Goal: Information Seeking & Learning: Learn about a topic

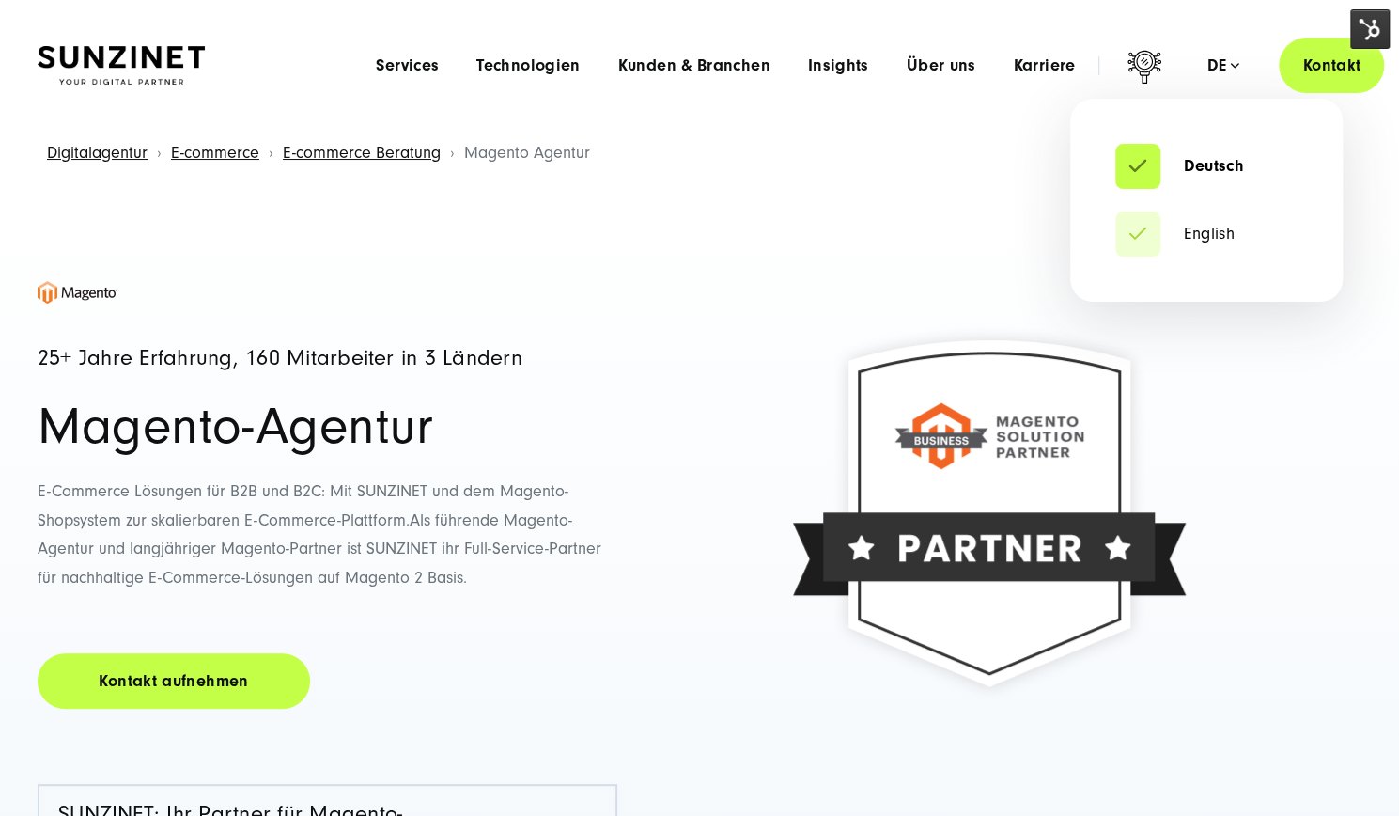
click at [1206, 220] on li "English" at bounding box center [1207, 233] width 182 height 45
click at [1215, 232] on link "English" at bounding box center [1175, 234] width 119 height 19
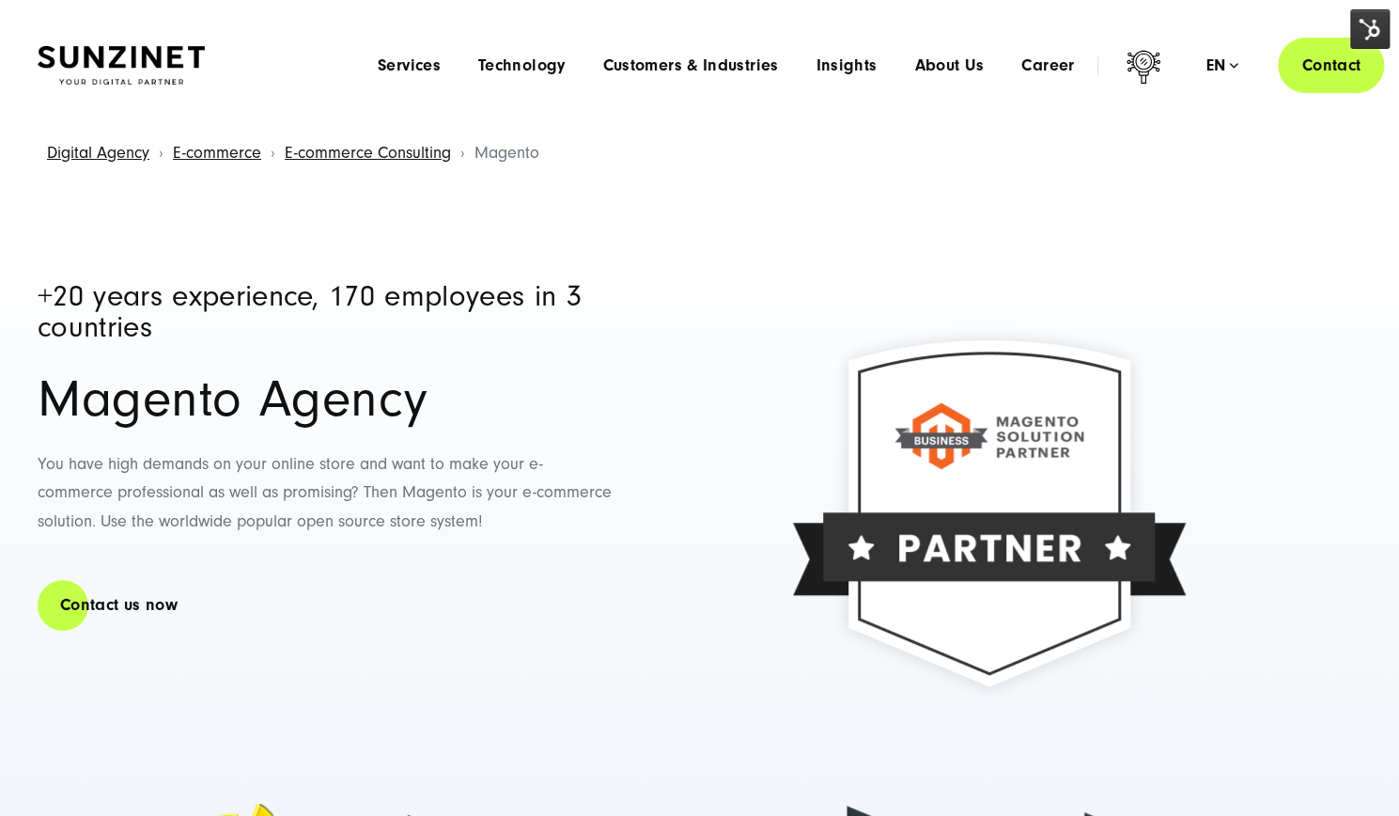
click at [899, 241] on div "+20 years experience, 170 employees in 3 countries Magento Agency You have high…" at bounding box center [699, 586] width 1399 height 817
click at [1368, 37] on img at bounding box center [1370, 28] width 39 height 39
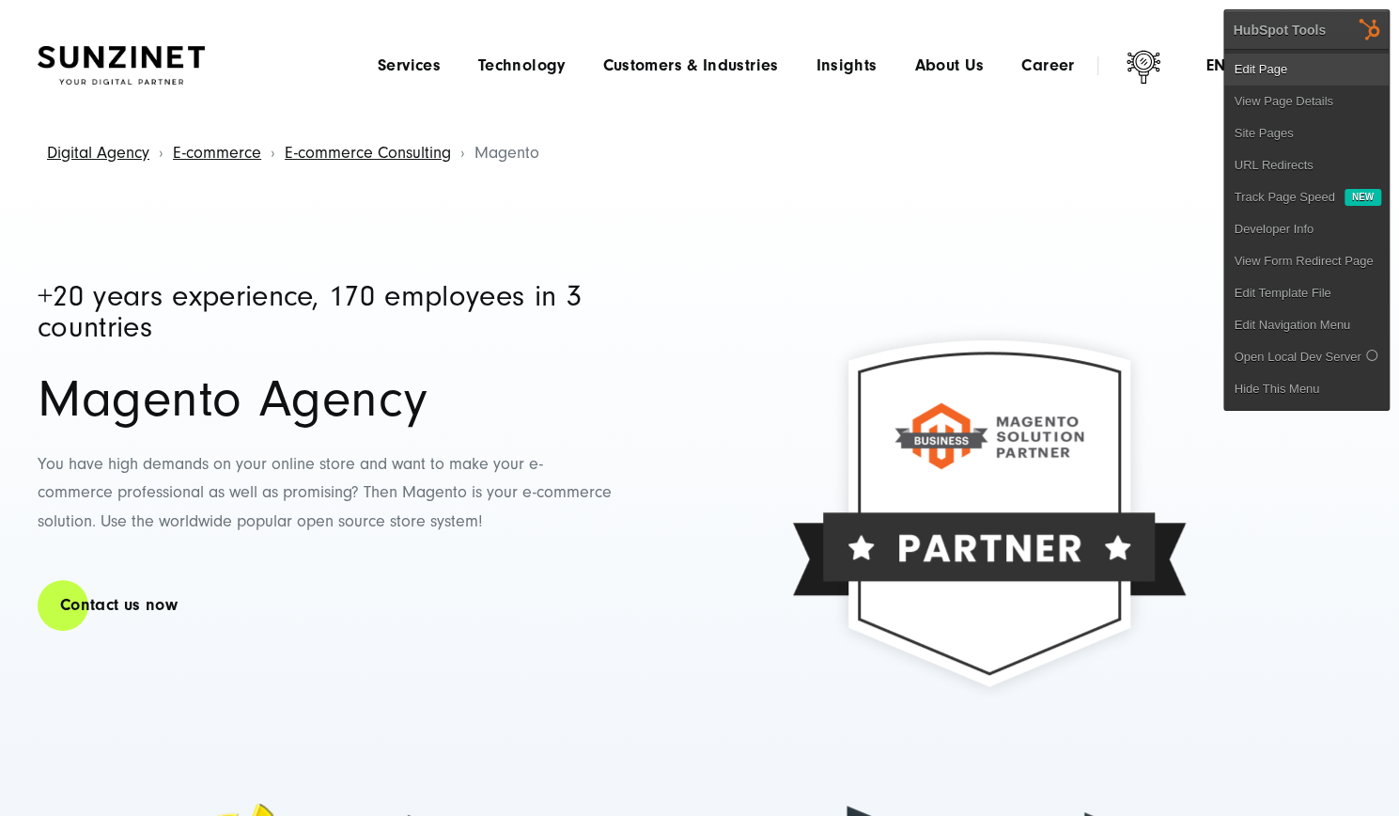
click at [1289, 63] on link "Edit Page" at bounding box center [1307, 70] width 164 height 32
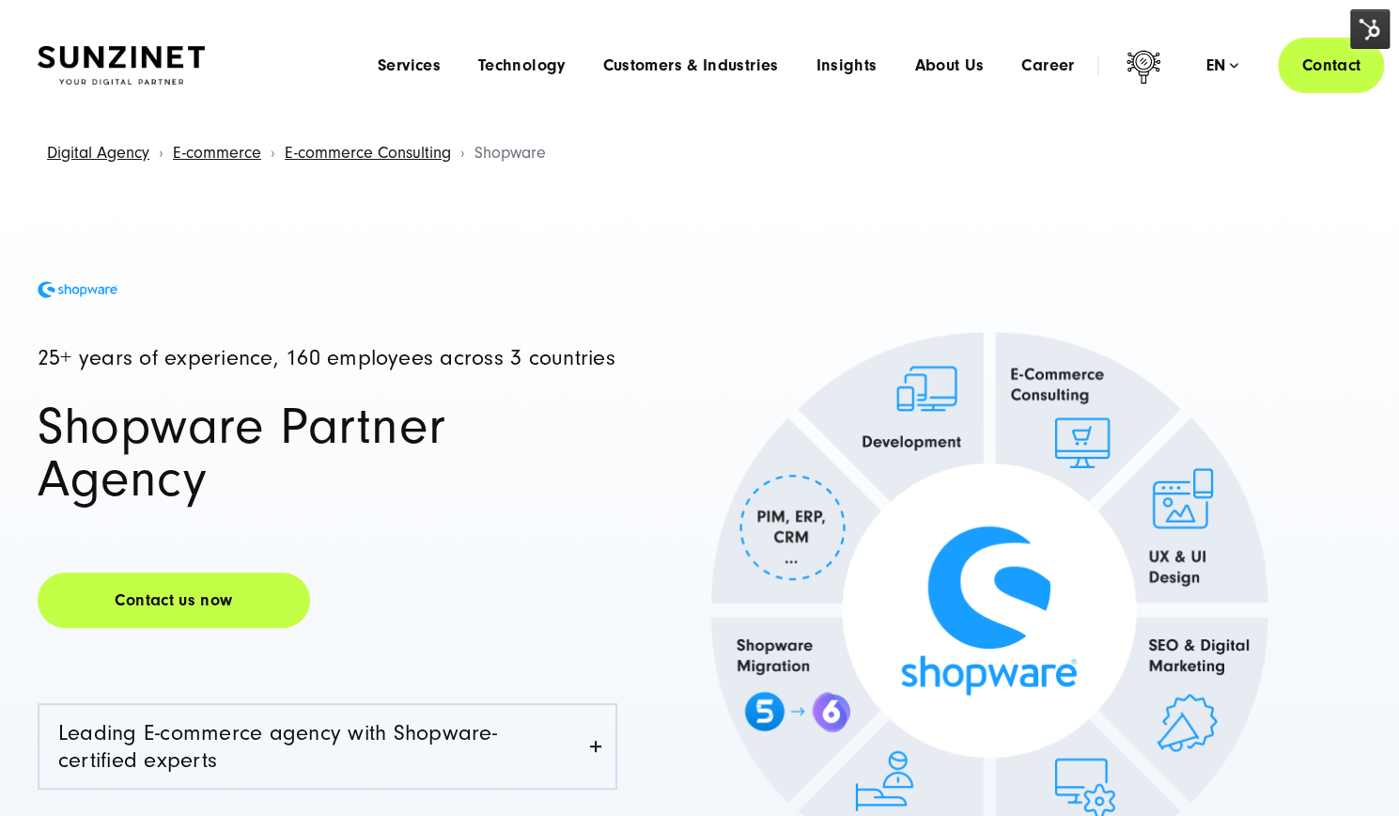
click at [1371, 37] on img at bounding box center [1370, 28] width 39 height 39
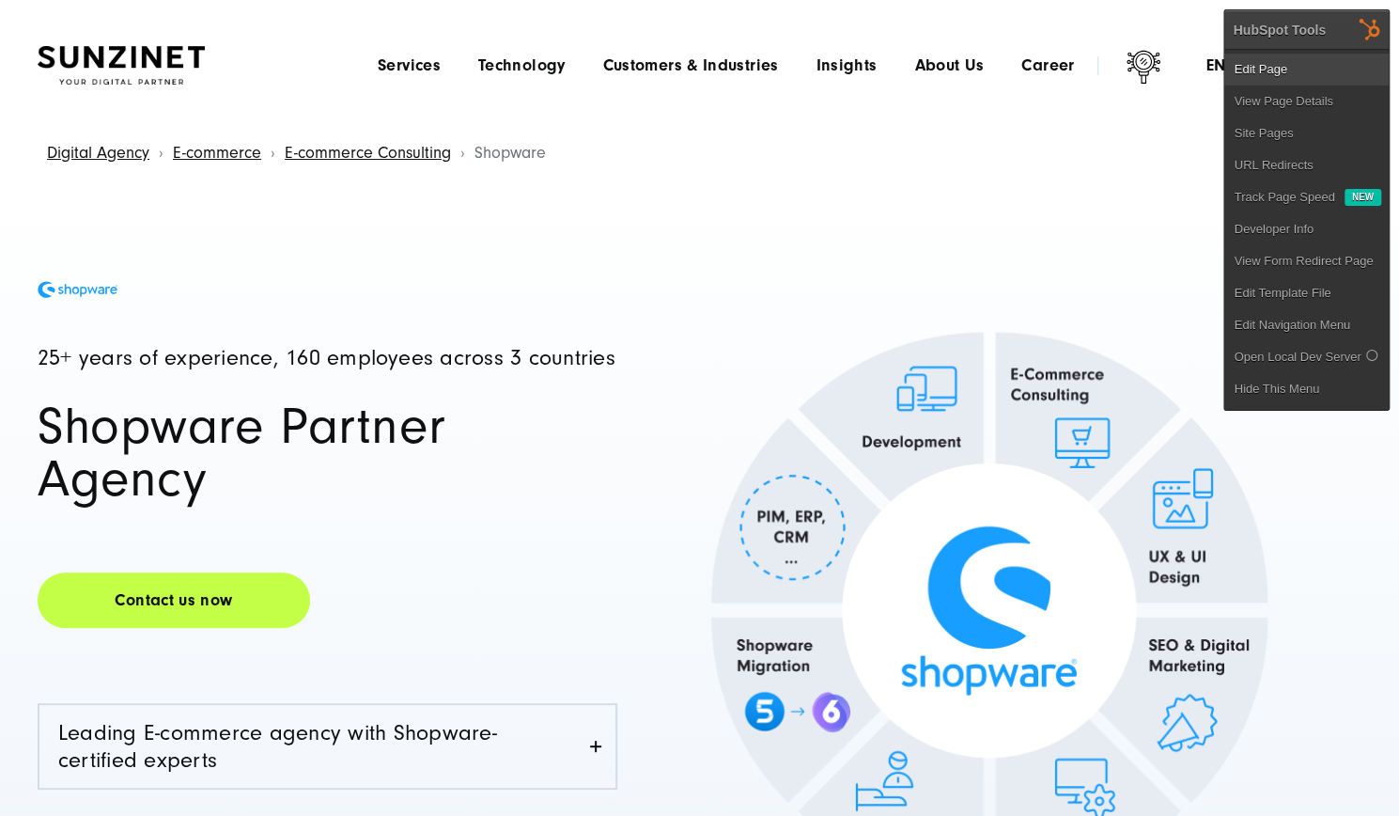
click at [1284, 74] on link "Edit Page" at bounding box center [1307, 70] width 164 height 32
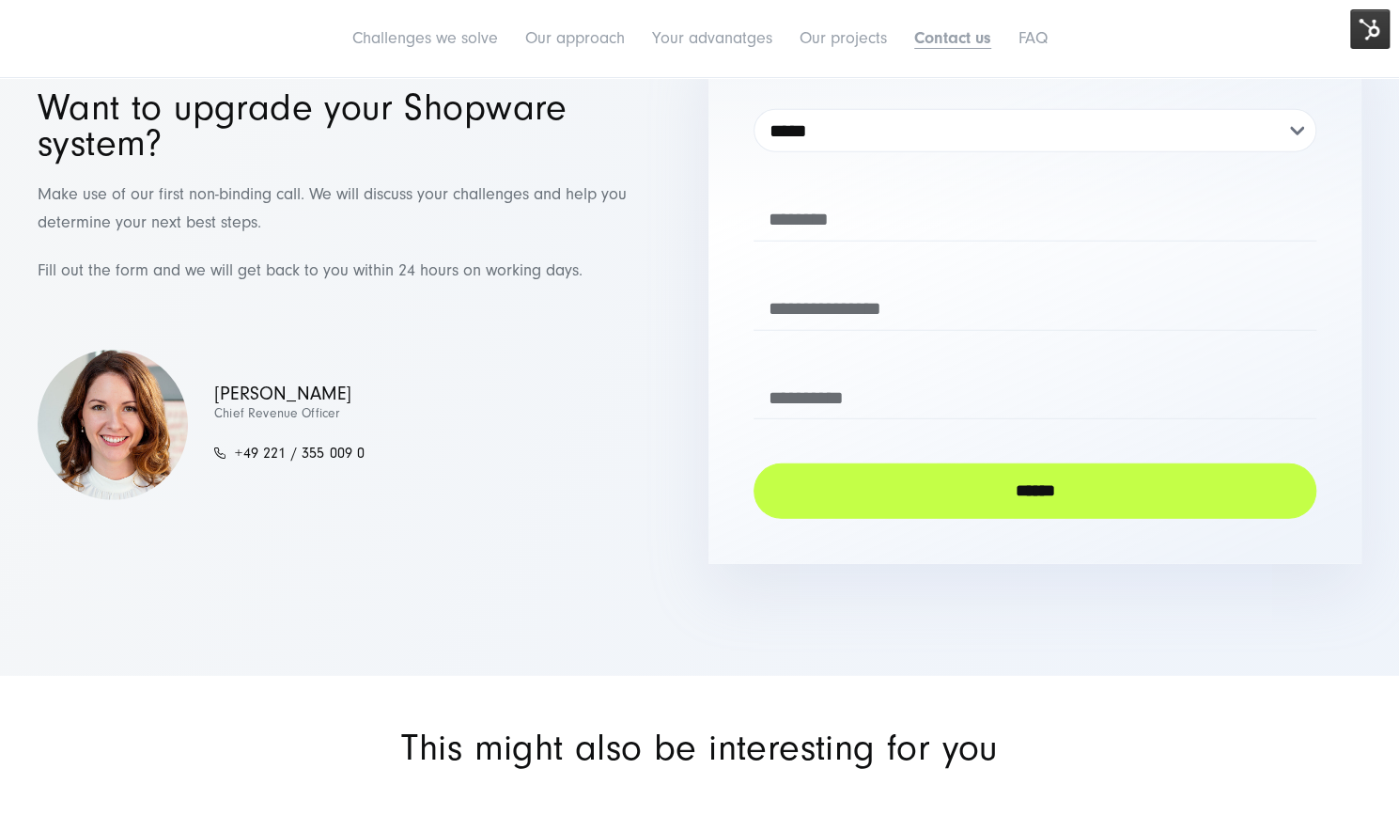
scroll to position [11185, 0]
click at [1367, 37] on img at bounding box center [1370, 28] width 39 height 39
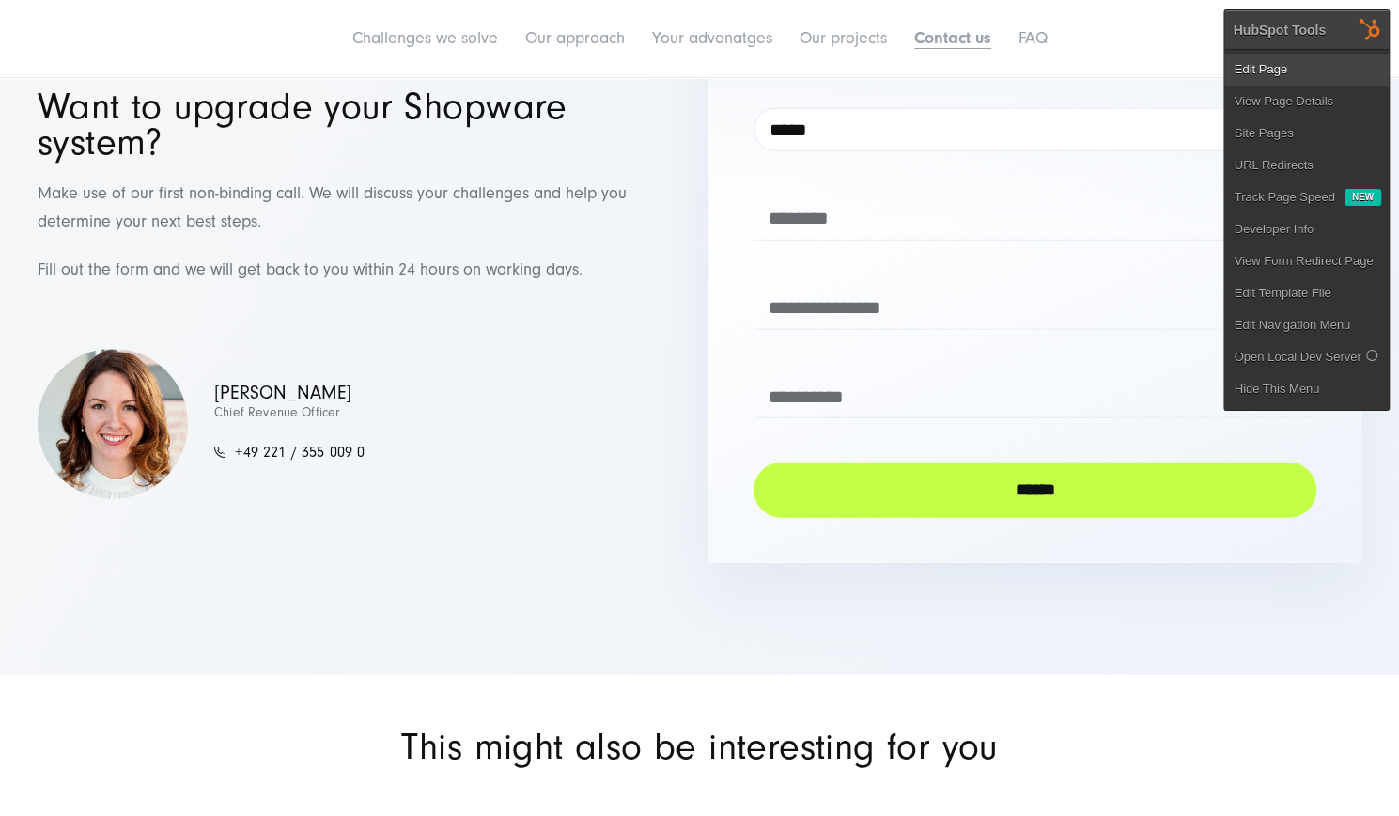
click at [1247, 67] on link "Edit Page" at bounding box center [1307, 70] width 164 height 32
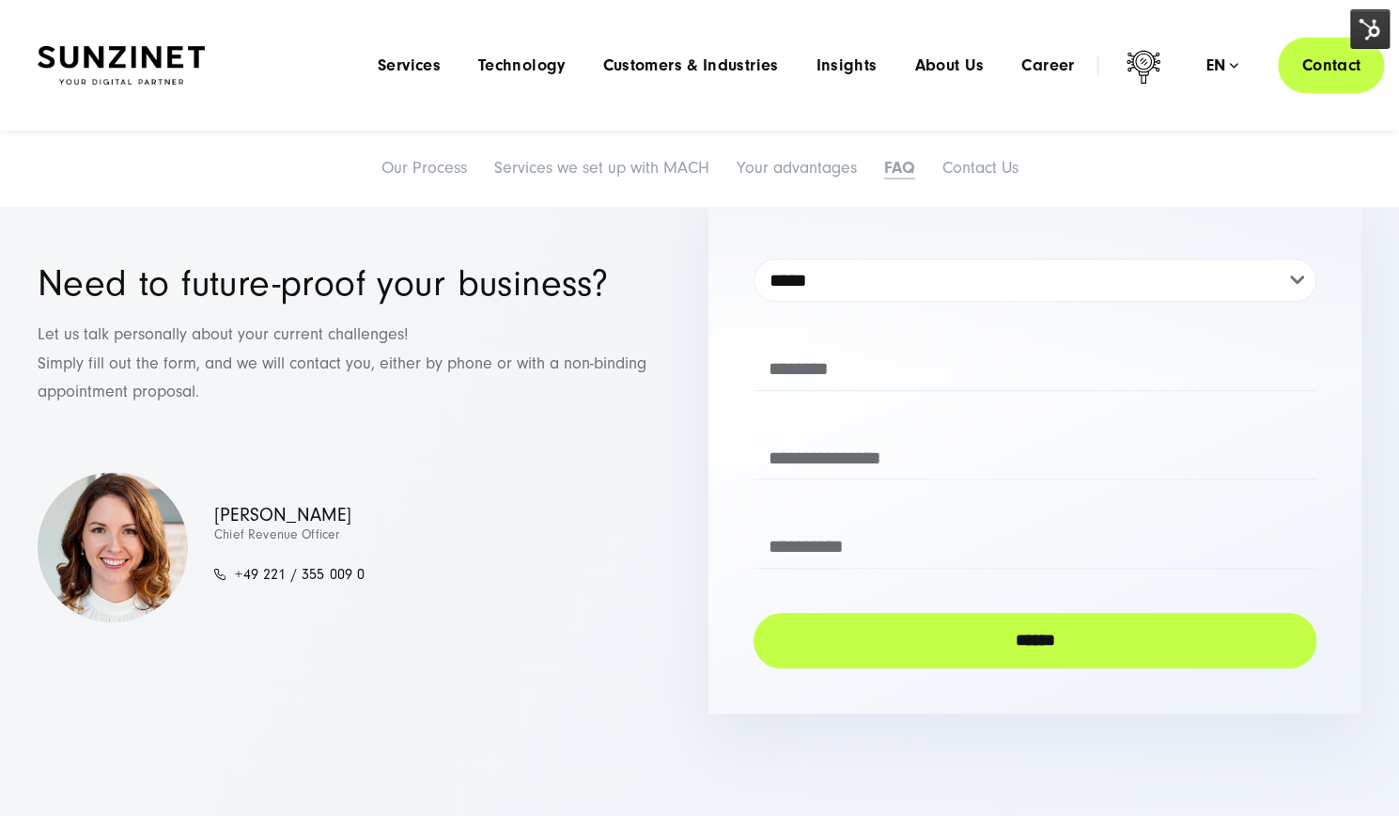
scroll to position [8929, 0]
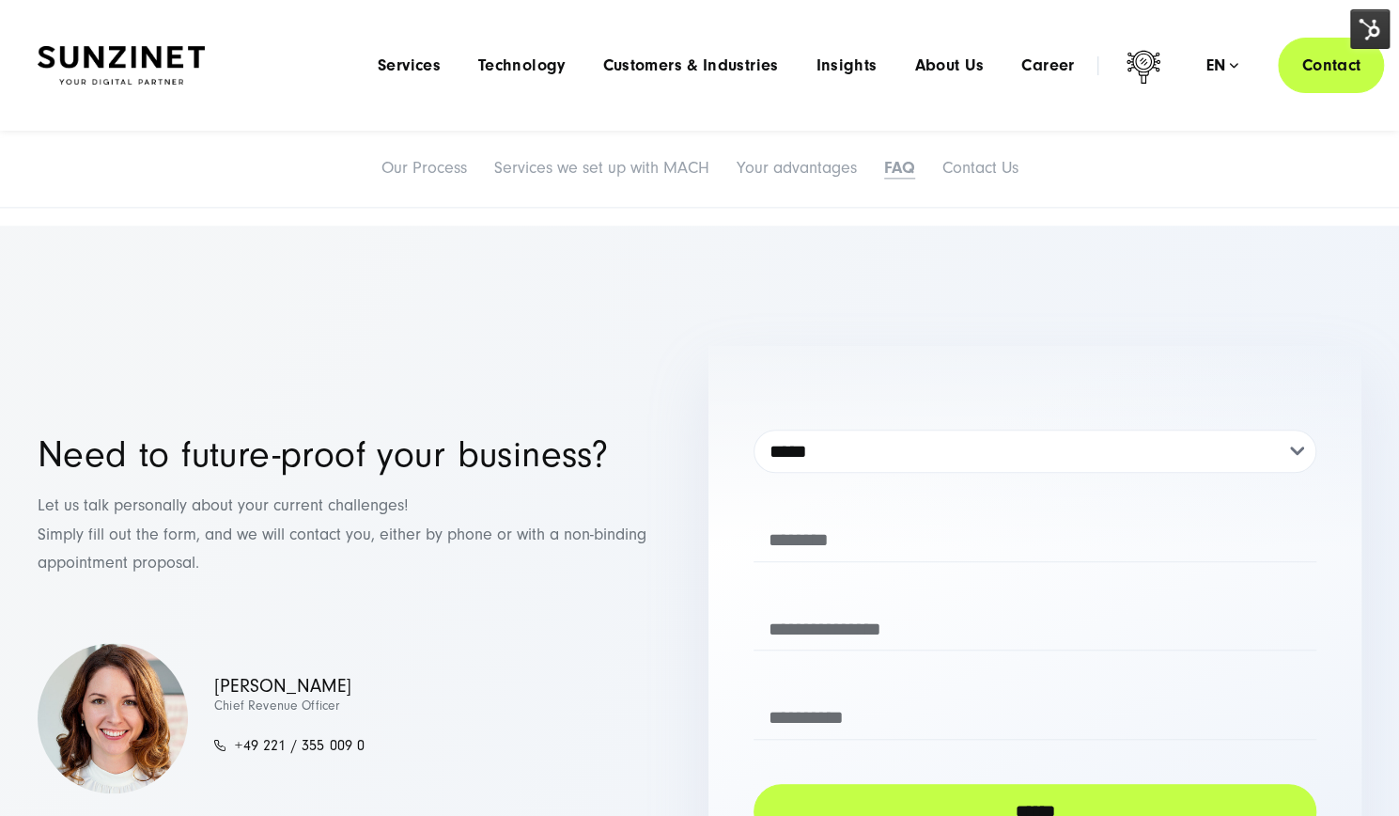
click at [1365, 35] on img at bounding box center [1370, 28] width 39 height 39
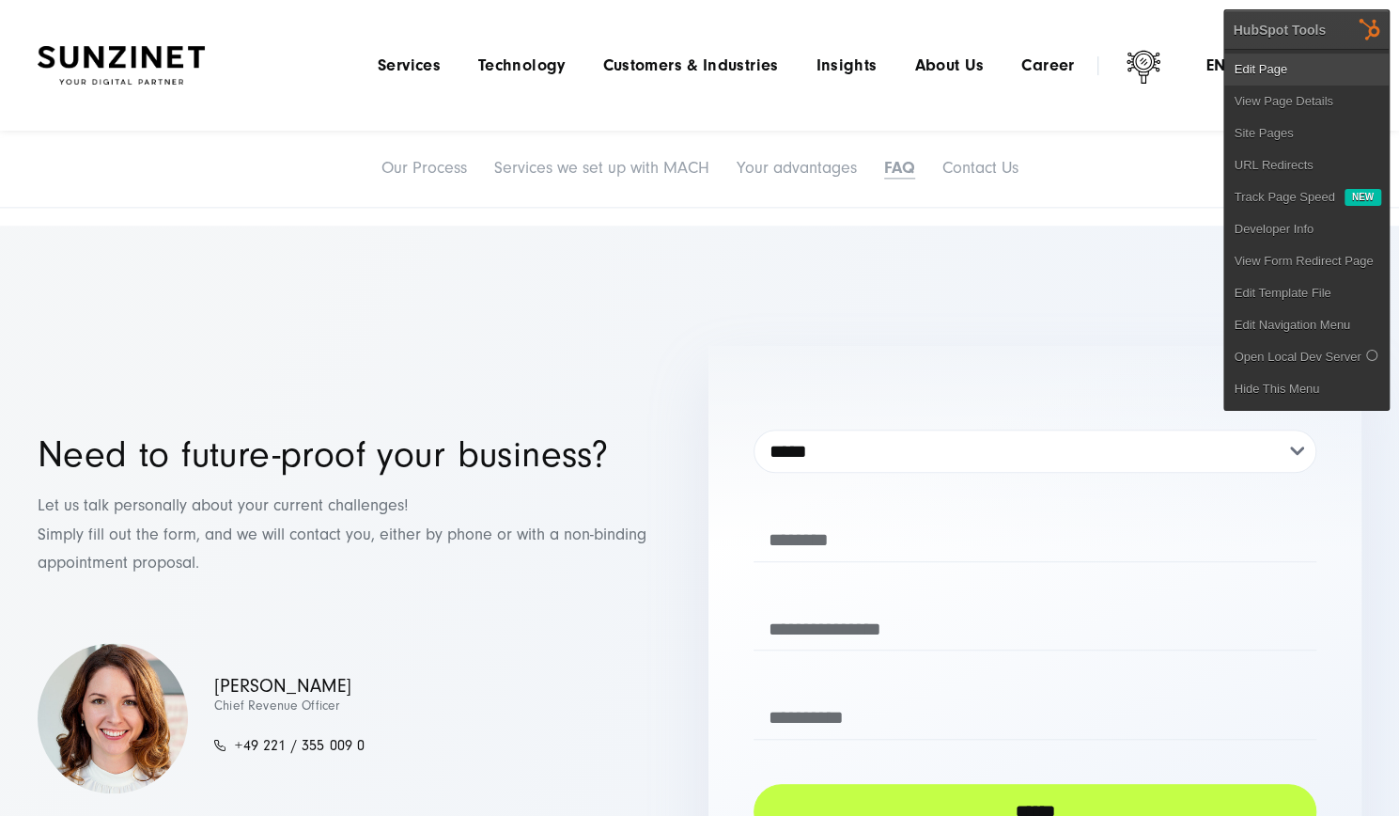
click at [1276, 75] on link "Edit Page" at bounding box center [1307, 70] width 164 height 32
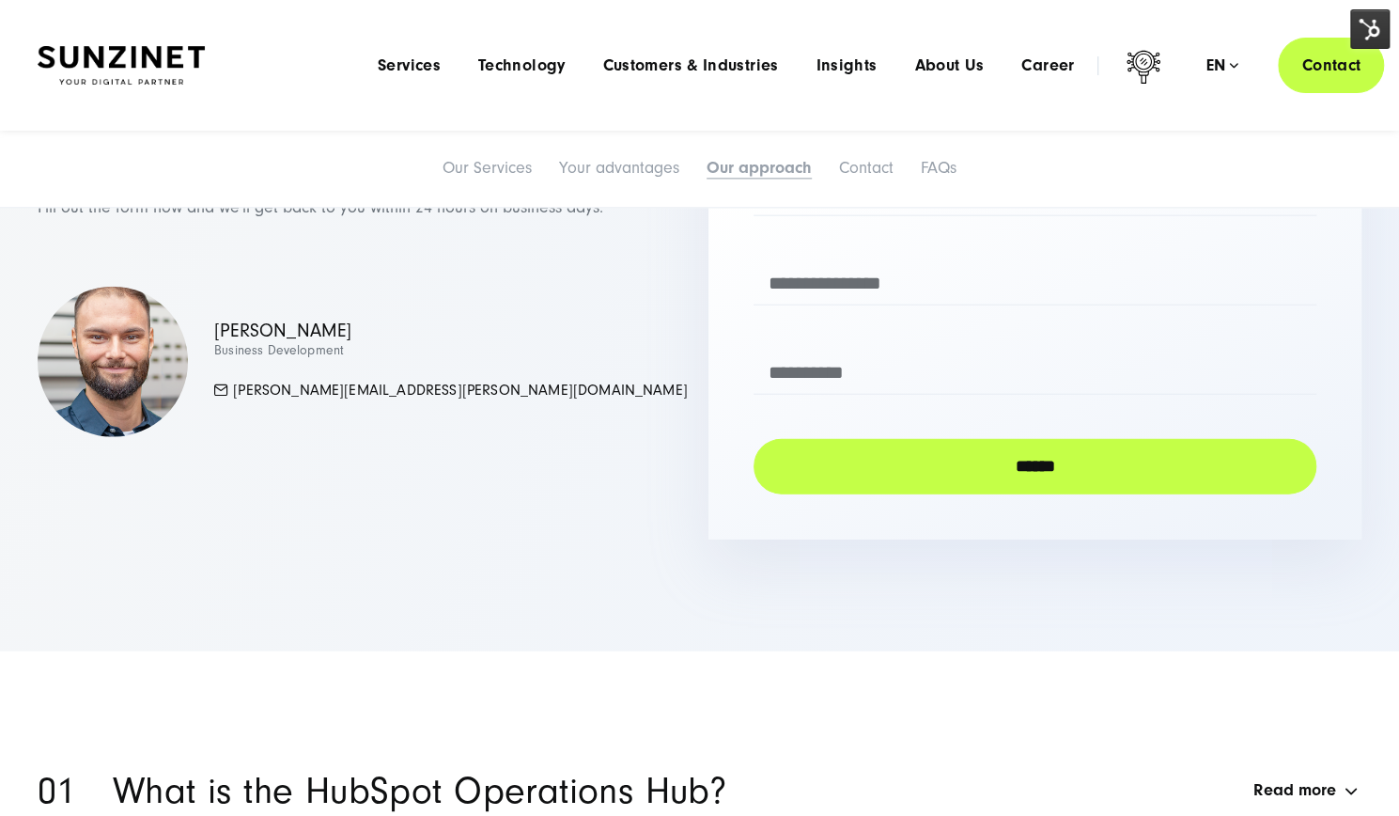
scroll to position [6391, 0]
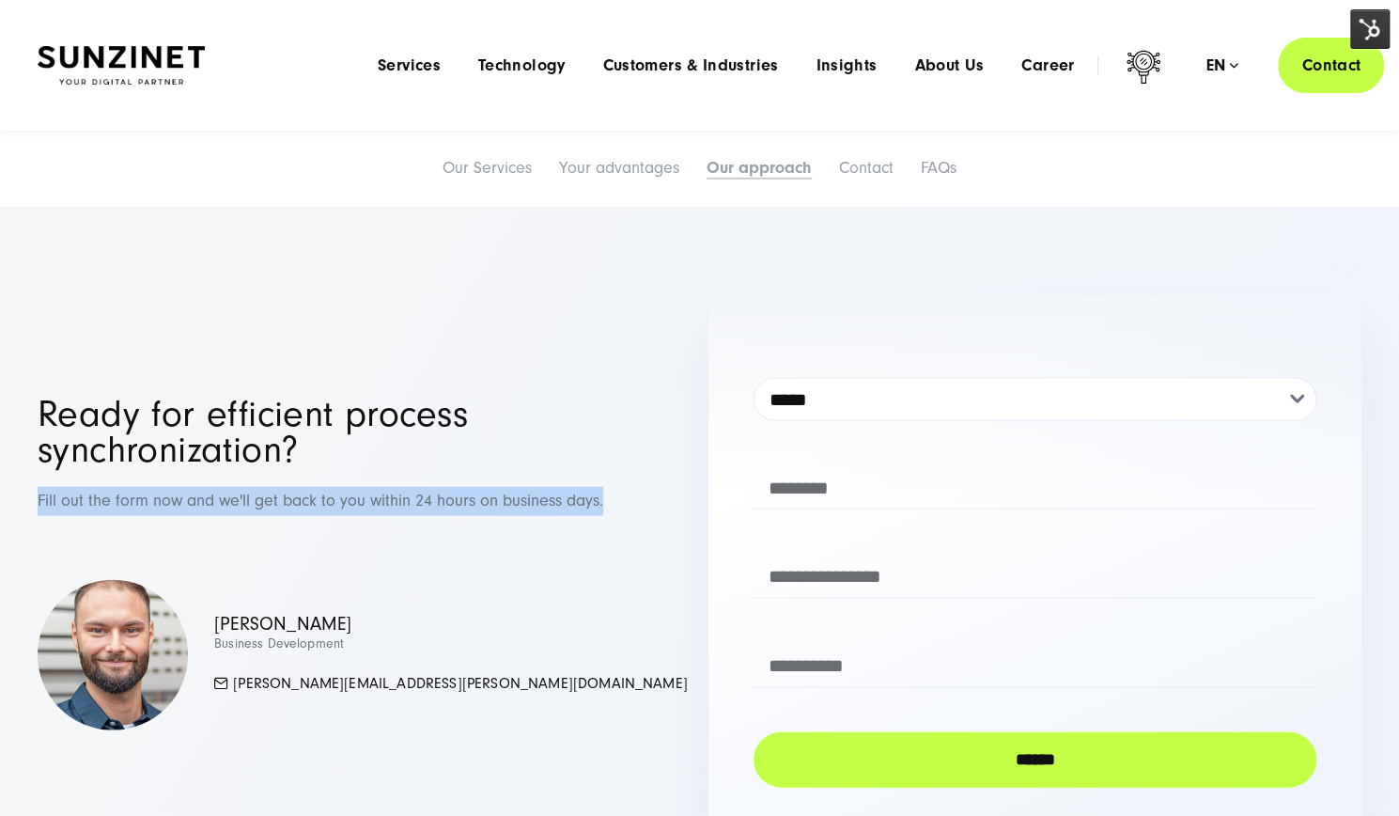
drag, startPoint x: 620, startPoint y: 530, endPoint x: 33, endPoint y: 542, distance: 587.6
click at [33, 542] on div "**********" at bounding box center [699, 563] width 1399 height 538
copy p "Fill out the form now and we'll get back to you within 24 hours on business day…"
click at [1380, 31] on img at bounding box center [1370, 28] width 39 height 39
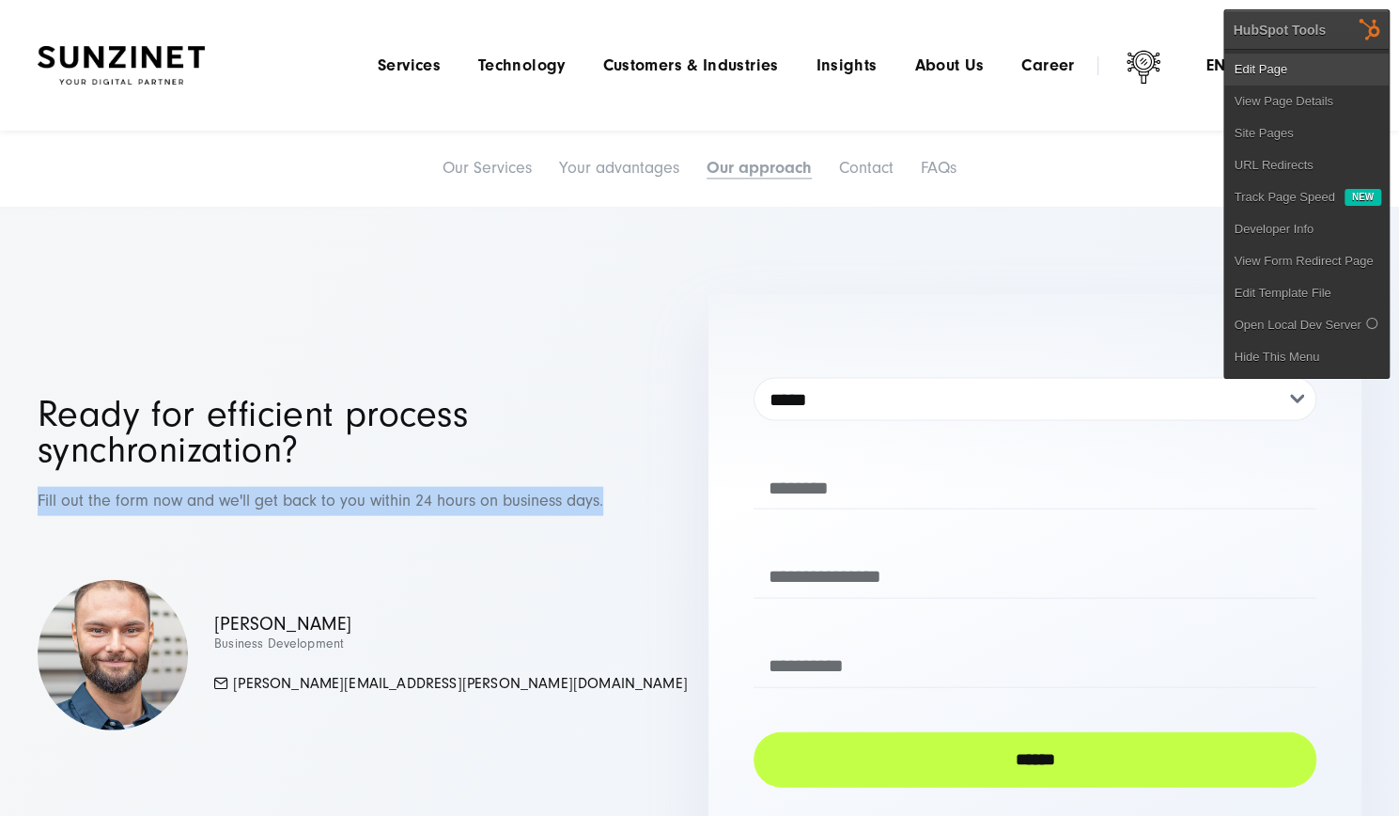
click at [1284, 66] on link "Edit Page" at bounding box center [1307, 70] width 164 height 32
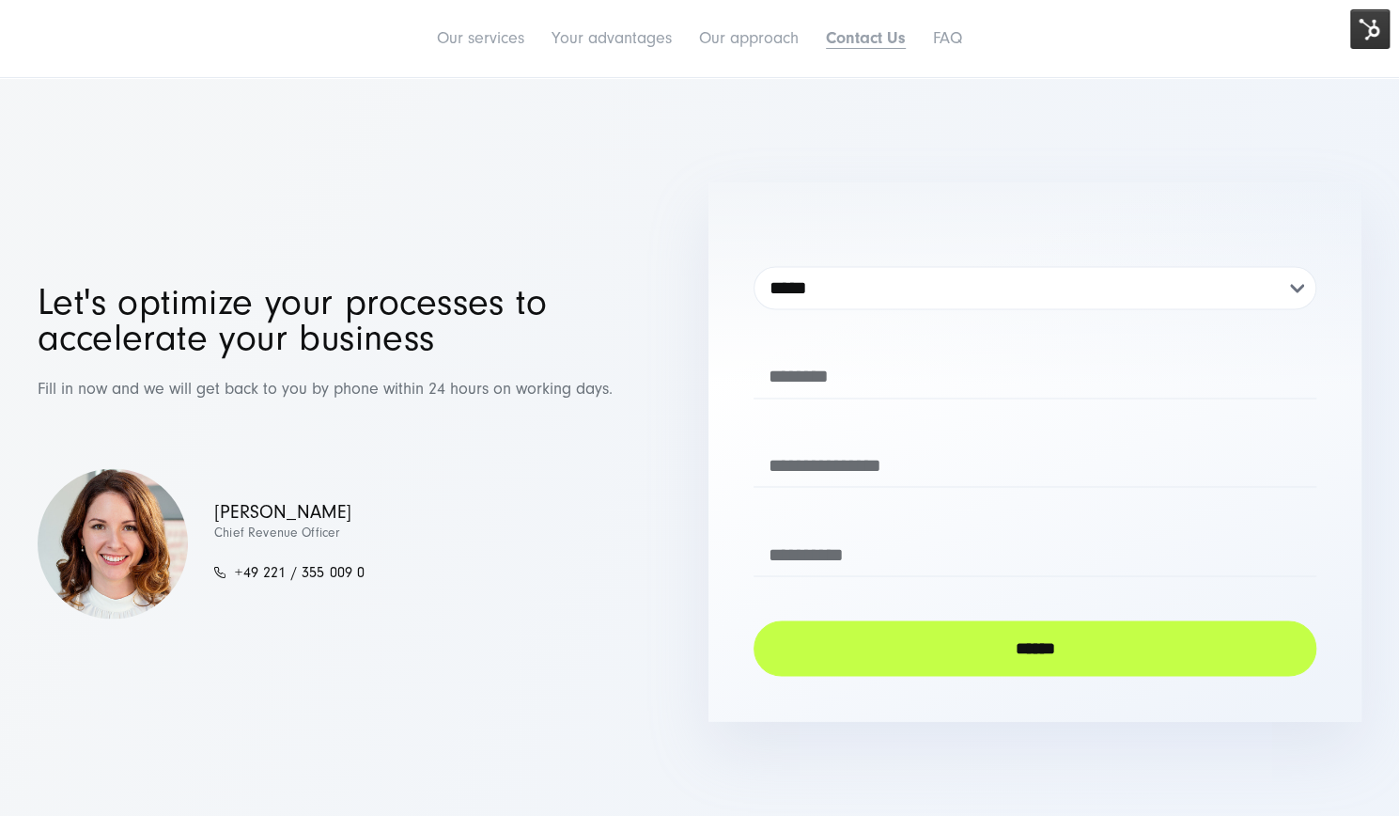
scroll to position [5666, 0]
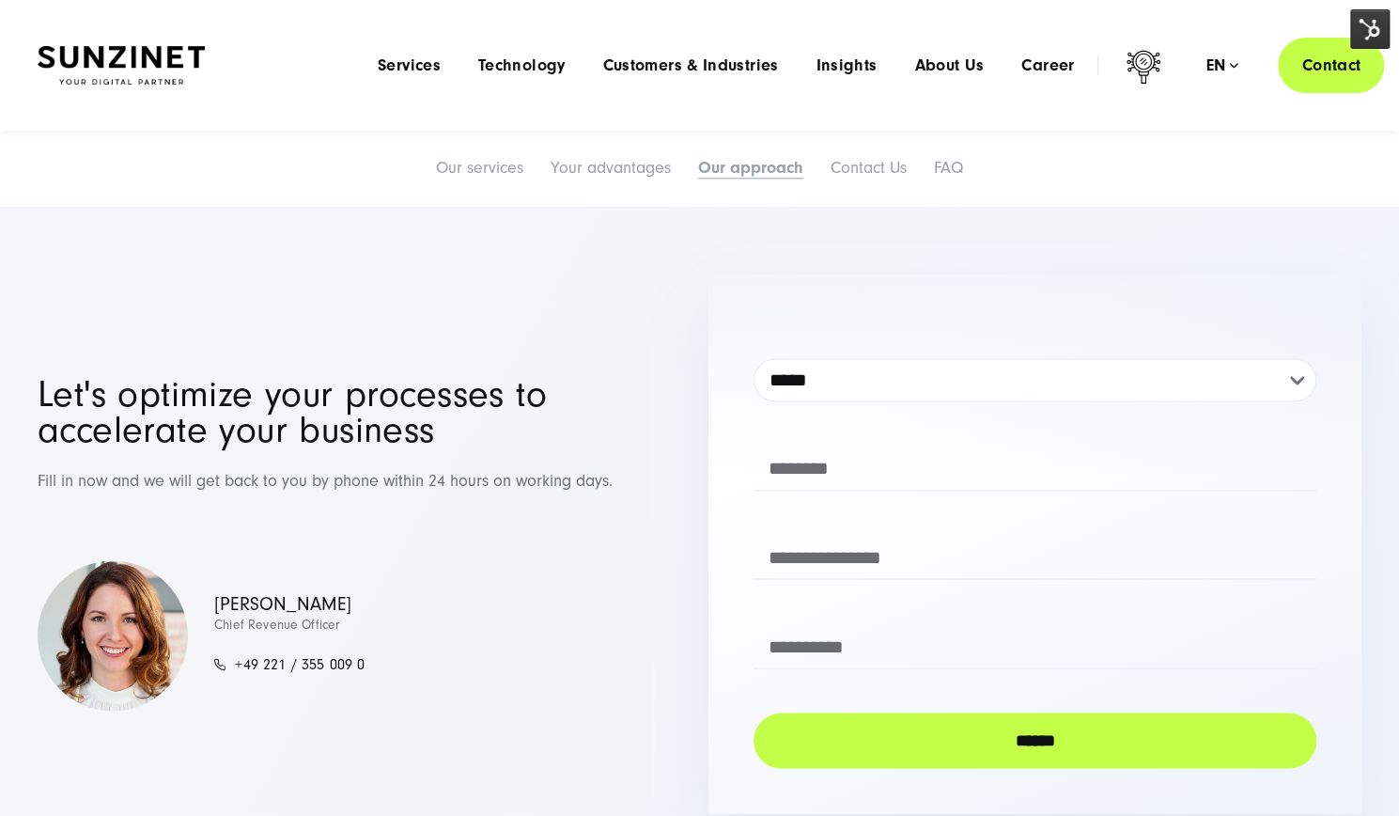
click at [1361, 35] on img at bounding box center [1370, 28] width 39 height 39
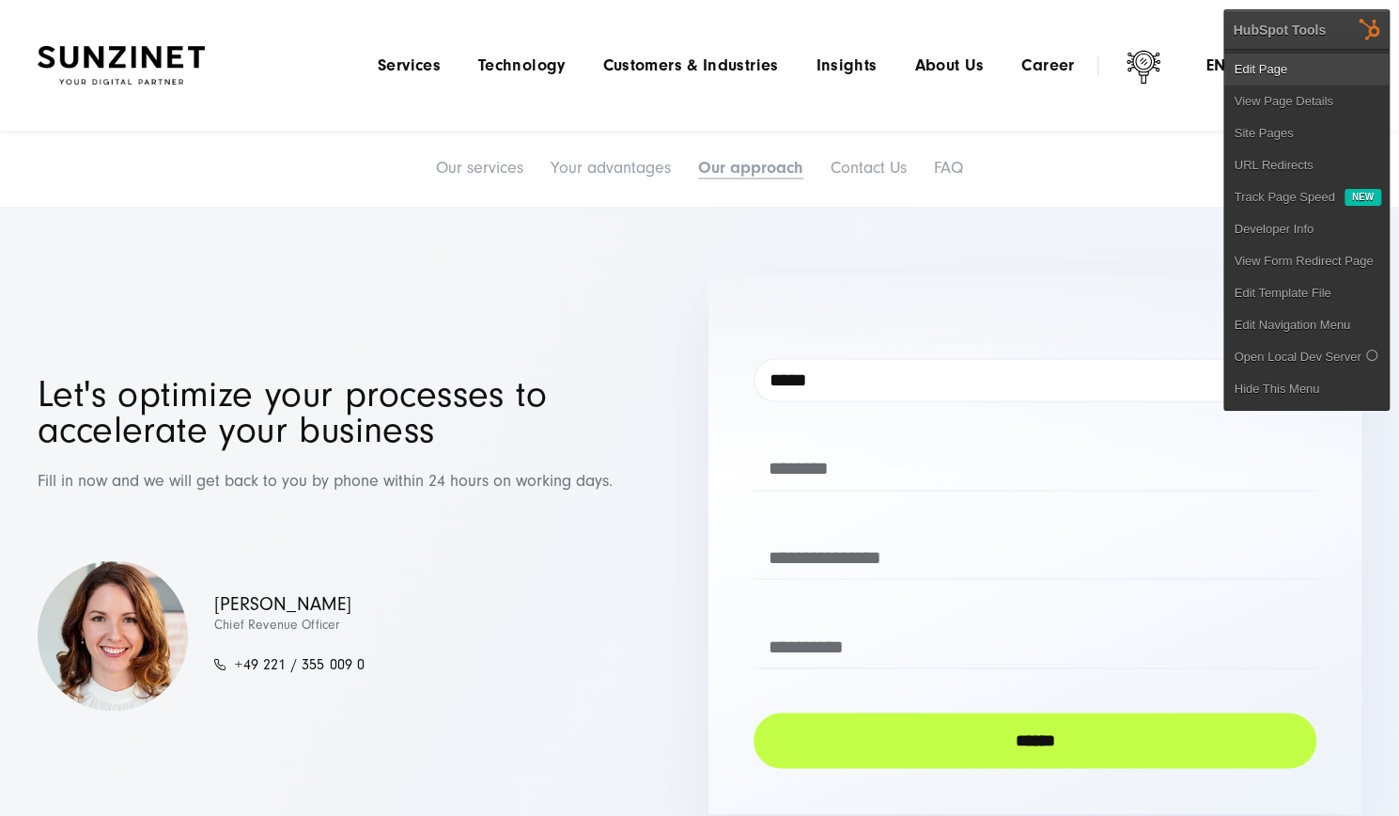
click at [1315, 67] on link "Edit Page" at bounding box center [1307, 70] width 164 height 32
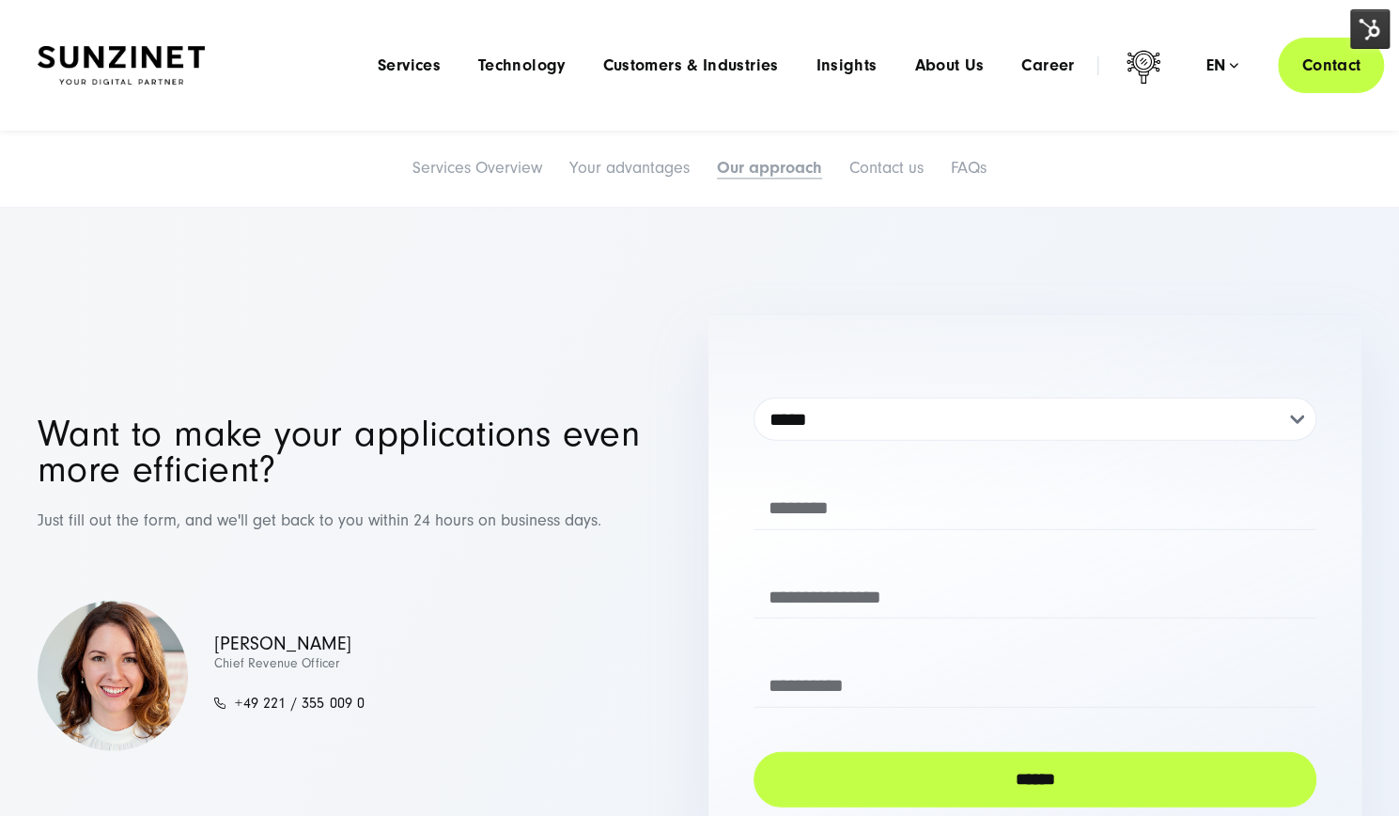
scroll to position [6673, 0]
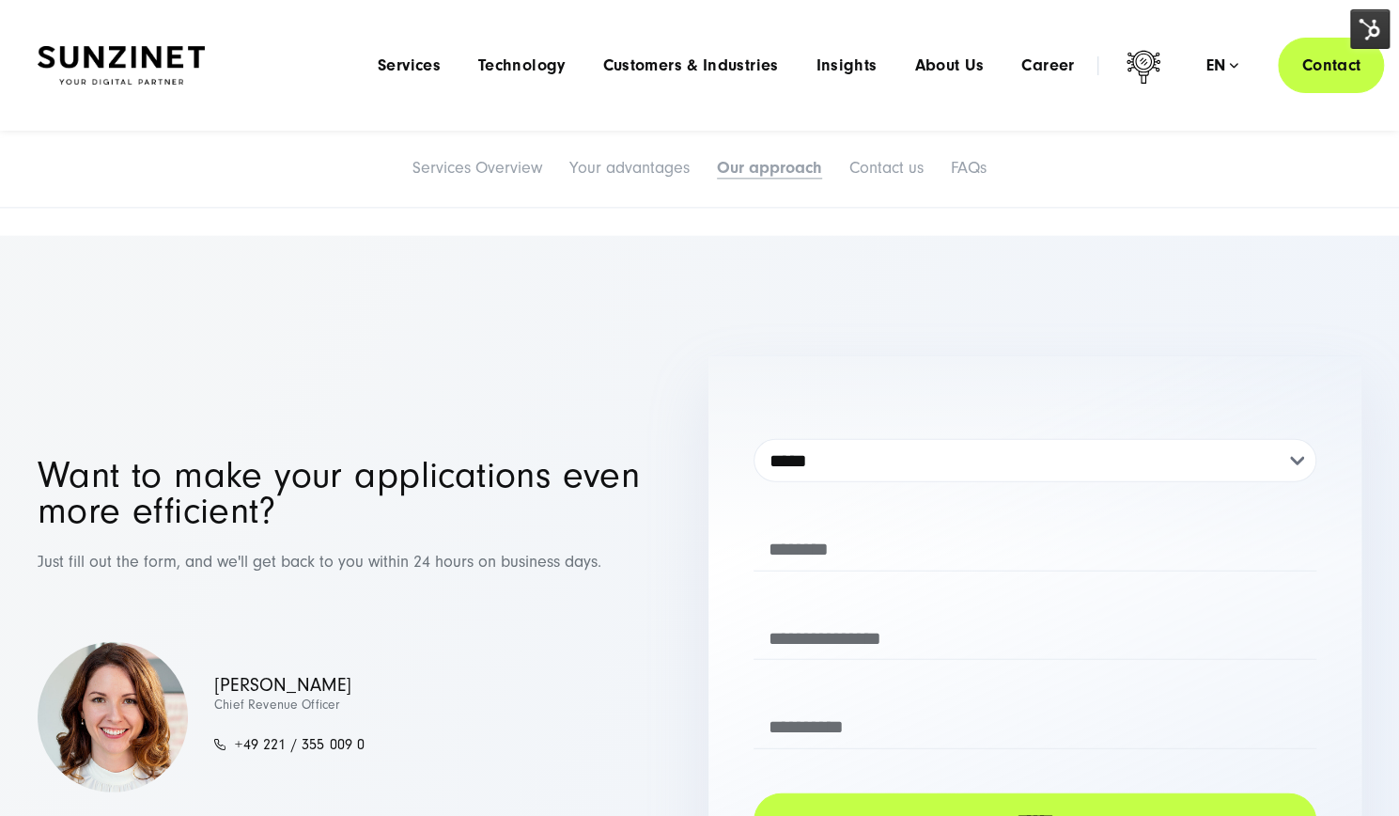
click at [1361, 25] on img at bounding box center [1370, 28] width 39 height 39
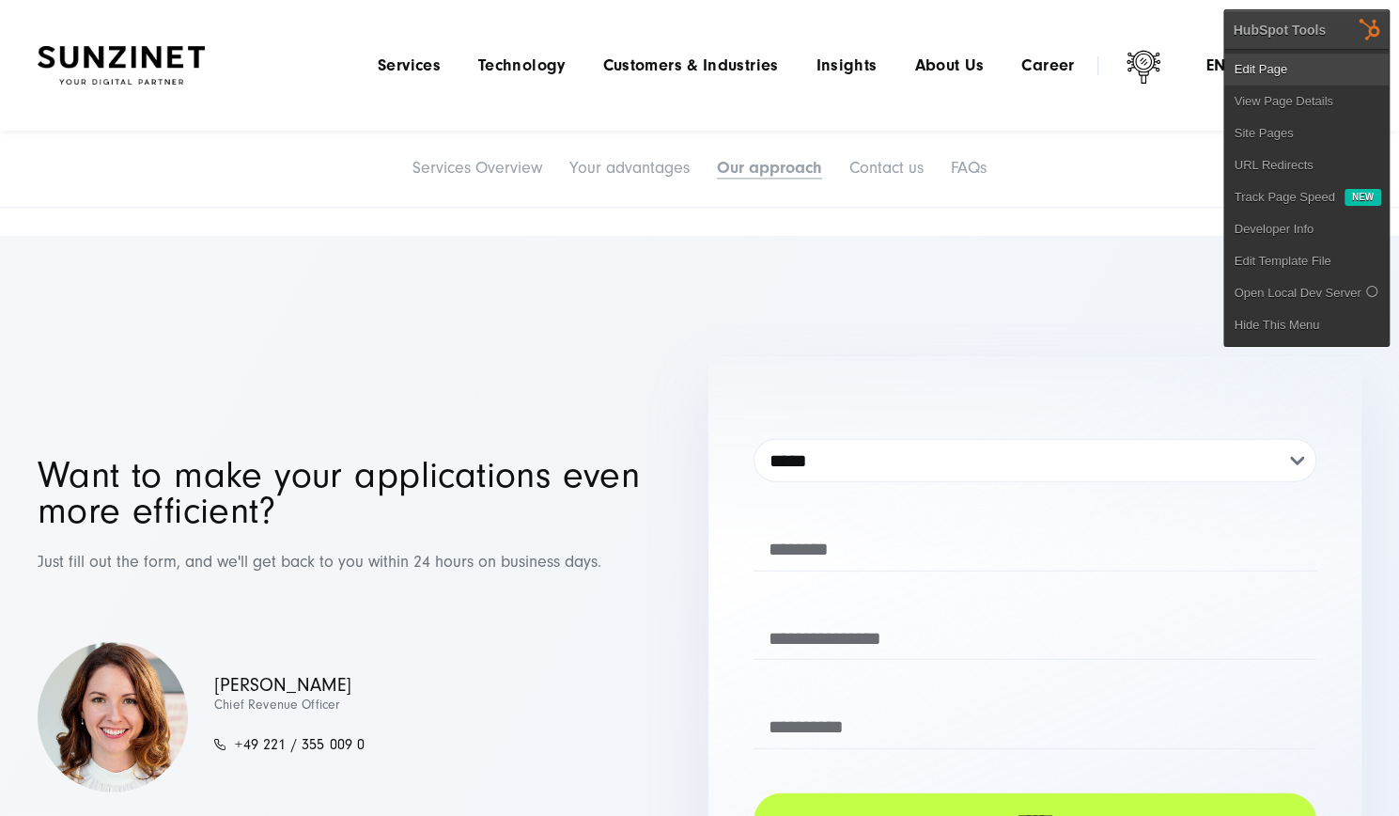
click at [1267, 67] on link "Edit Page" at bounding box center [1307, 70] width 164 height 32
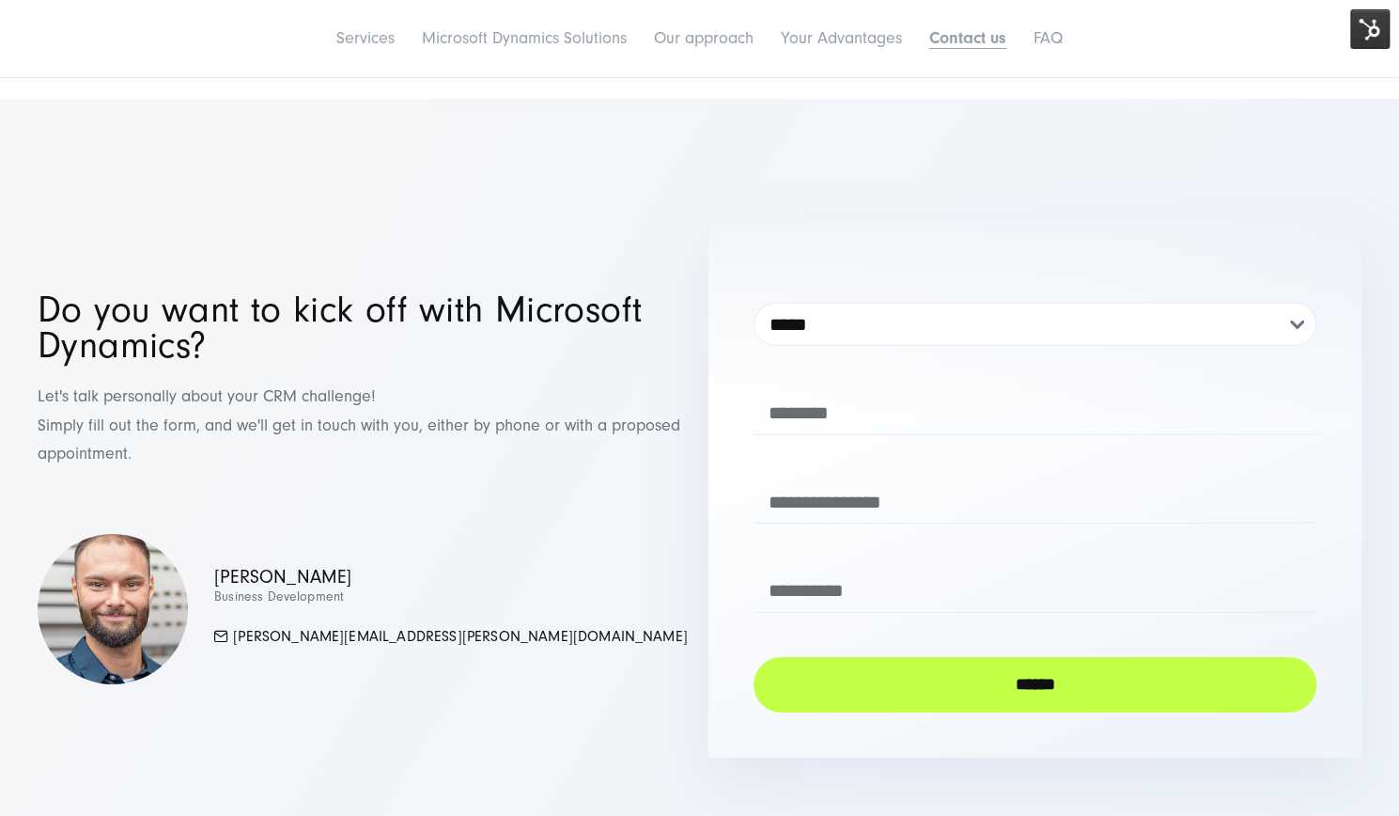
scroll to position [7143, 0]
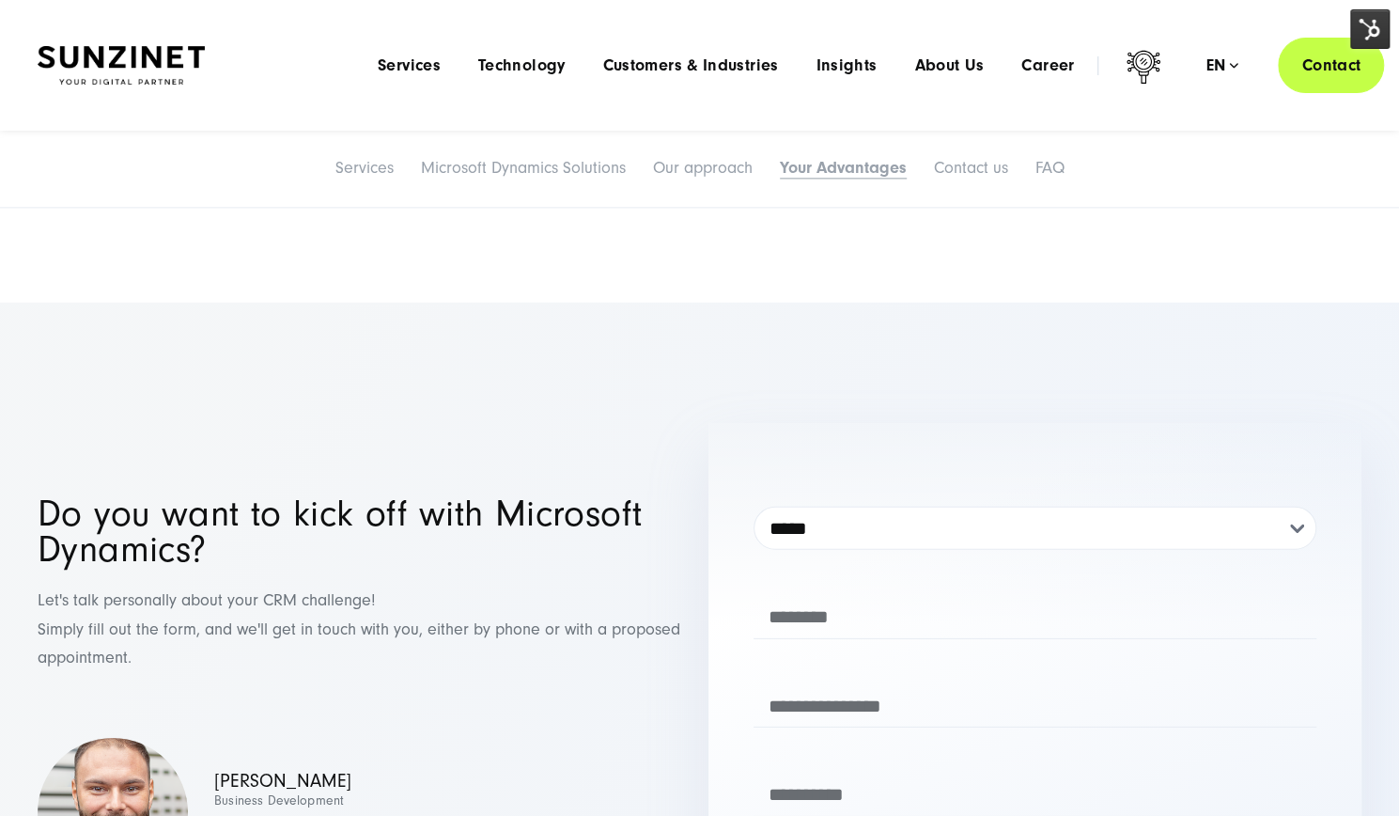
click at [1365, 31] on img at bounding box center [1370, 28] width 39 height 39
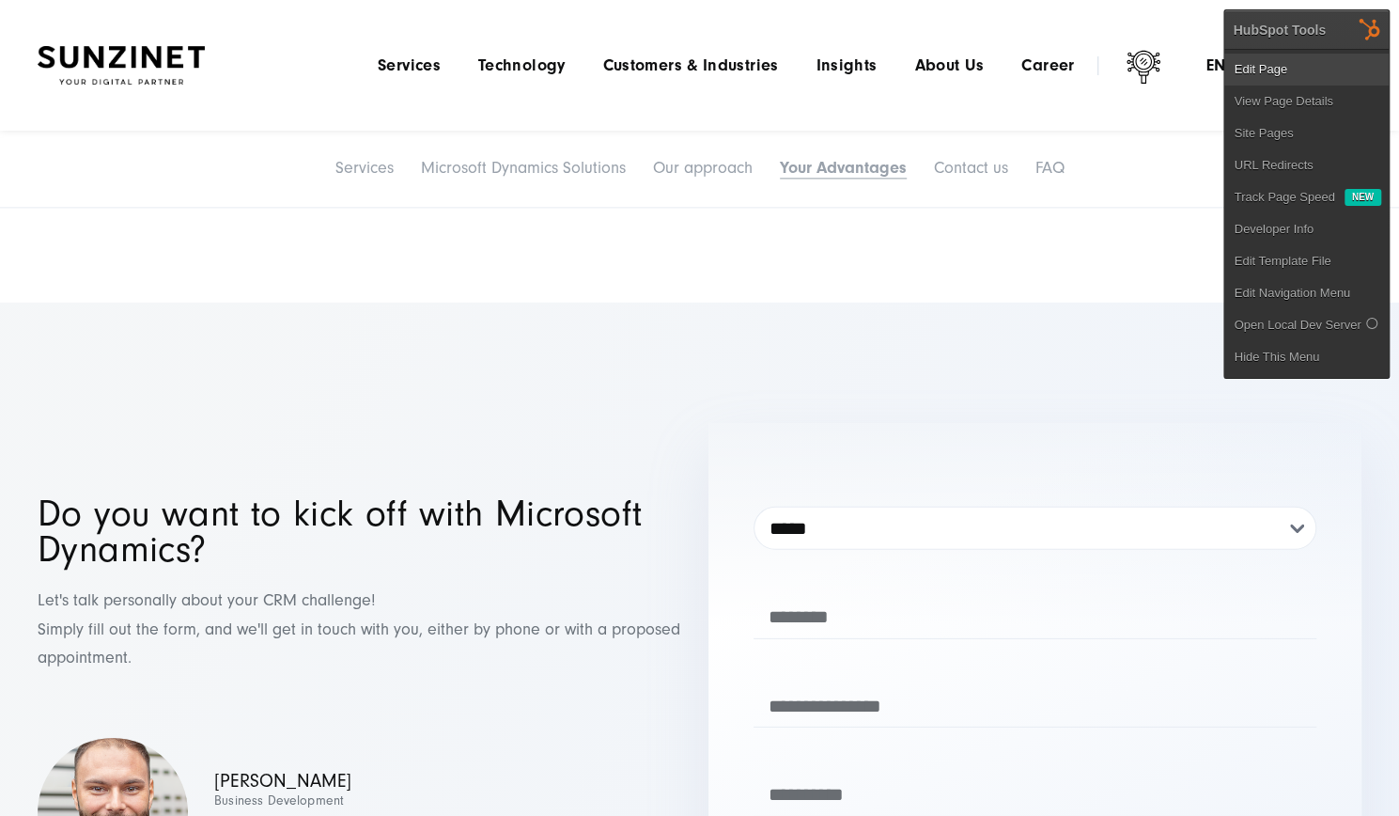
click at [1282, 69] on link "Edit Page" at bounding box center [1307, 70] width 164 height 32
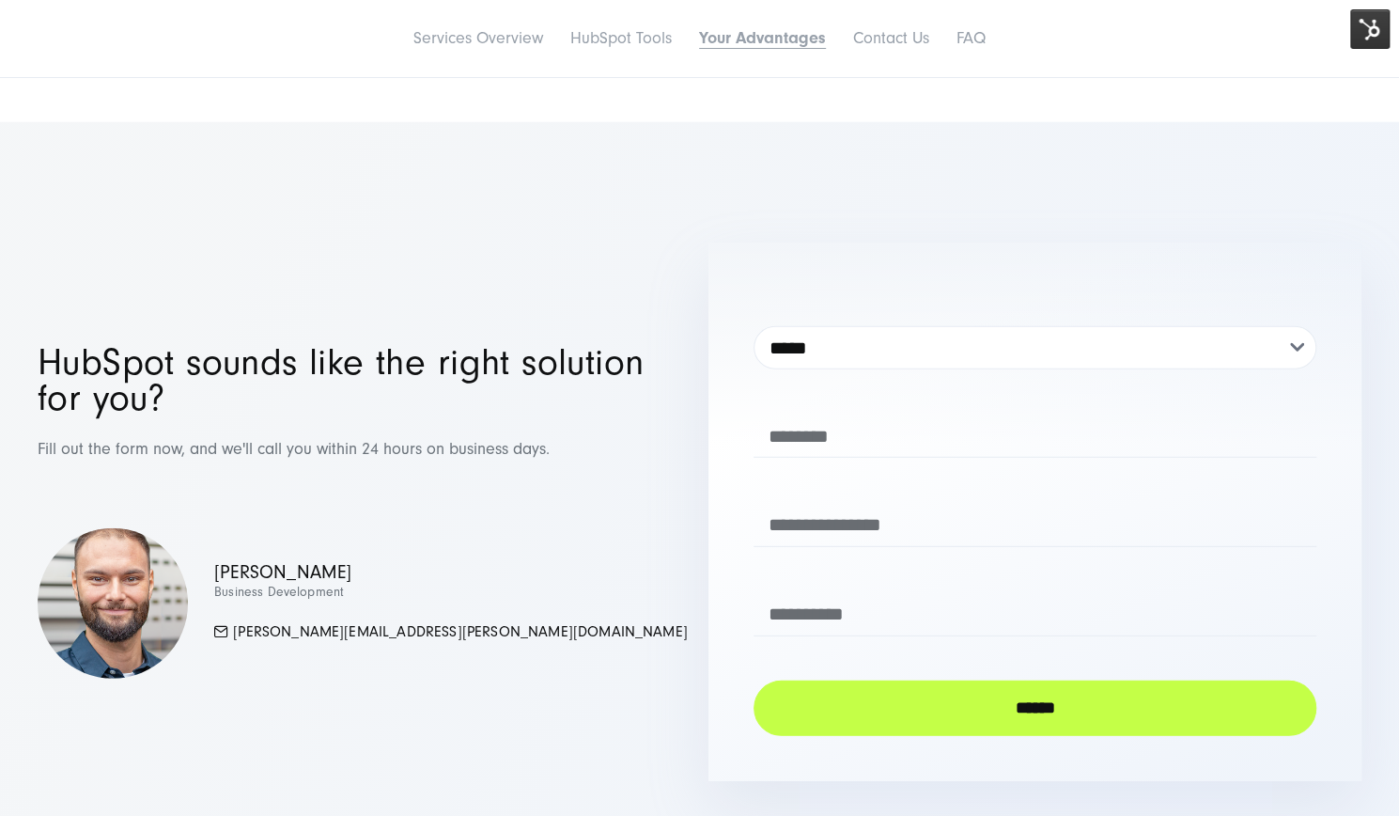
scroll to position [7049, 0]
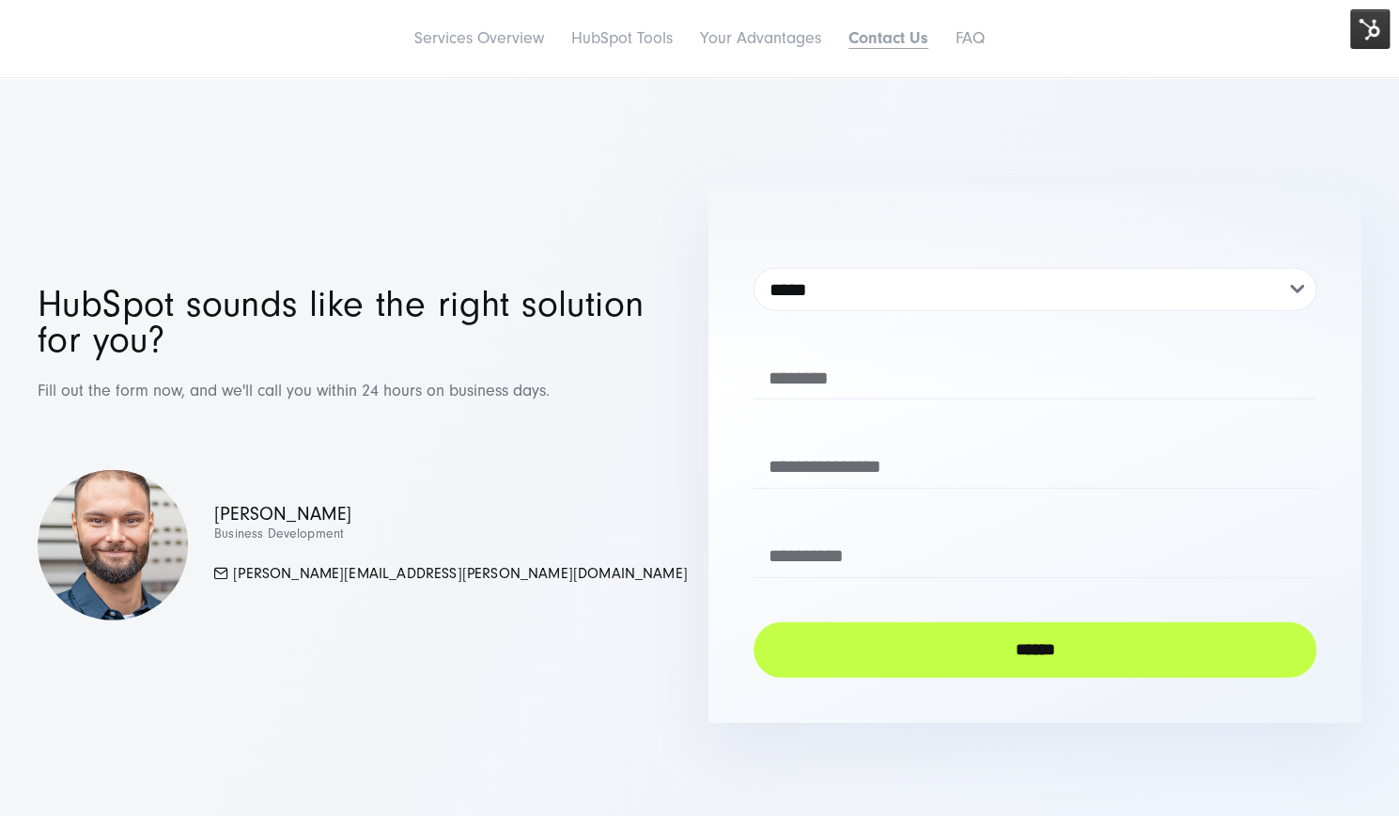
click at [1364, 40] on img at bounding box center [1370, 28] width 39 height 39
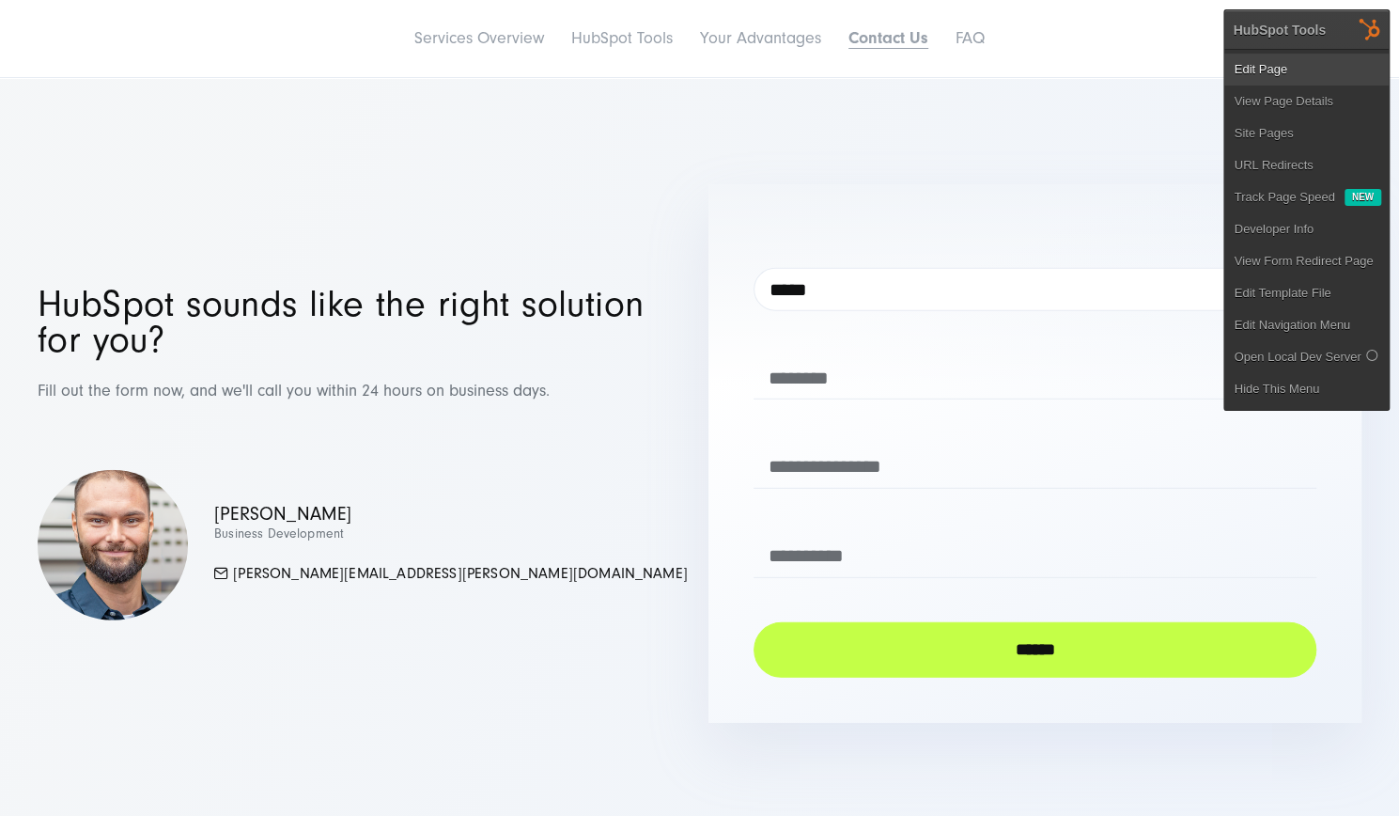
click at [1278, 70] on link "Edit Page" at bounding box center [1307, 70] width 164 height 32
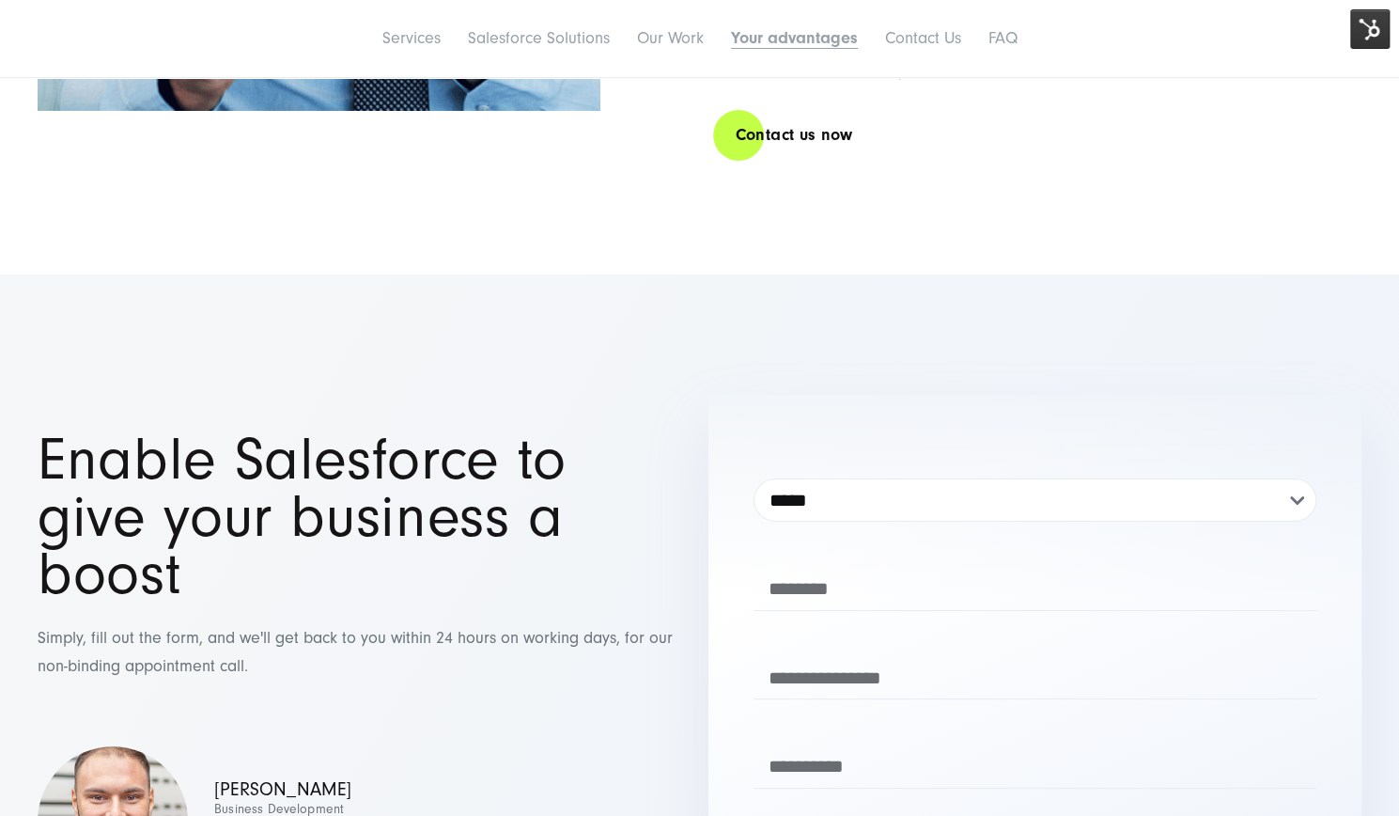
scroll to position [8476, 0]
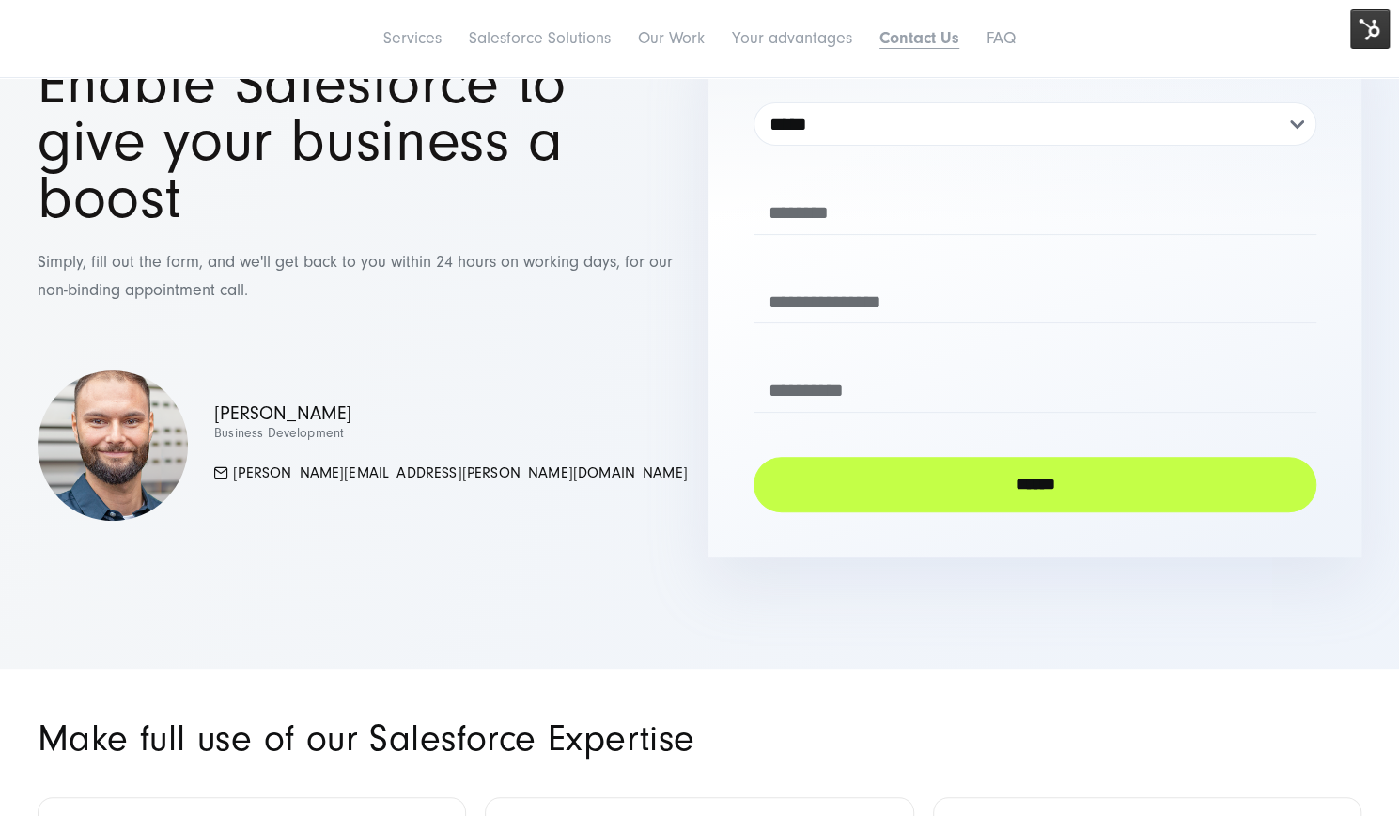
click at [1360, 29] on img at bounding box center [1370, 28] width 39 height 39
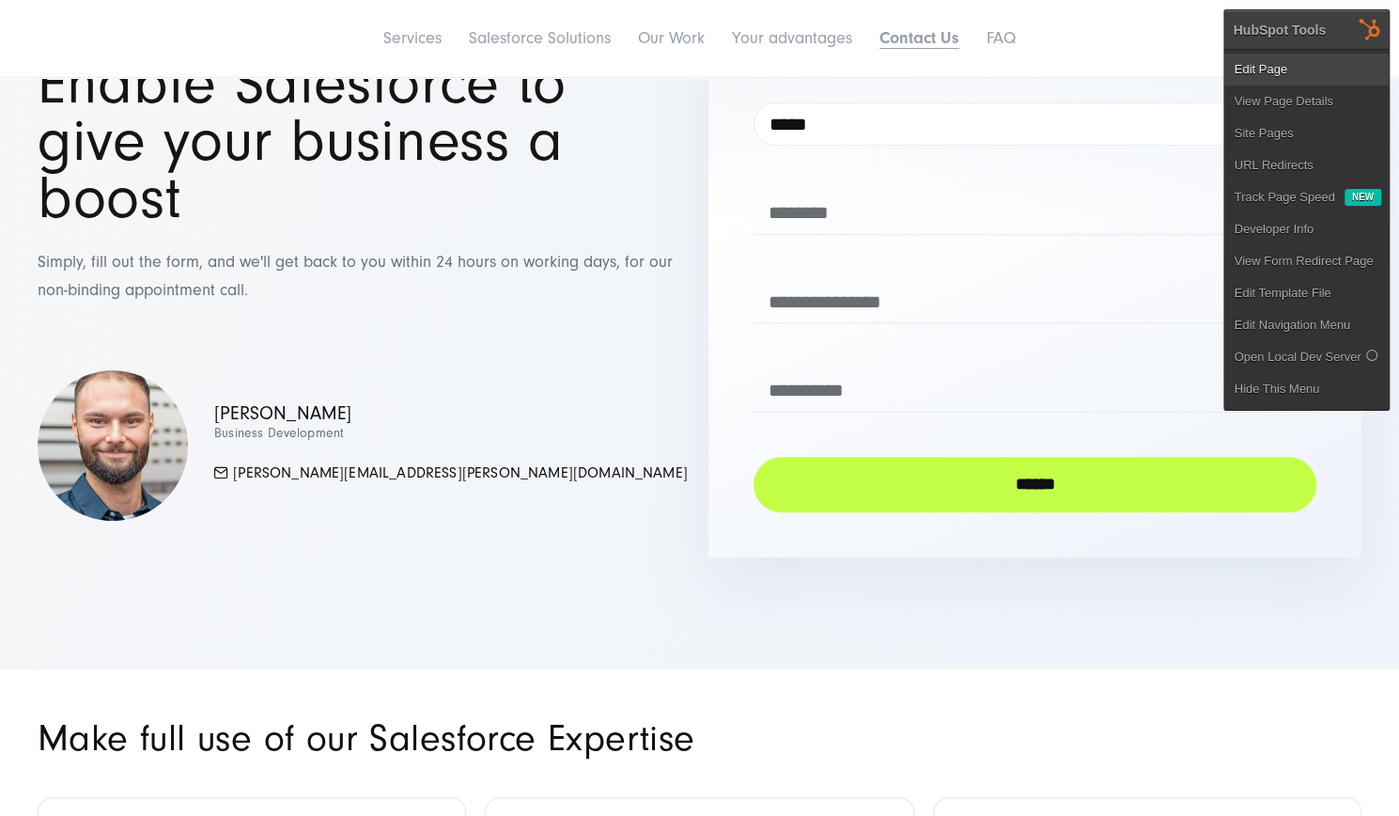
click at [1339, 58] on link "Edit Page" at bounding box center [1307, 70] width 164 height 32
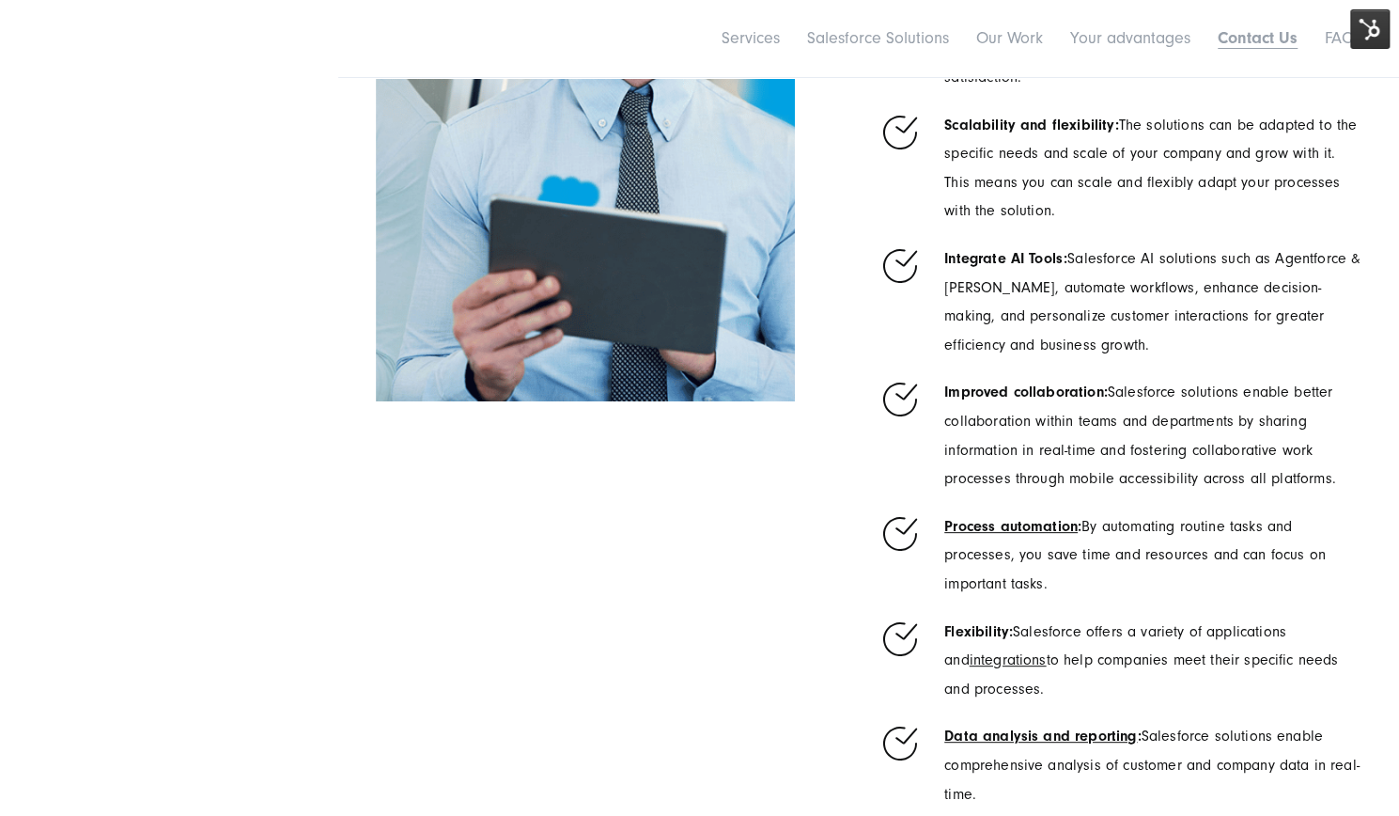
click at [1365, 22] on img at bounding box center [1370, 28] width 39 height 39
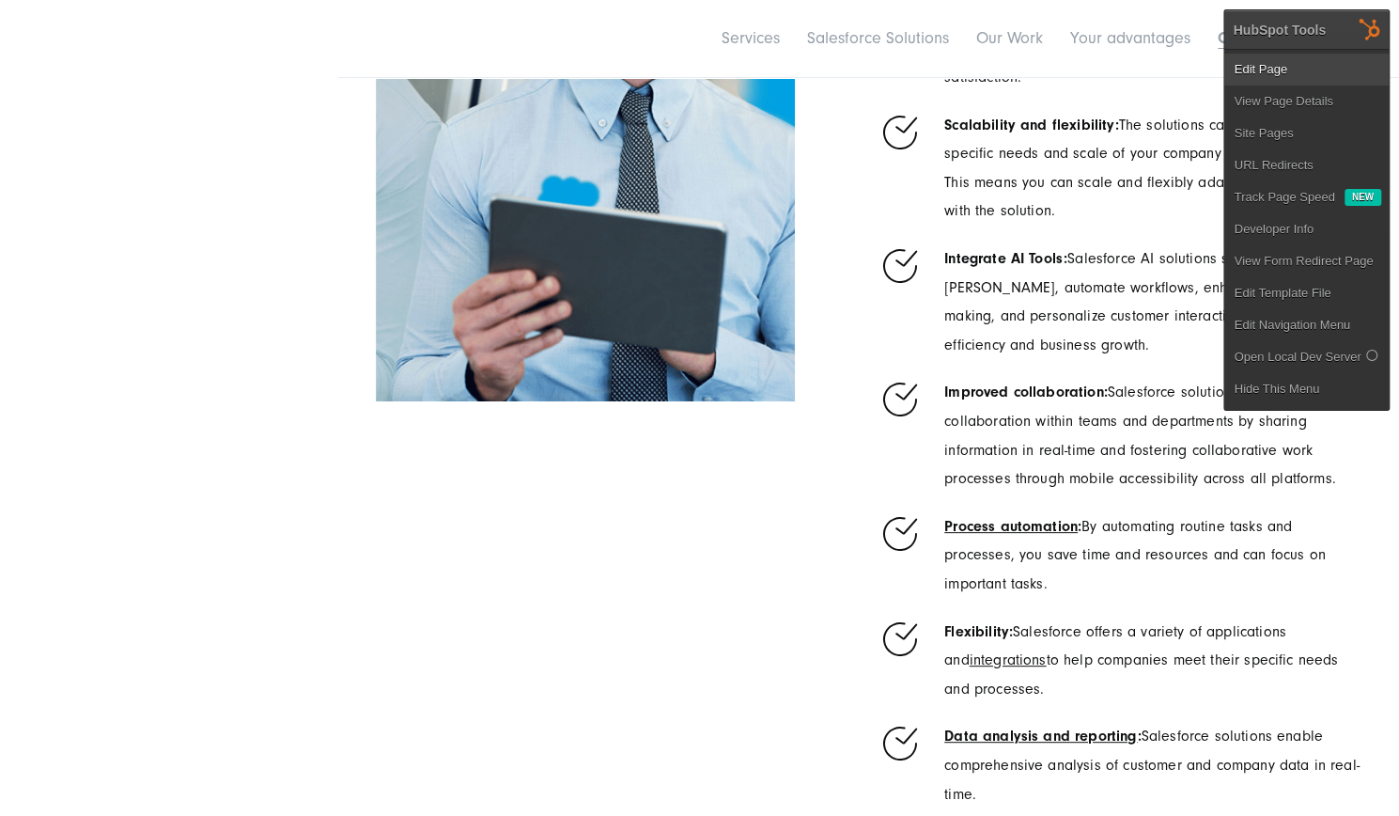
click at [1258, 66] on link "Edit Page" at bounding box center [1307, 70] width 164 height 32
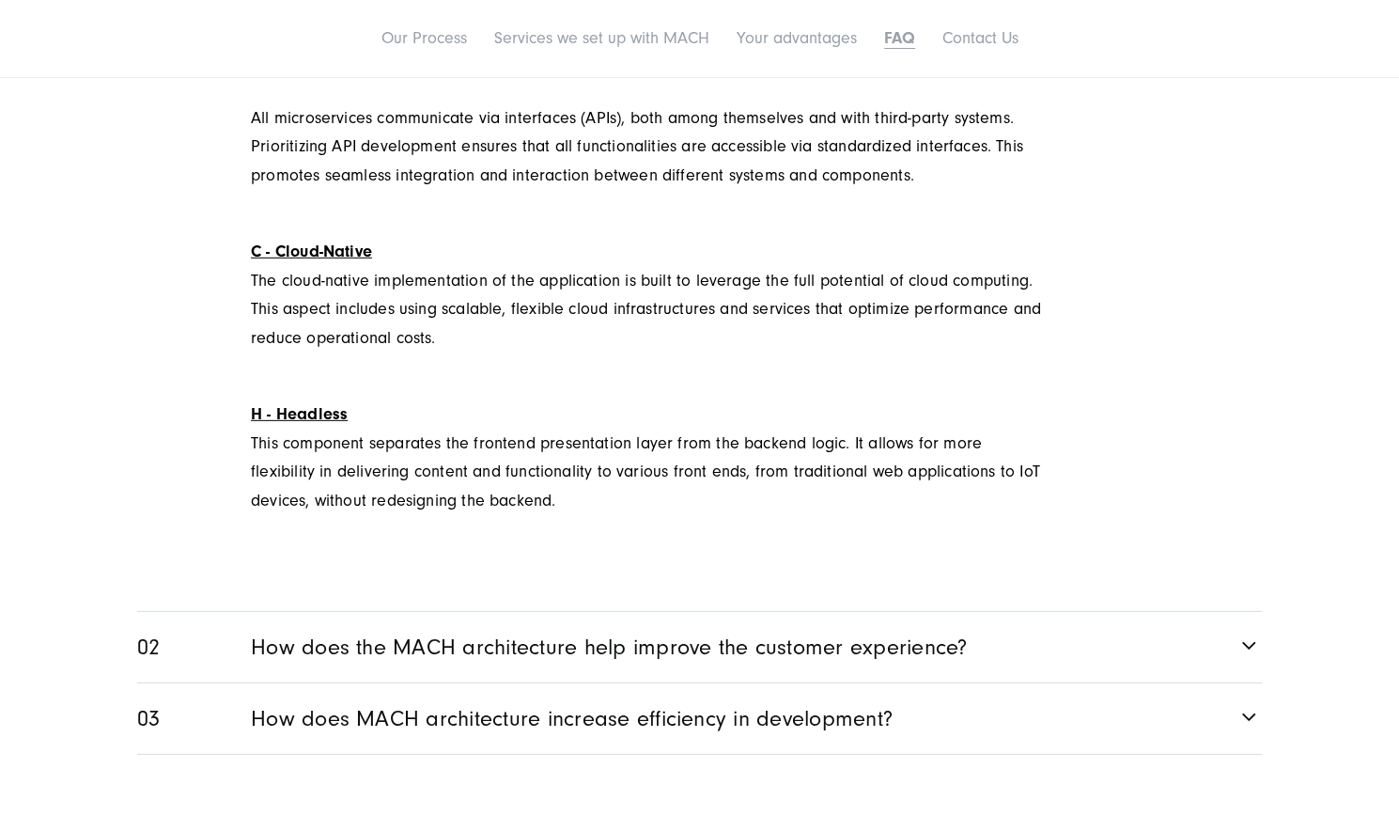
scroll to position [8929, 0]
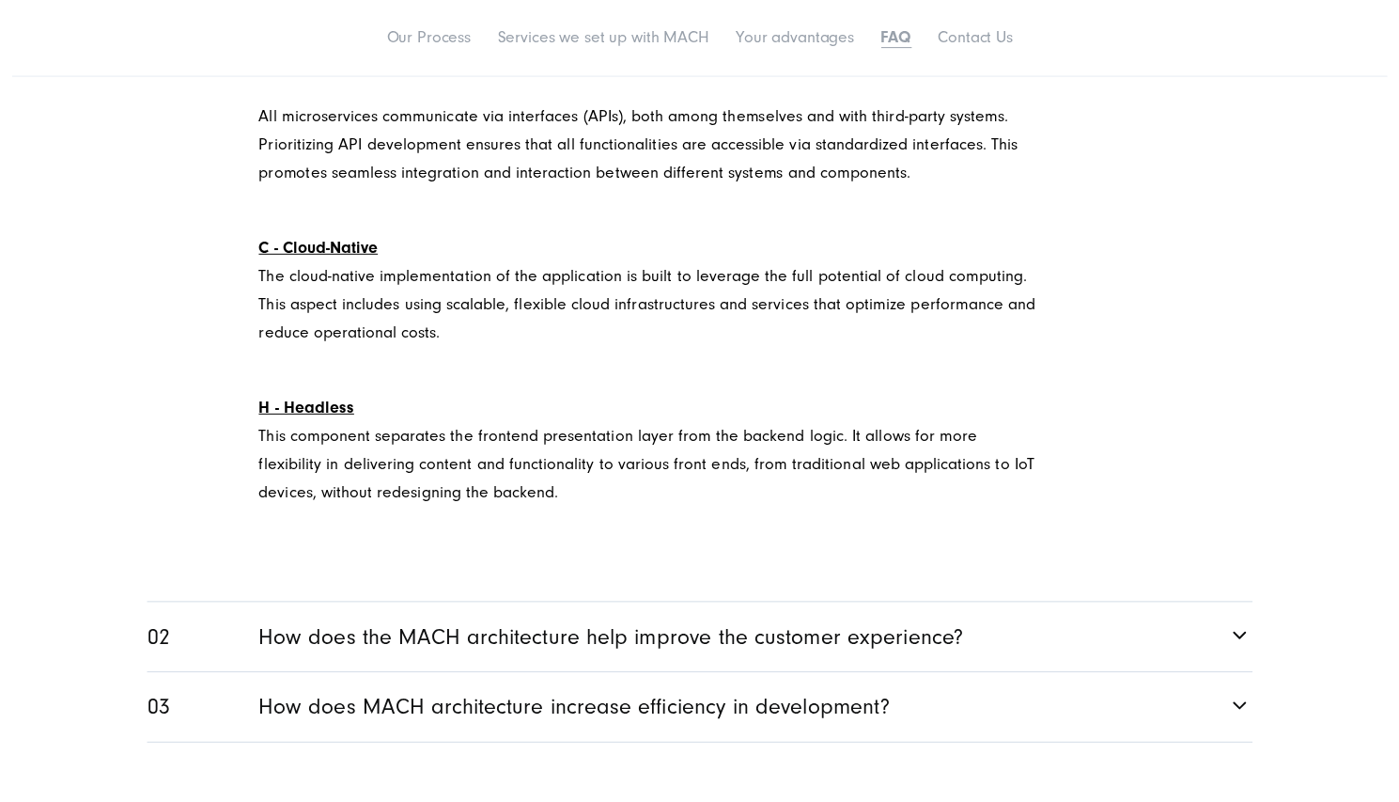
scroll to position [8929, 0]
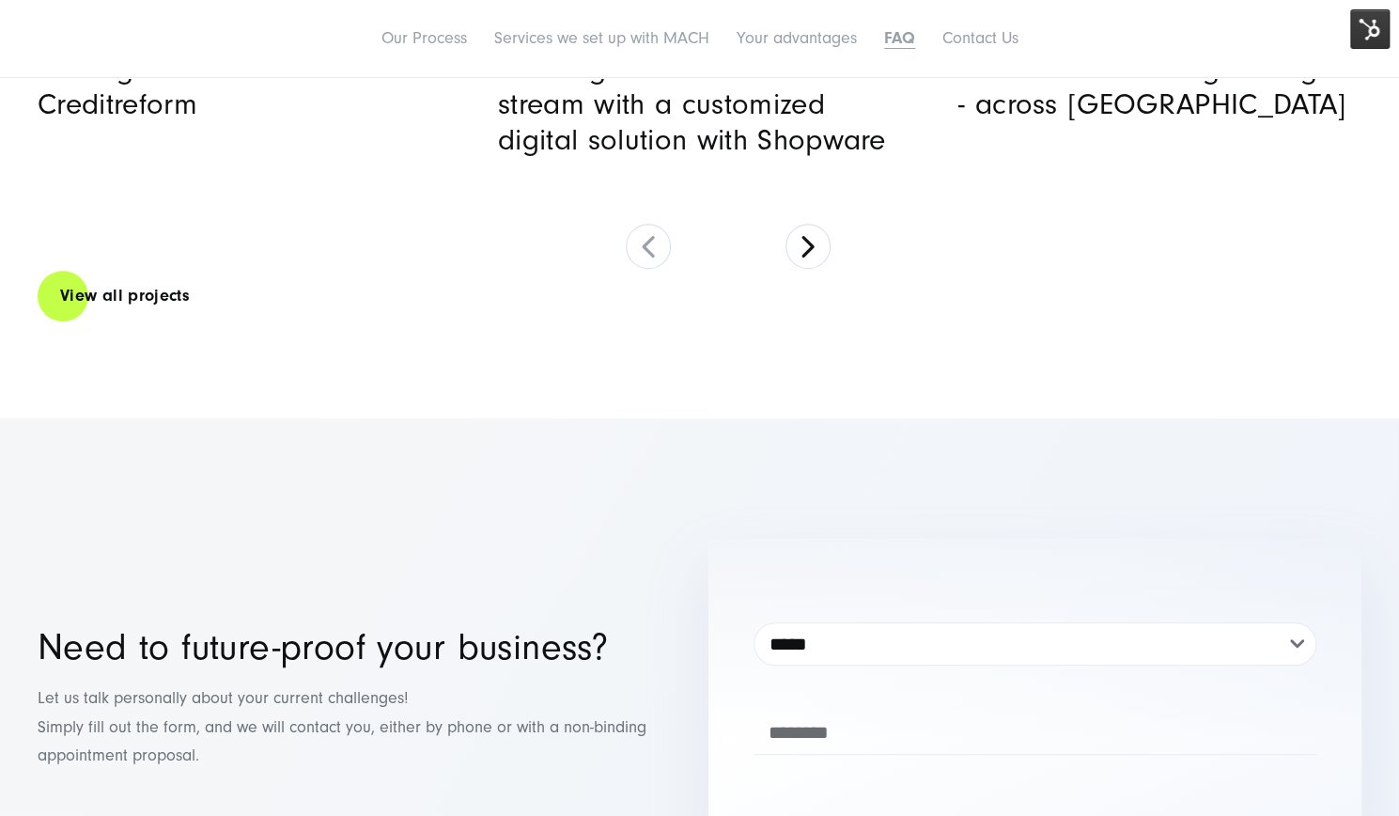
scroll to position [9117, 0]
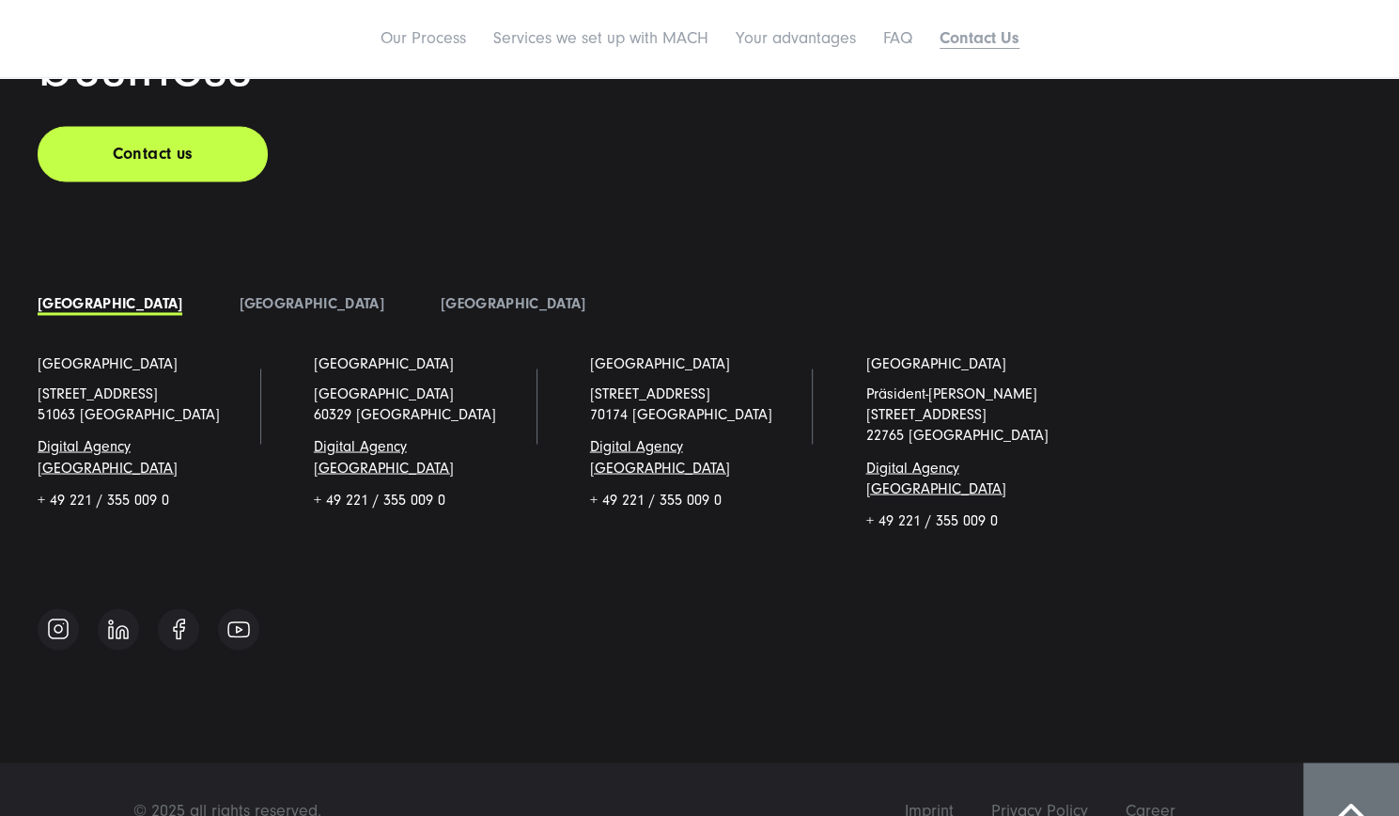
scroll to position [9117, 0]
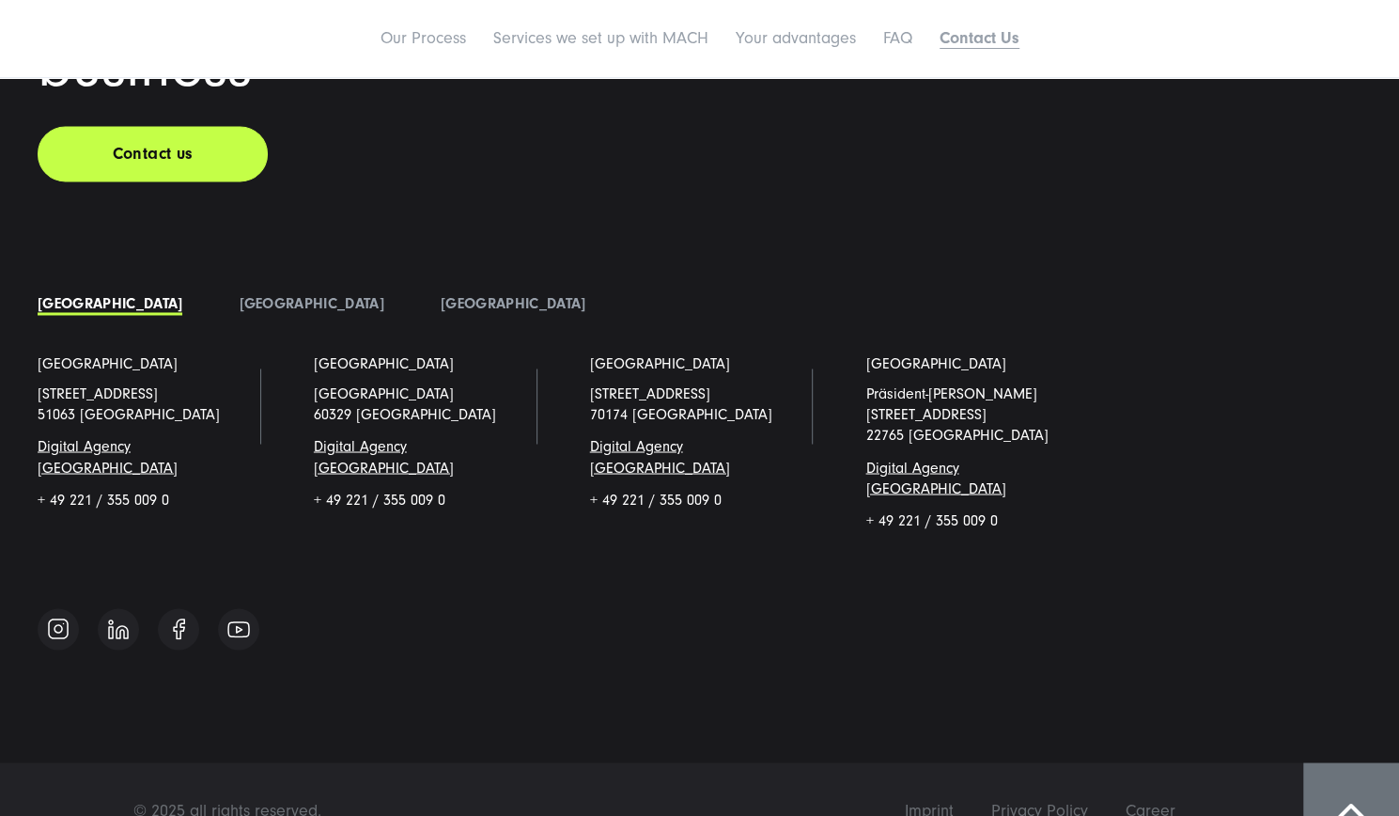
scroll to position [9117, 0]
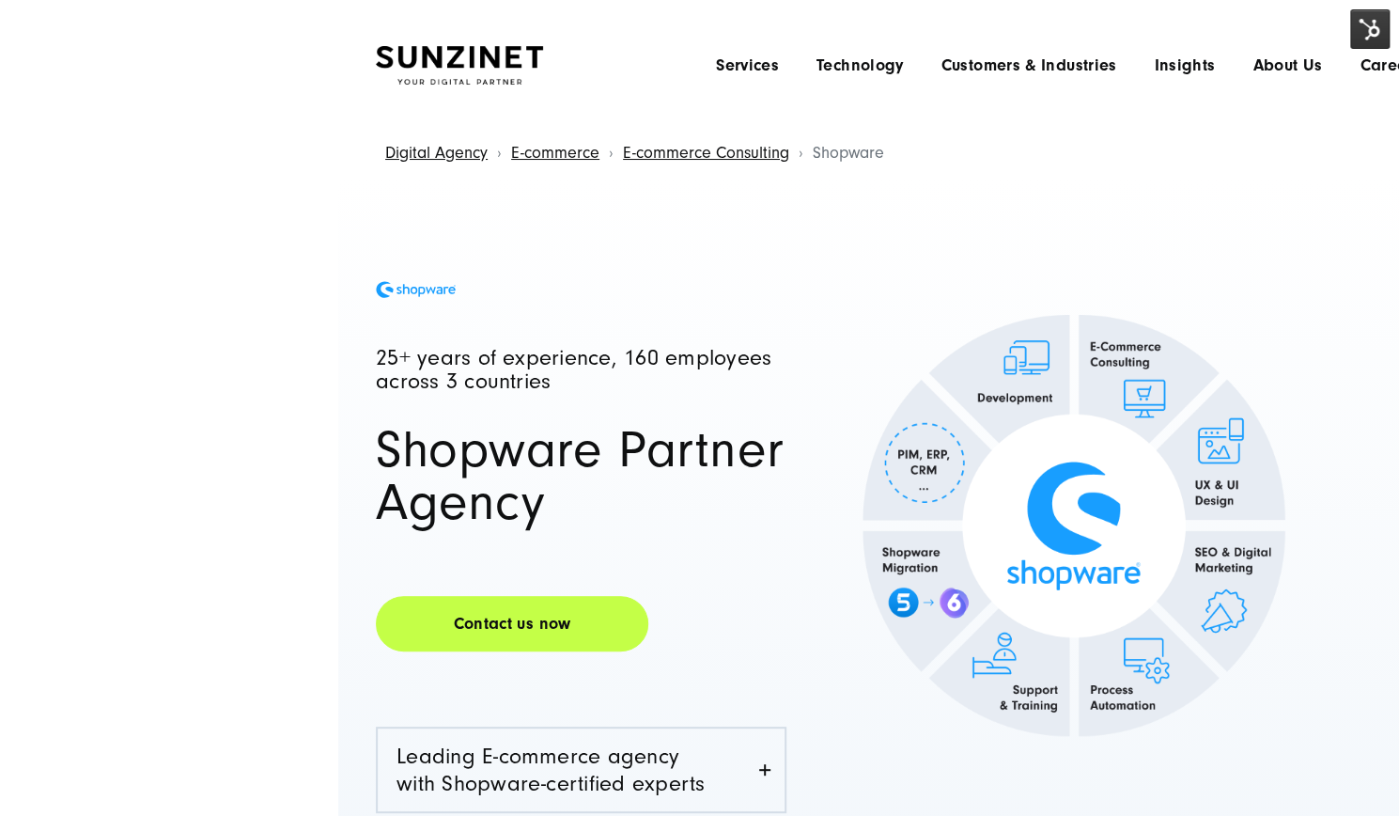
click at [0, 0] on headings-map at bounding box center [0, 0] width 0 height 0
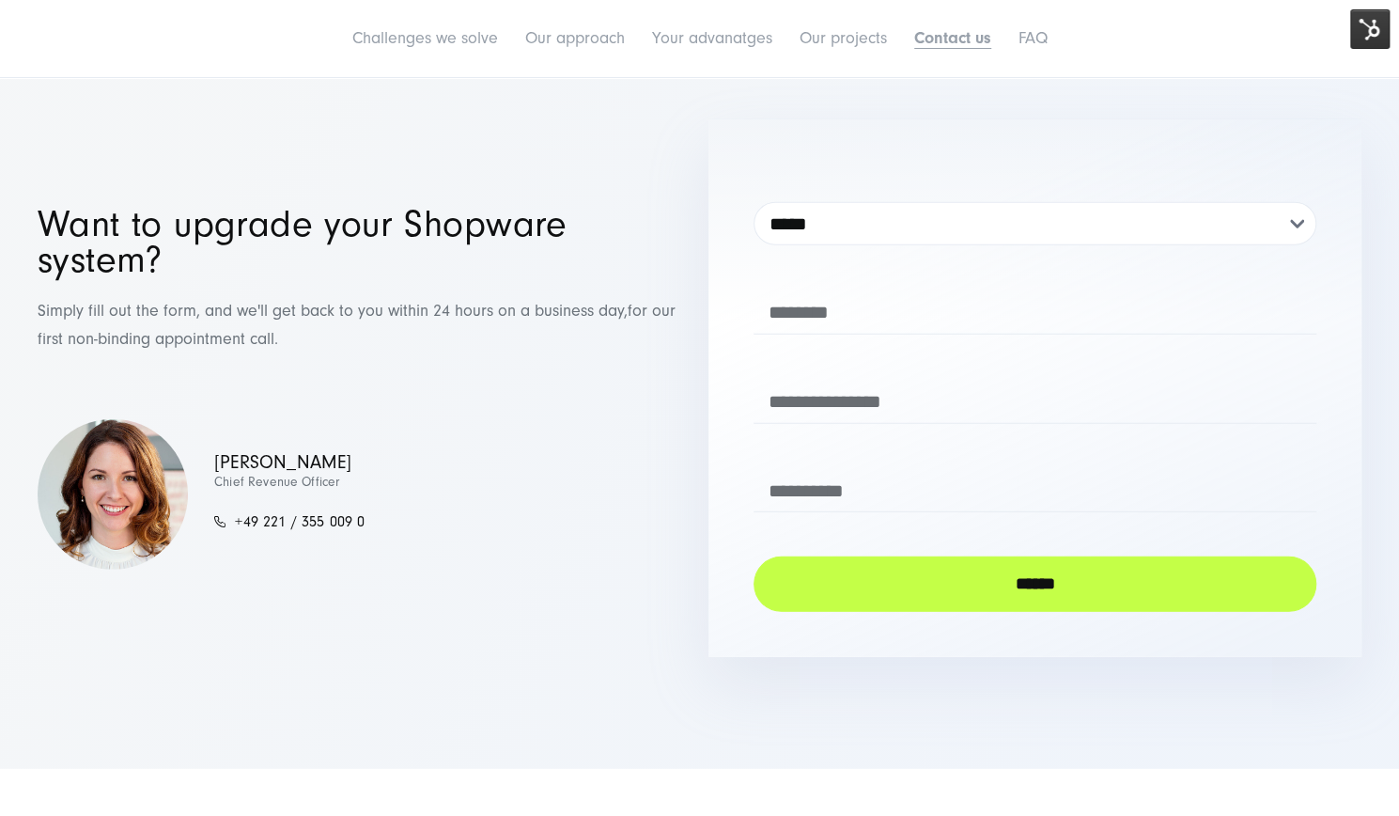
scroll to position [10809, 0]
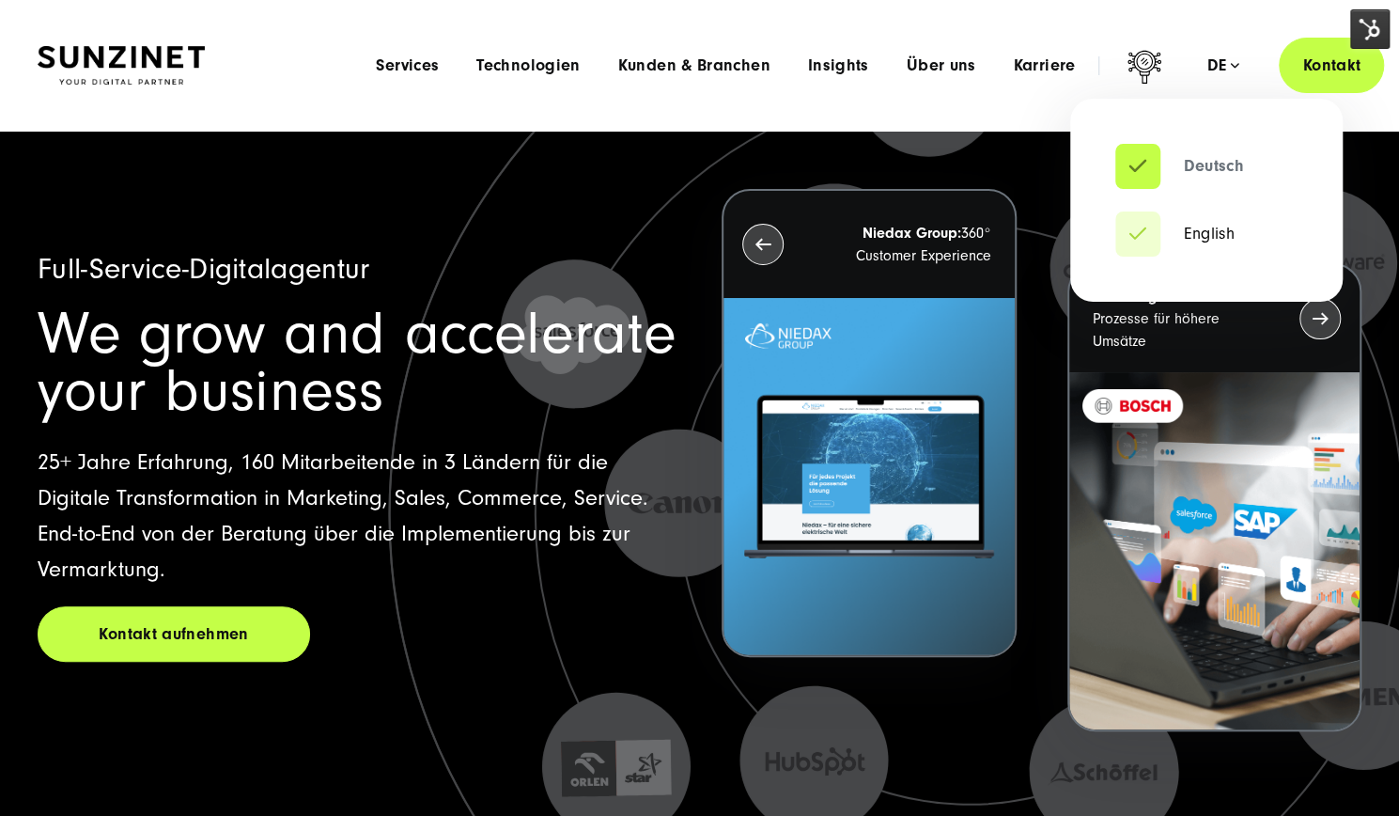
drag, startPoint x: 1182, startPoint y: 221, endPoint x: 1134, endPoint y: 176, distance: 65.8
click at [1182, 221] on li "English" at bounding box center [1207, 233] width 182 height 45
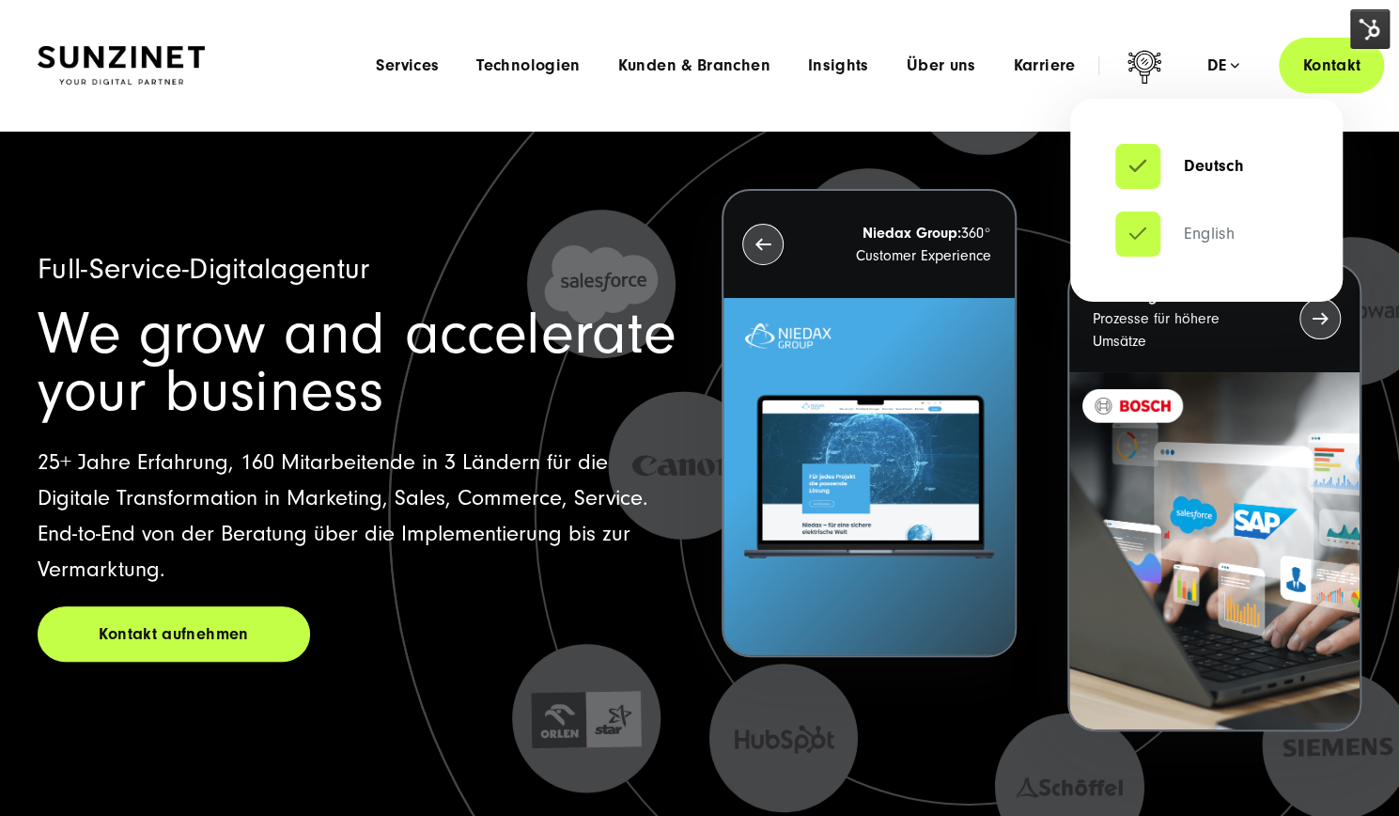
click at [1199, 228] on link "English" at bounding box center [1175, 234] width 119 height 19
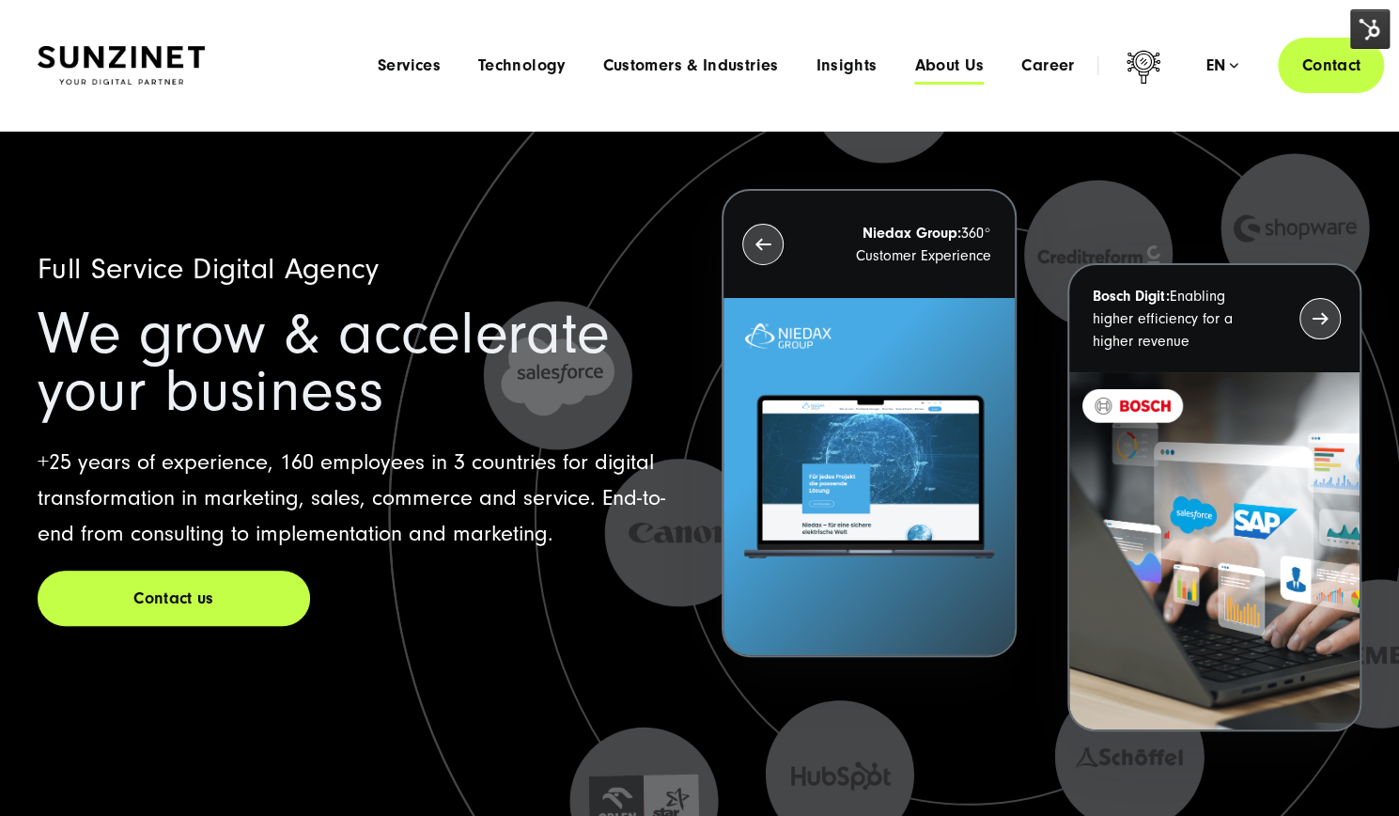
click at [949, 62] on span "About Us" at bounding box center [950, 65] width 70 height 19
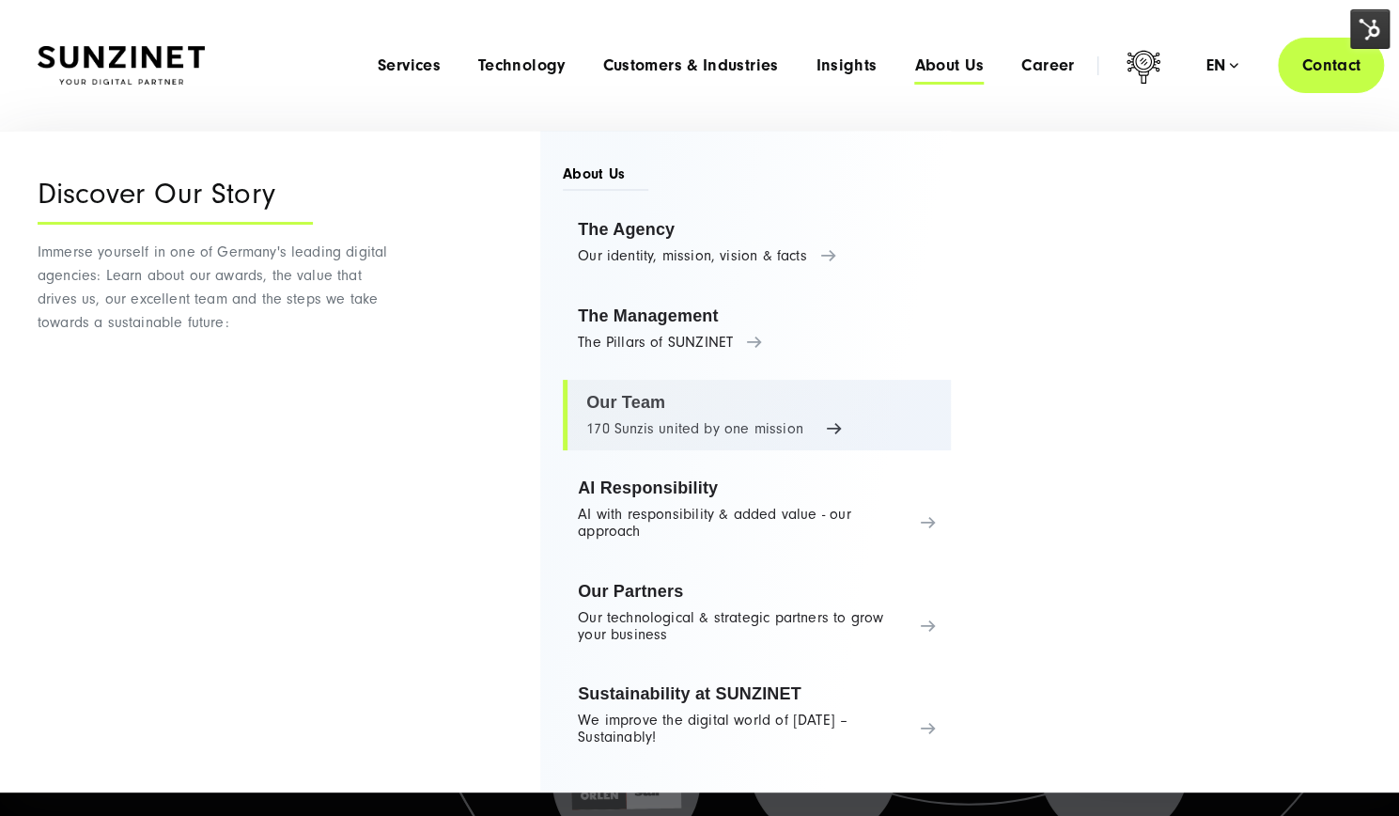
click at [680, 416] on link "Our Team 170 Sunzis united by one mission" at bounding box center [757, 415] width 388 height 71
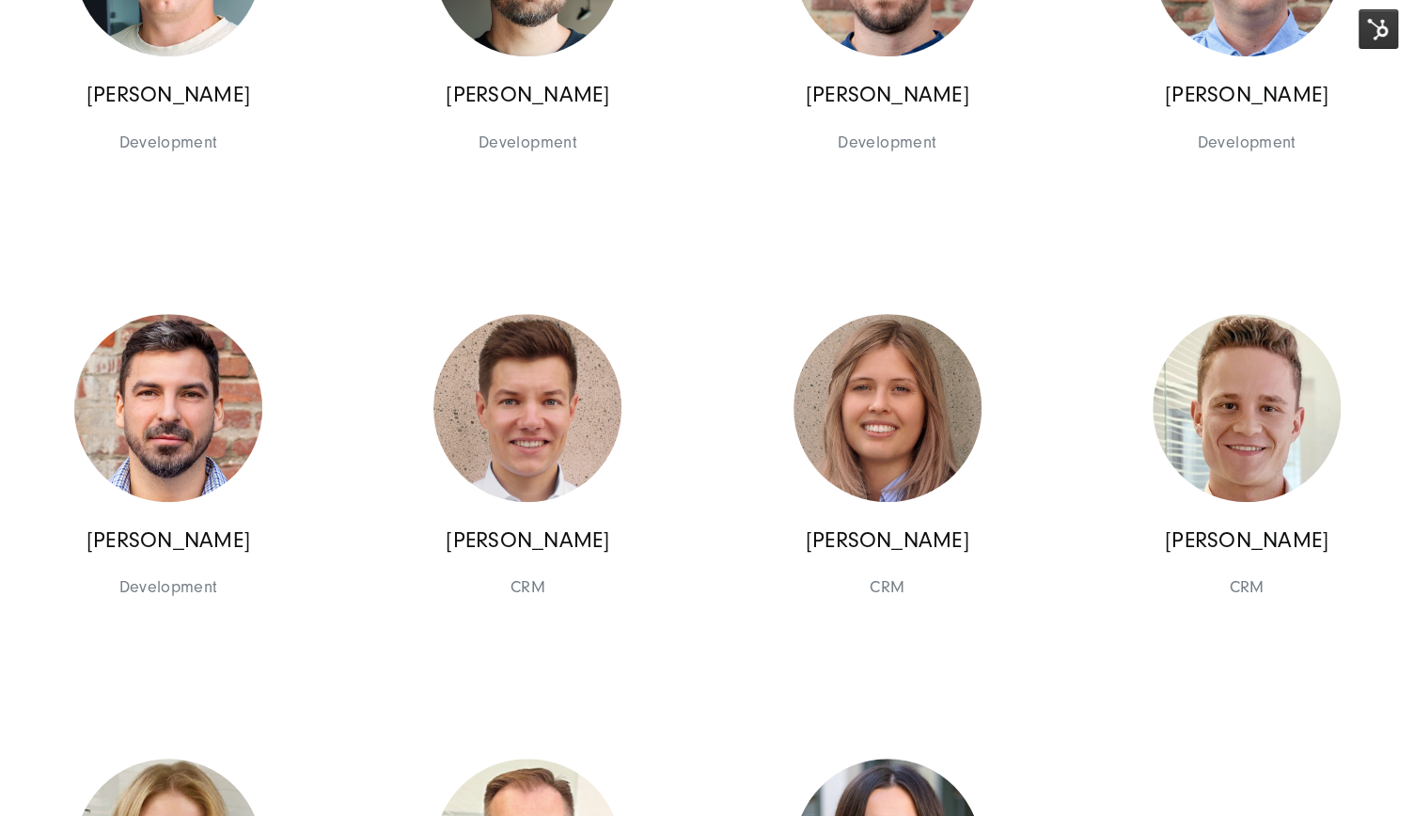
scroll to position [17106, 0]
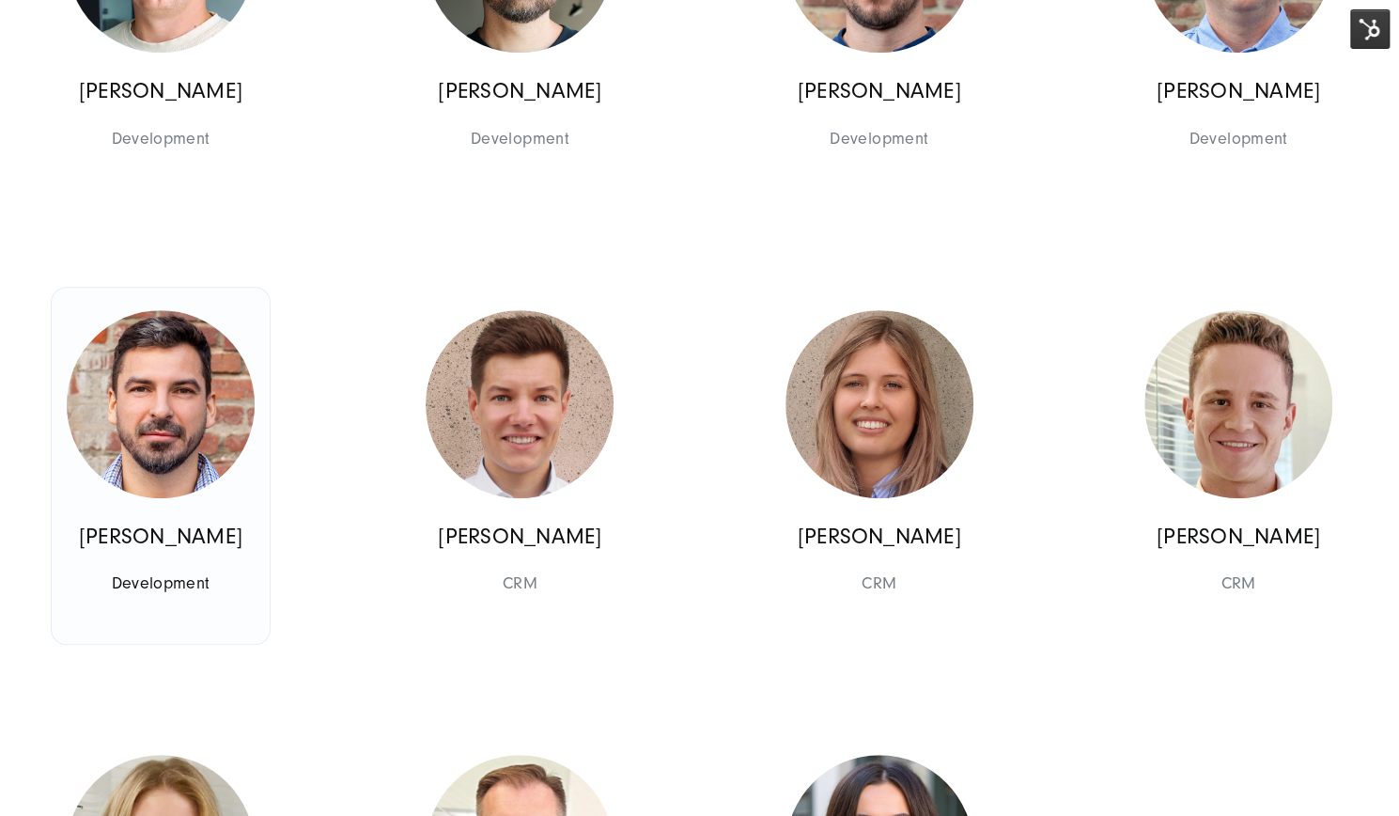
click at [164, 498] on img at bounding box center [161, 404] width 188 height 188
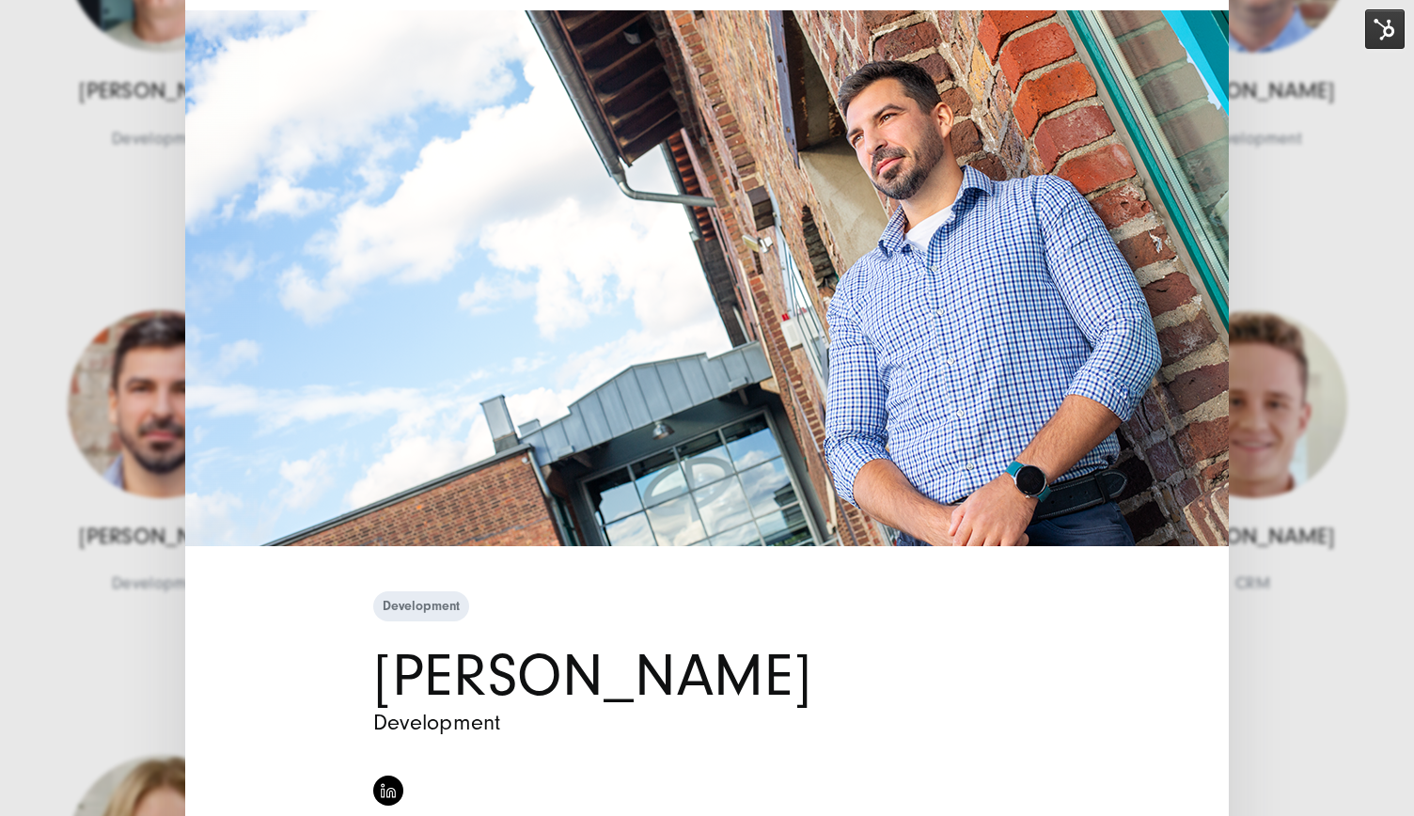
scroll to position [175, 0]
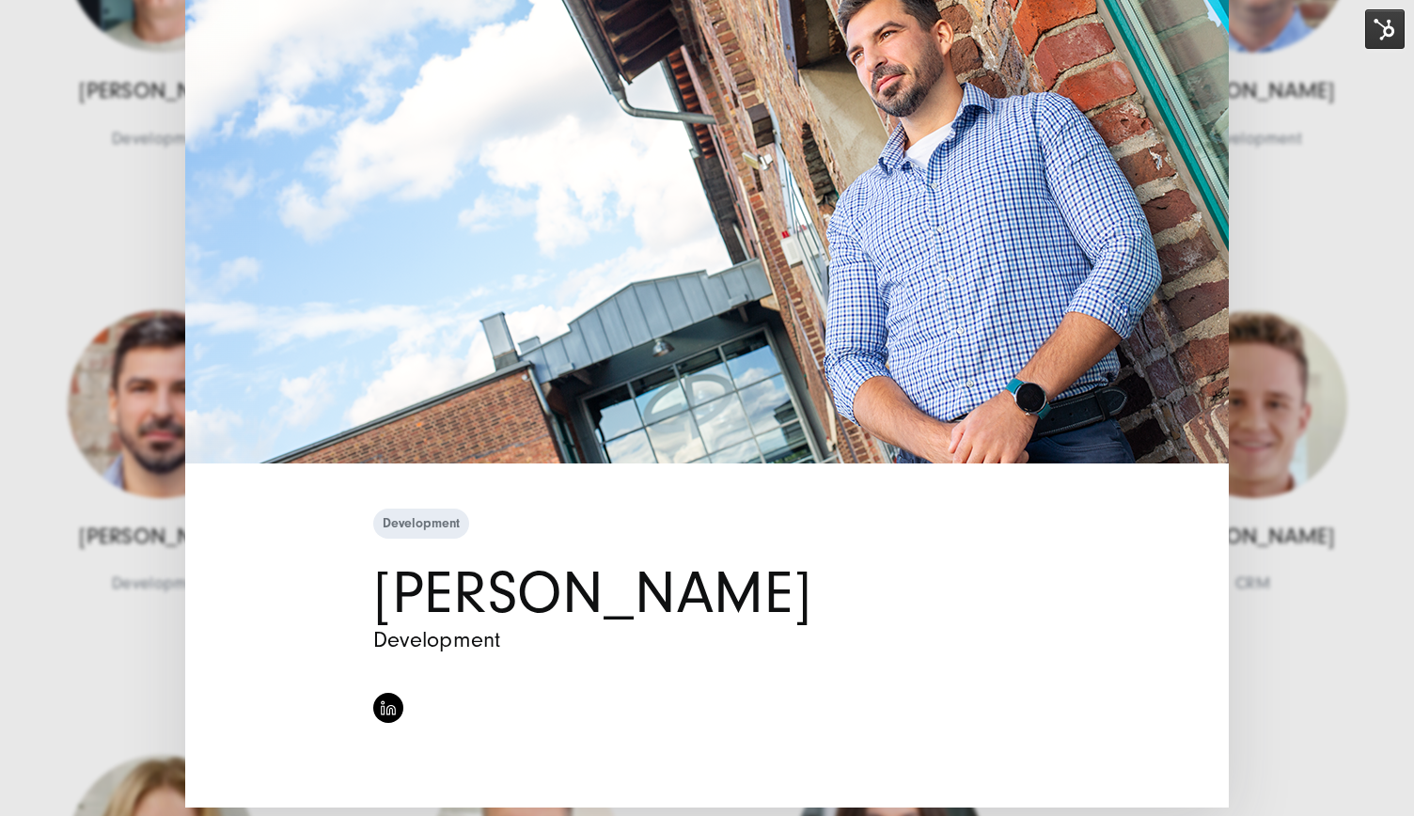
click at [586, 735] on div "Development Oleh Karun Development" at bounding box center [706, 656] width 705 height 303
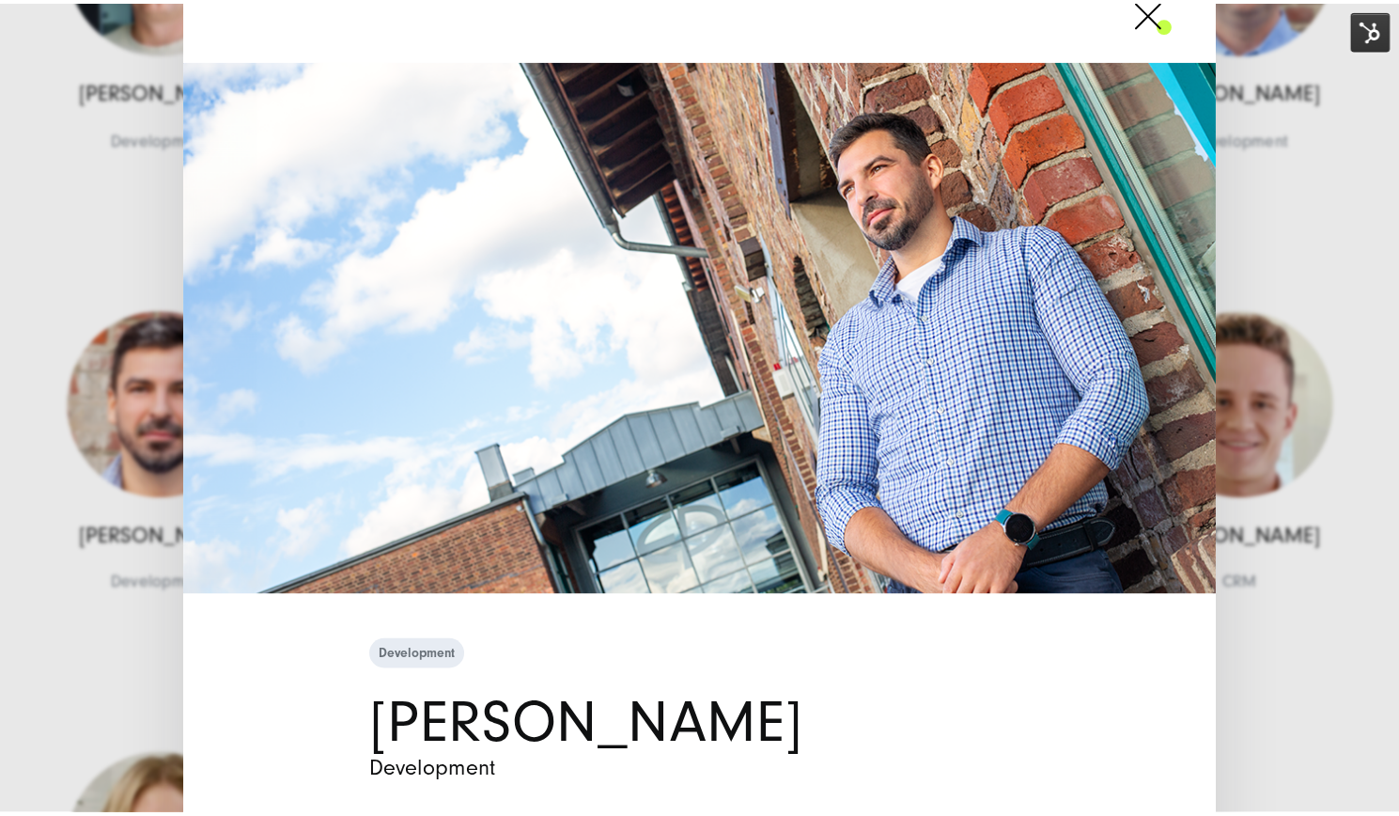
scroll to position [0, 0]
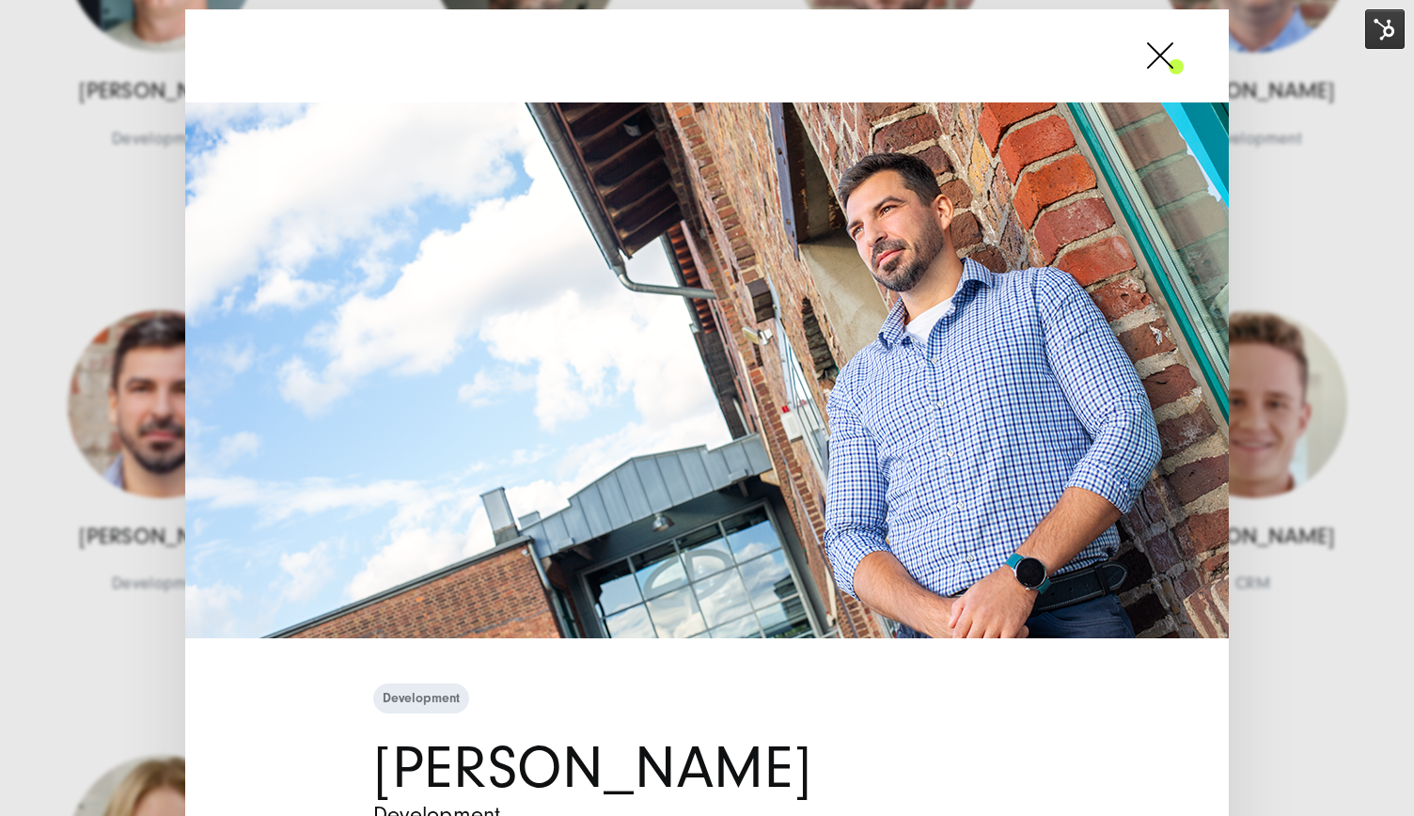
click at [1183, 57] on span at bounding box center [1183, 55] width 0 height 47
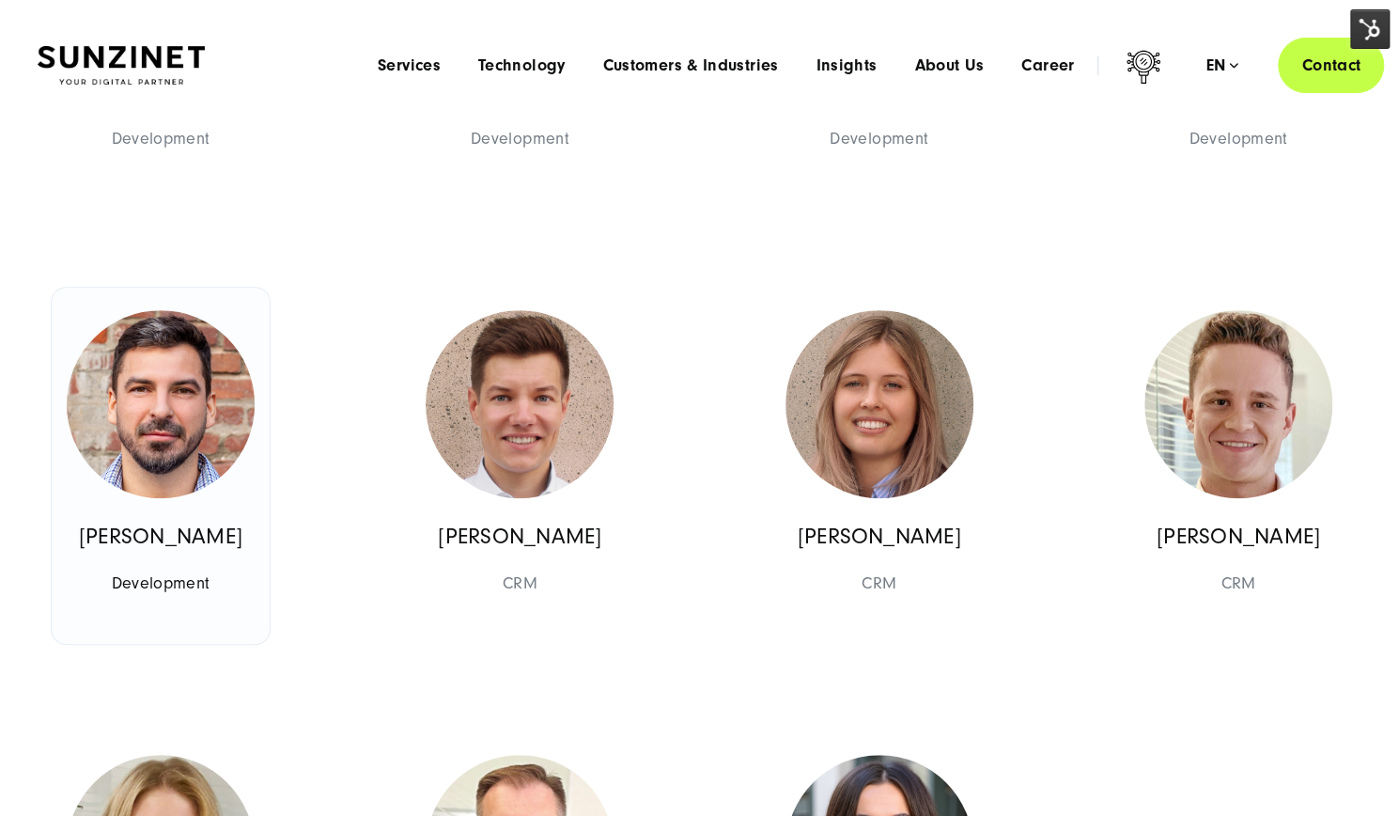
click at [160, 469] on img at bounding box center [161, 404] width 188 height 188
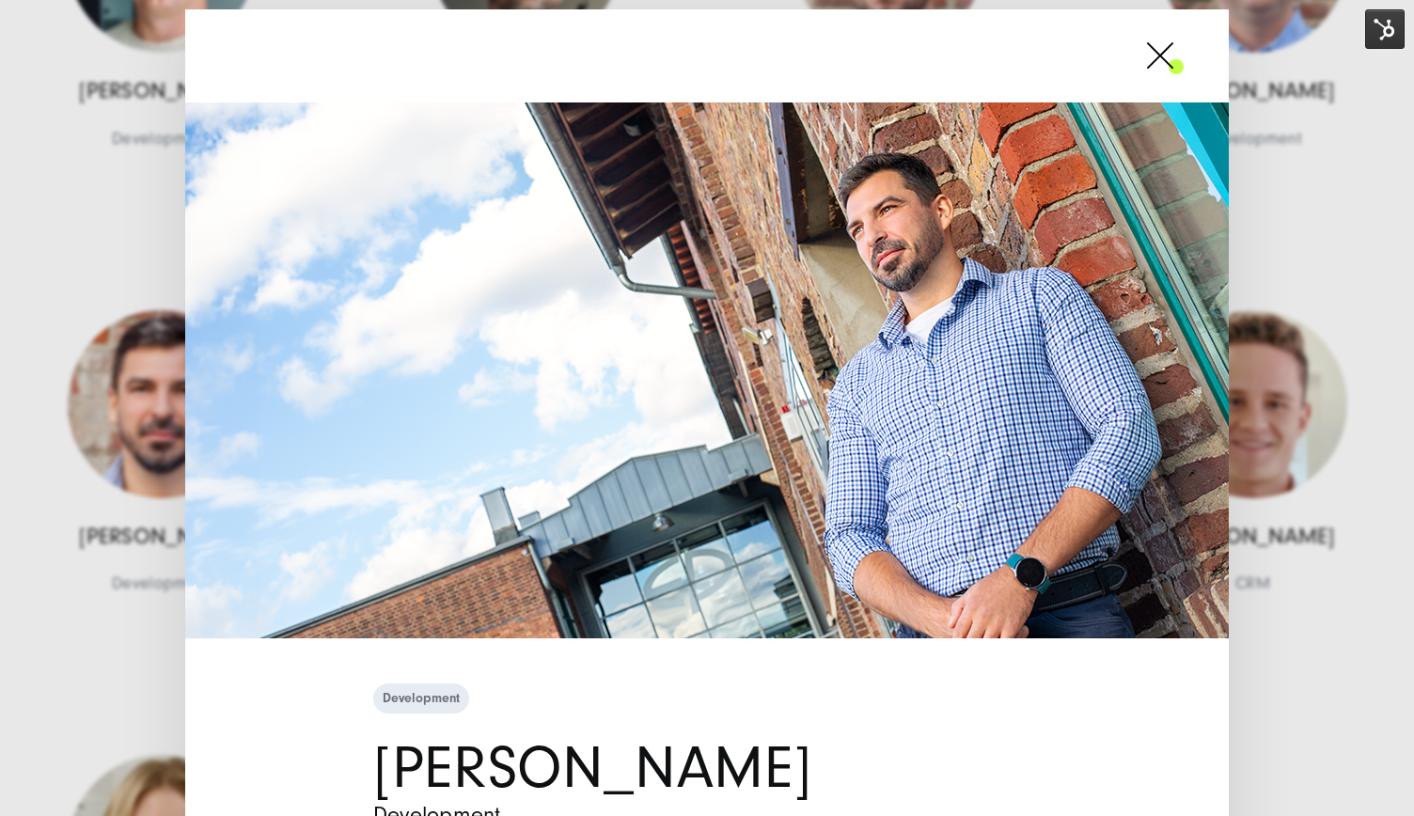
click at [1183, 56] on span at bounding box center [1183, 55] width 0 height 47
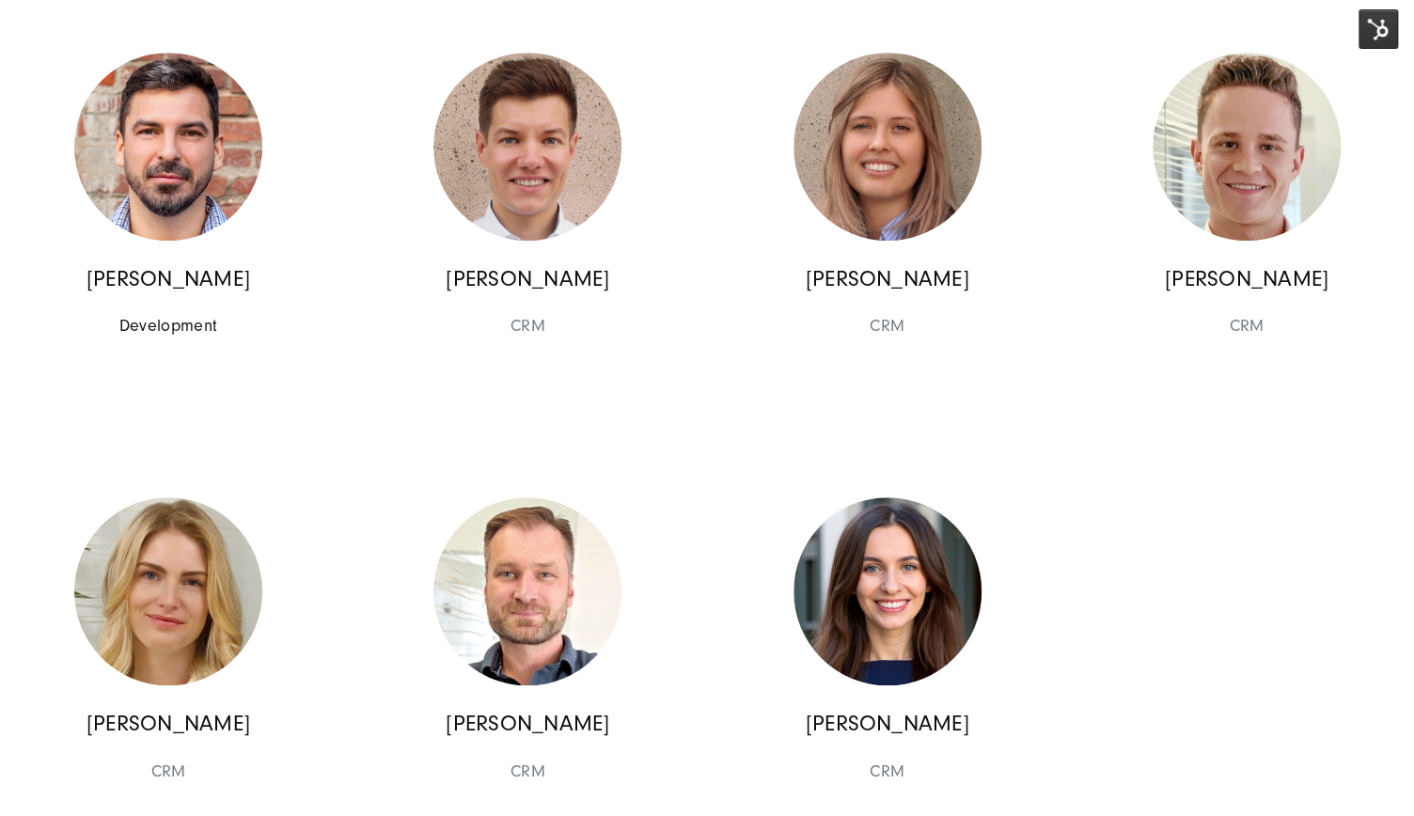
scroll to position [17106, 0]
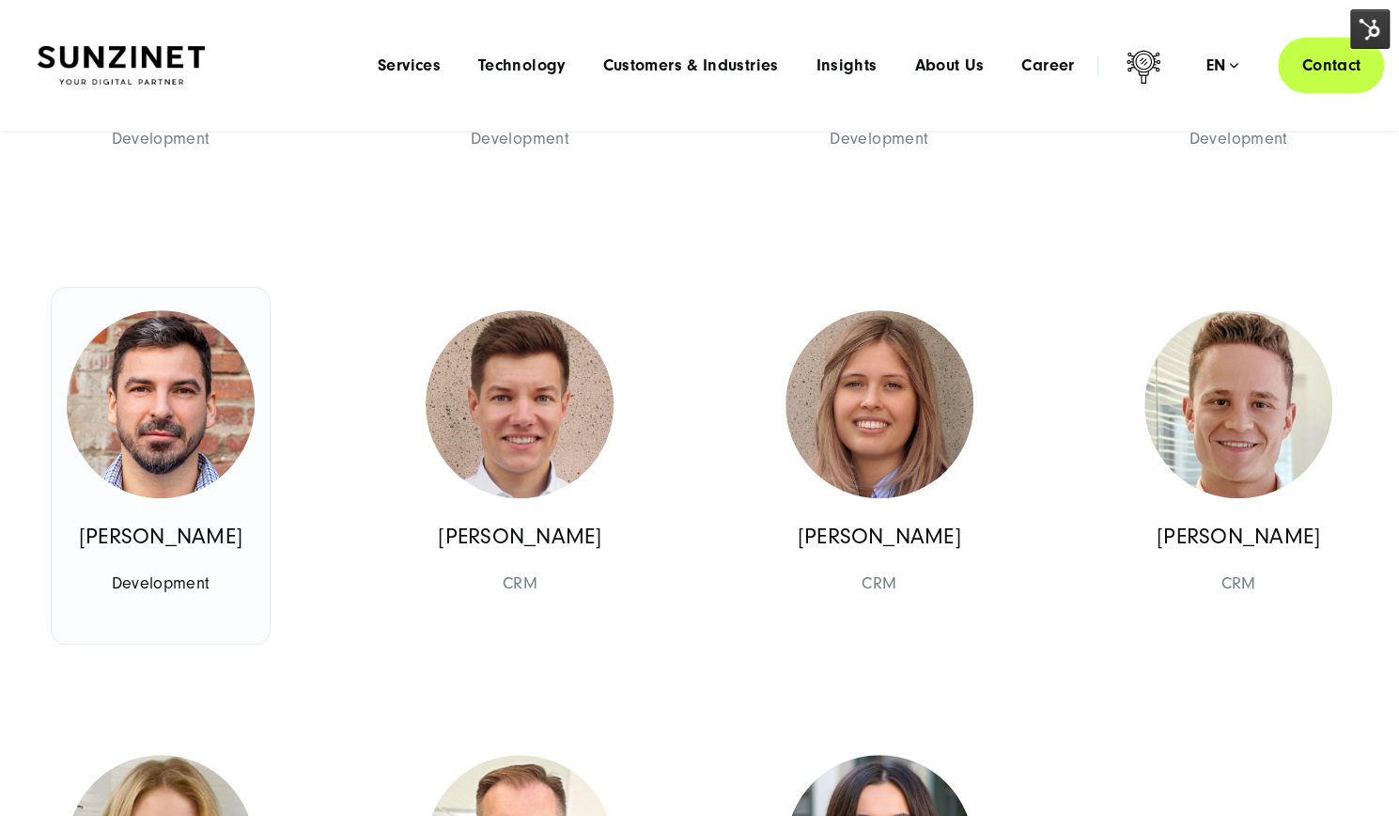
click at [173, 498] on img at bounding box center [161, 404] width 188 height 188
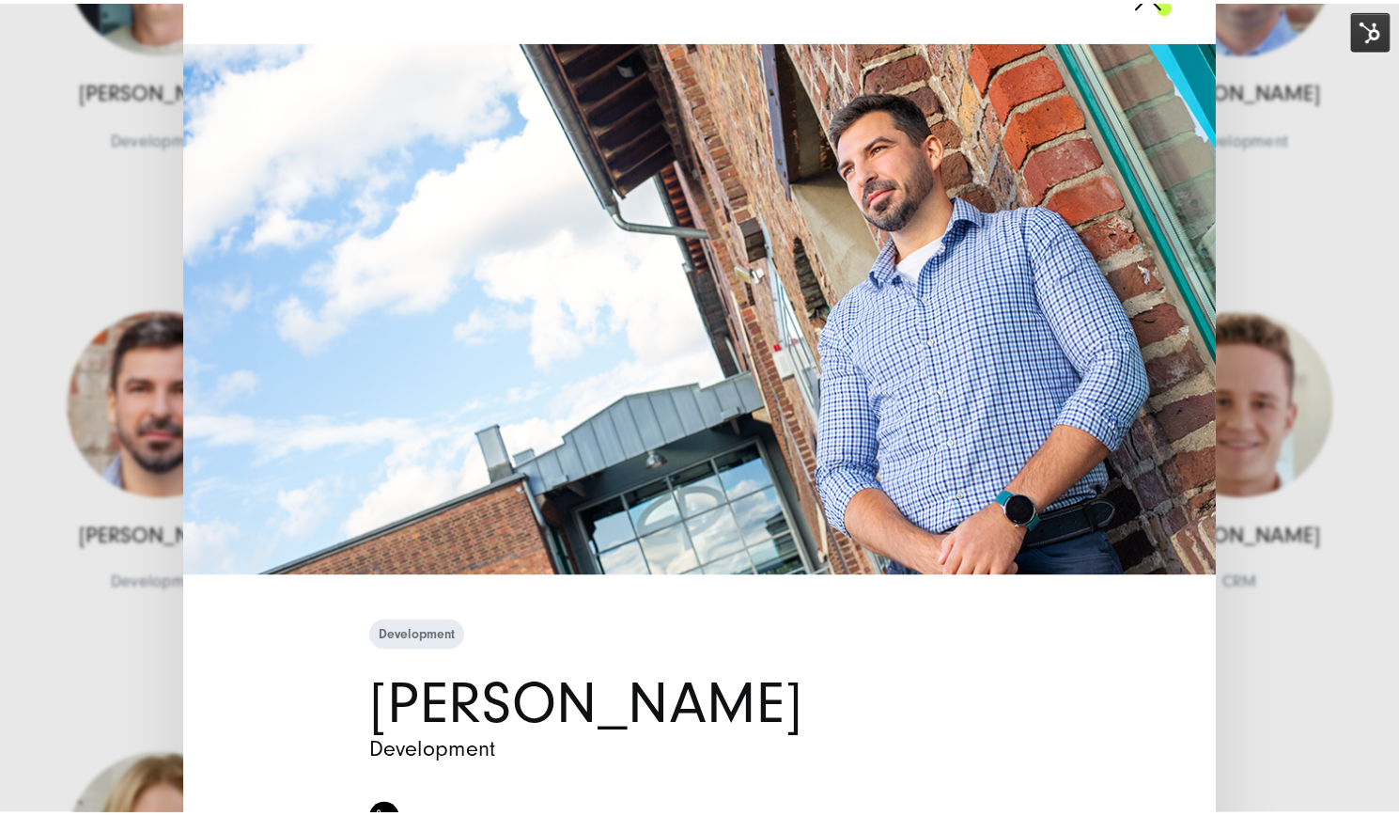
scroll to position [0, 0]
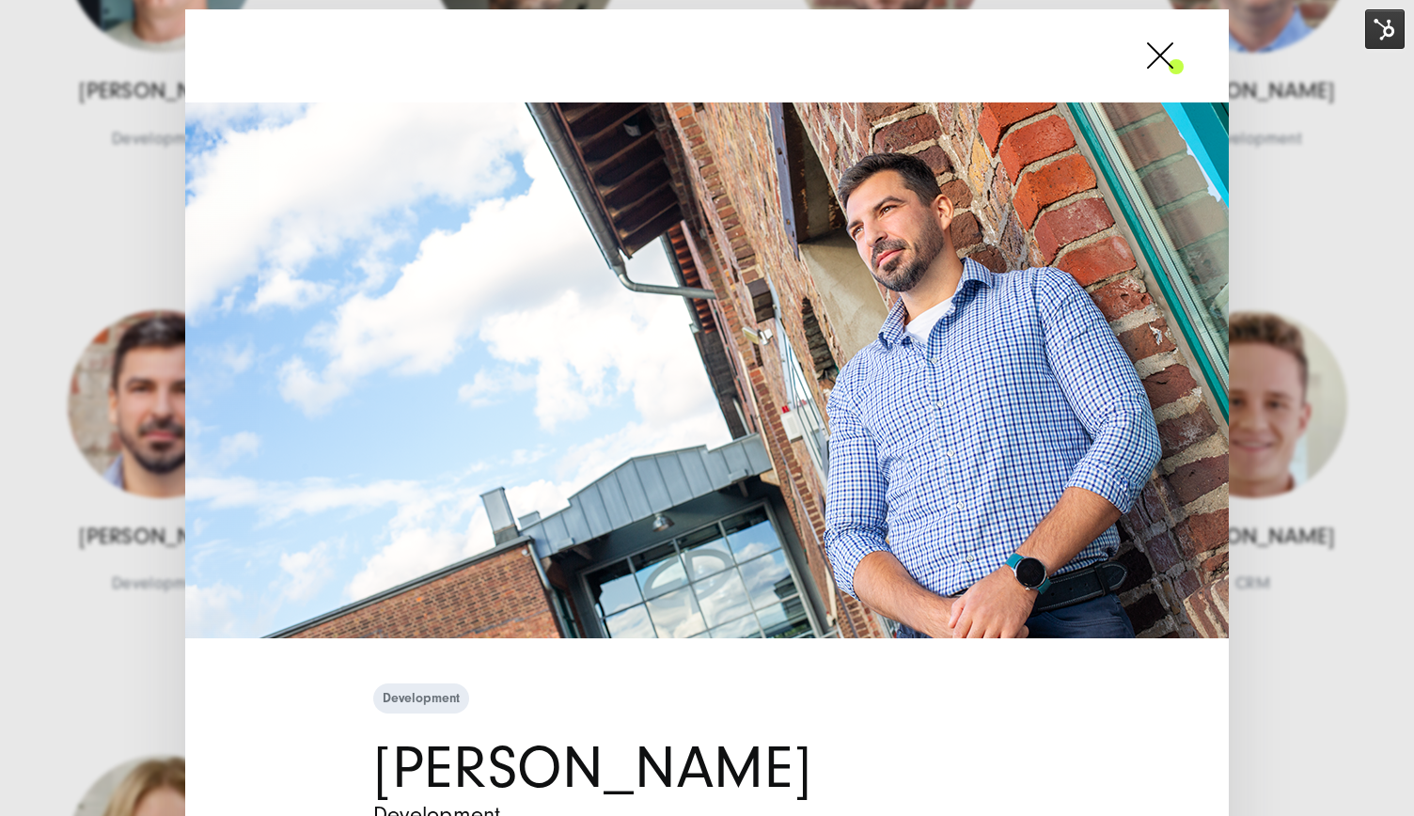
click at [1183, 59] on span at bounding box center [1183, 55] width 0 height 47
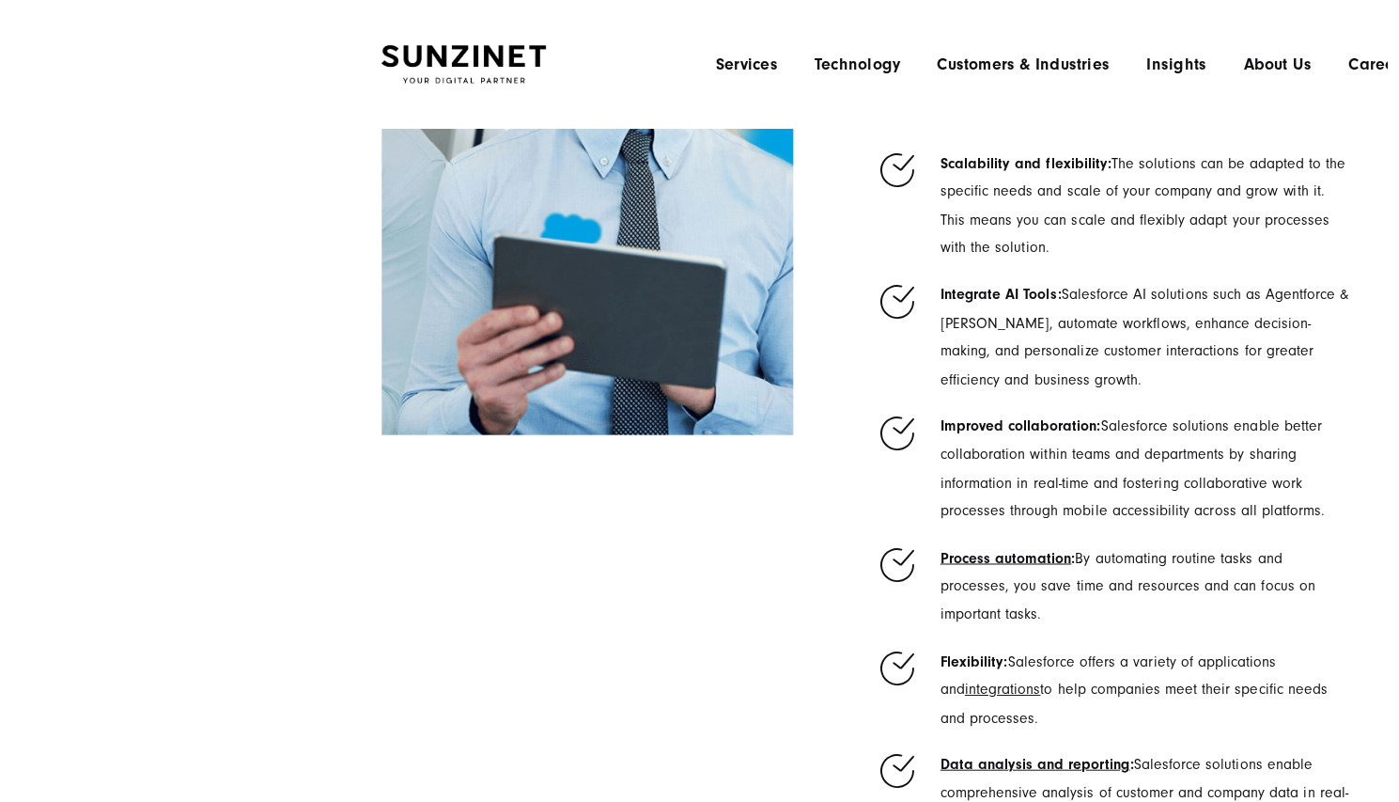
scroll to position [8476, 0]
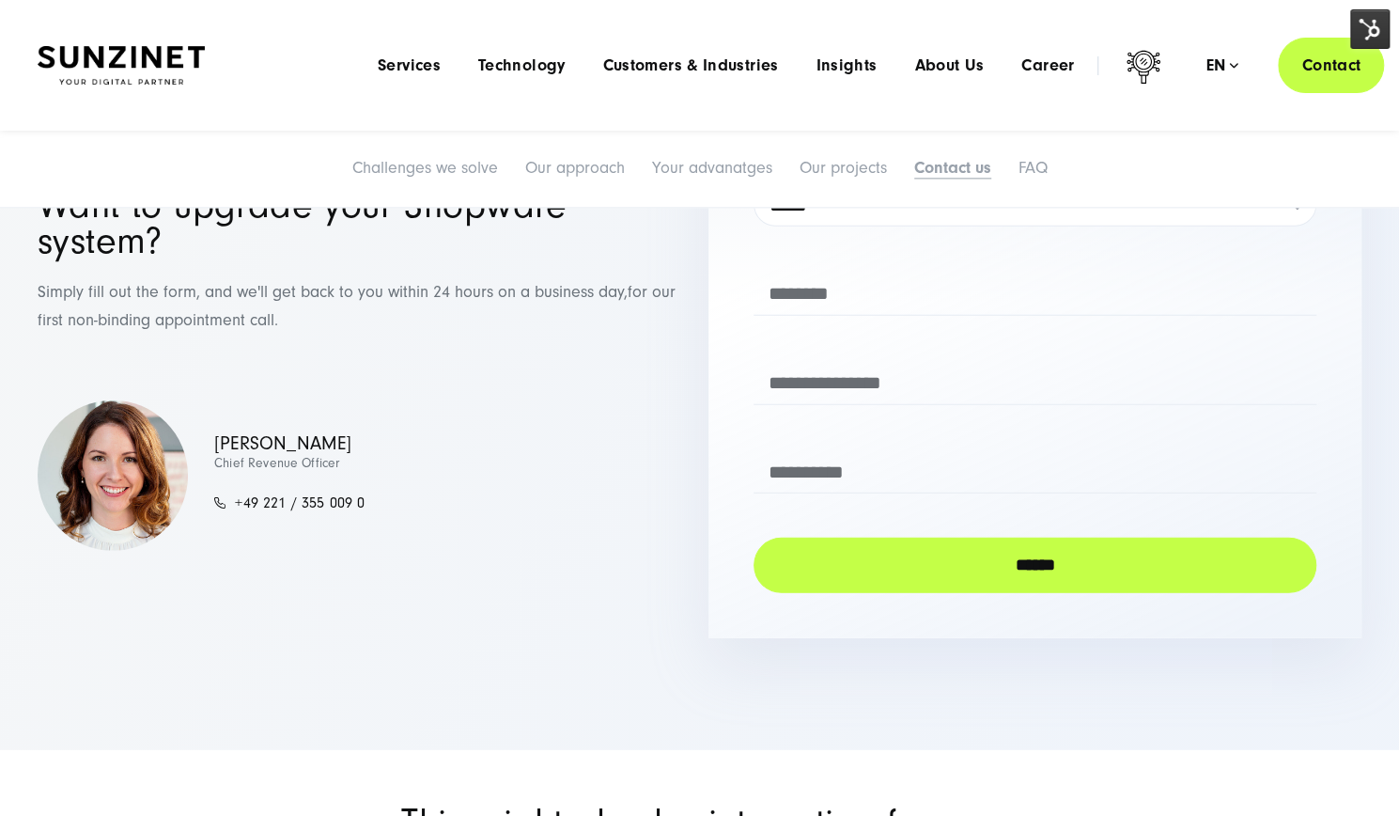
scroll to position [11091, 0]
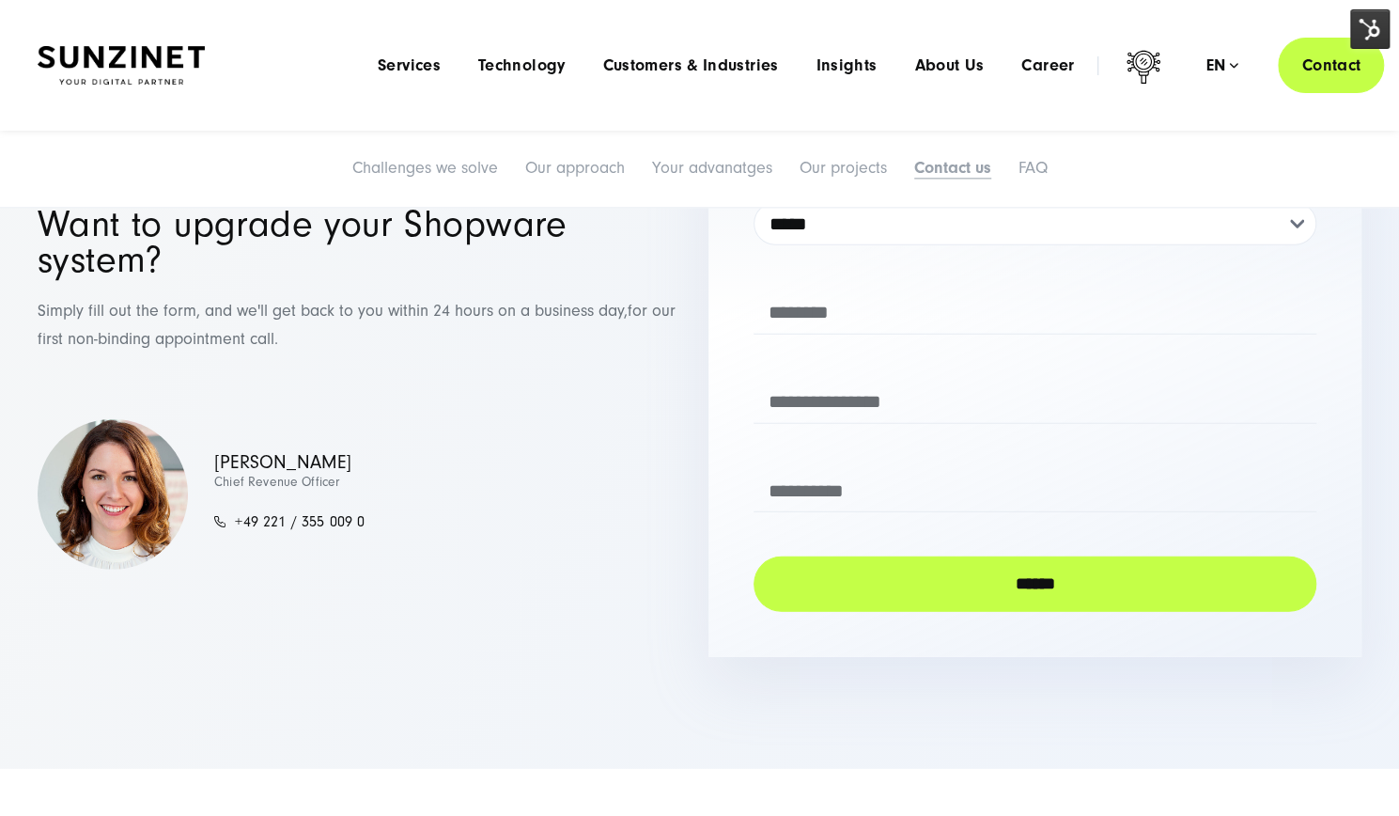
drag, startPoint x: 197, startPoint y: 309, endPoint x: 26, endPoint y: 298, distance: 171.4
click at [26, 298] on div "**********" at bounding box center [699, 388] width 1399 height 538
copy p "Simply fill out the form, and we'll get back to you within 24 hours on a busine…"
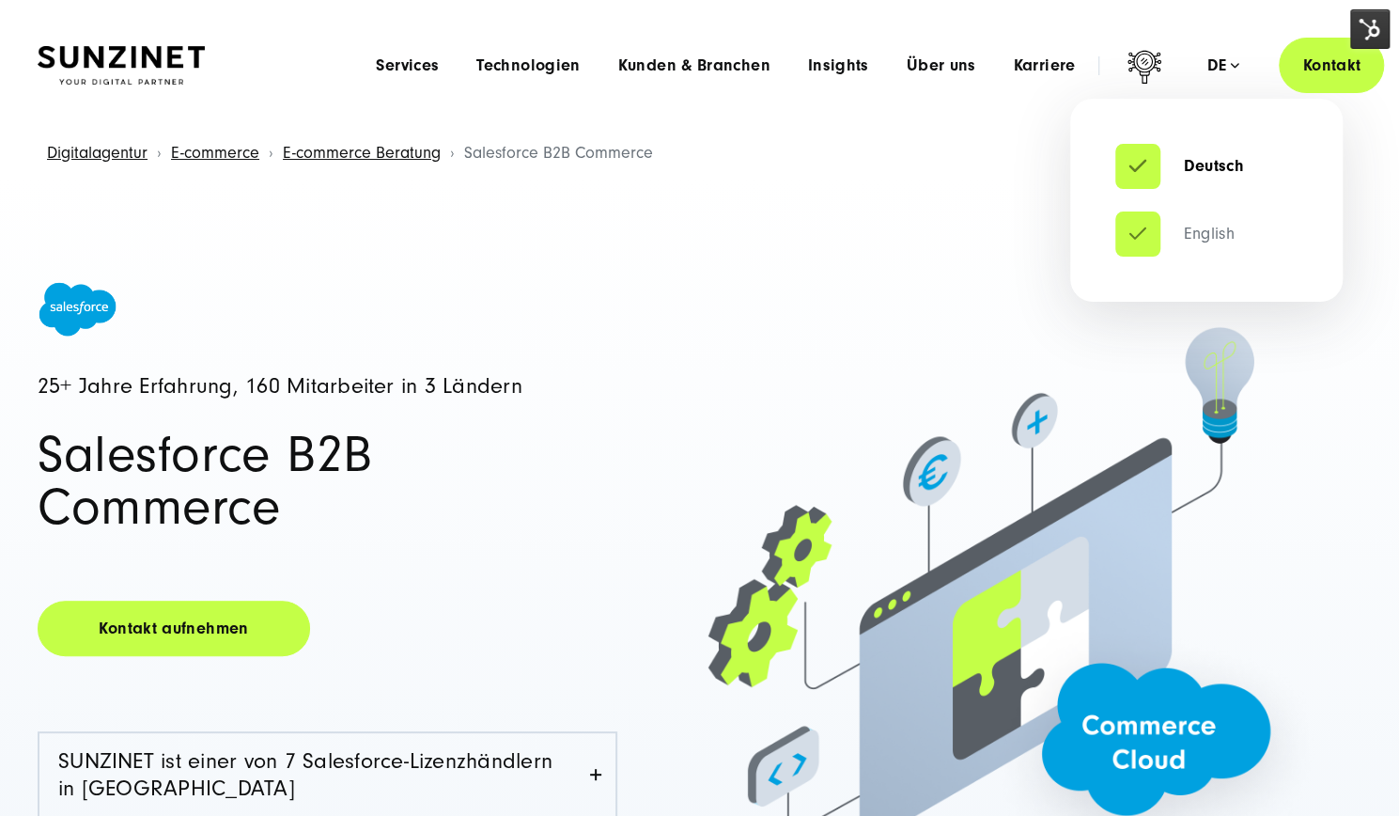
click at [1214, 234] on link "English" at bounding box center [1175, 234] width 119 height 19
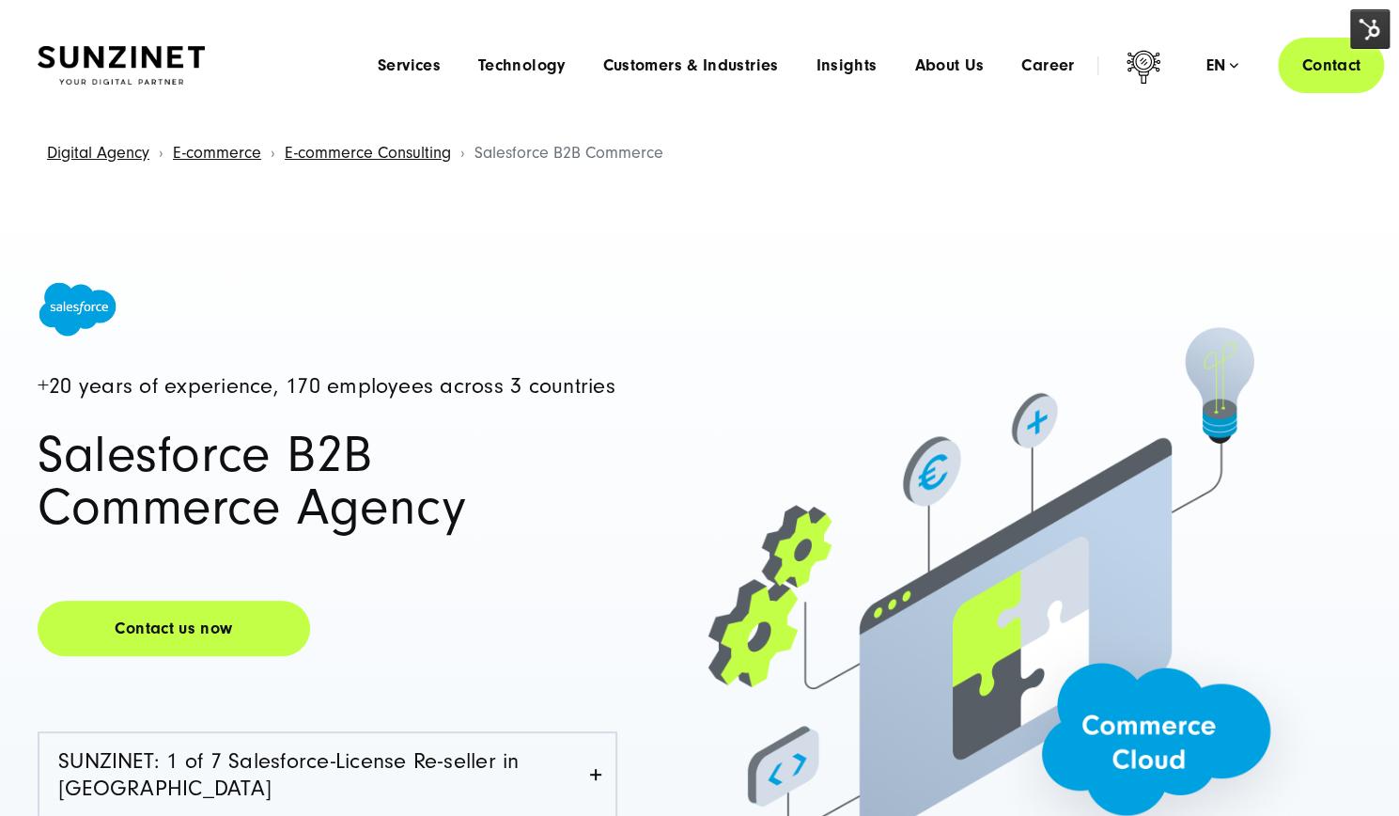
click at [1366, 26] on img at bounding box center [1370, 28] width 39 height 39
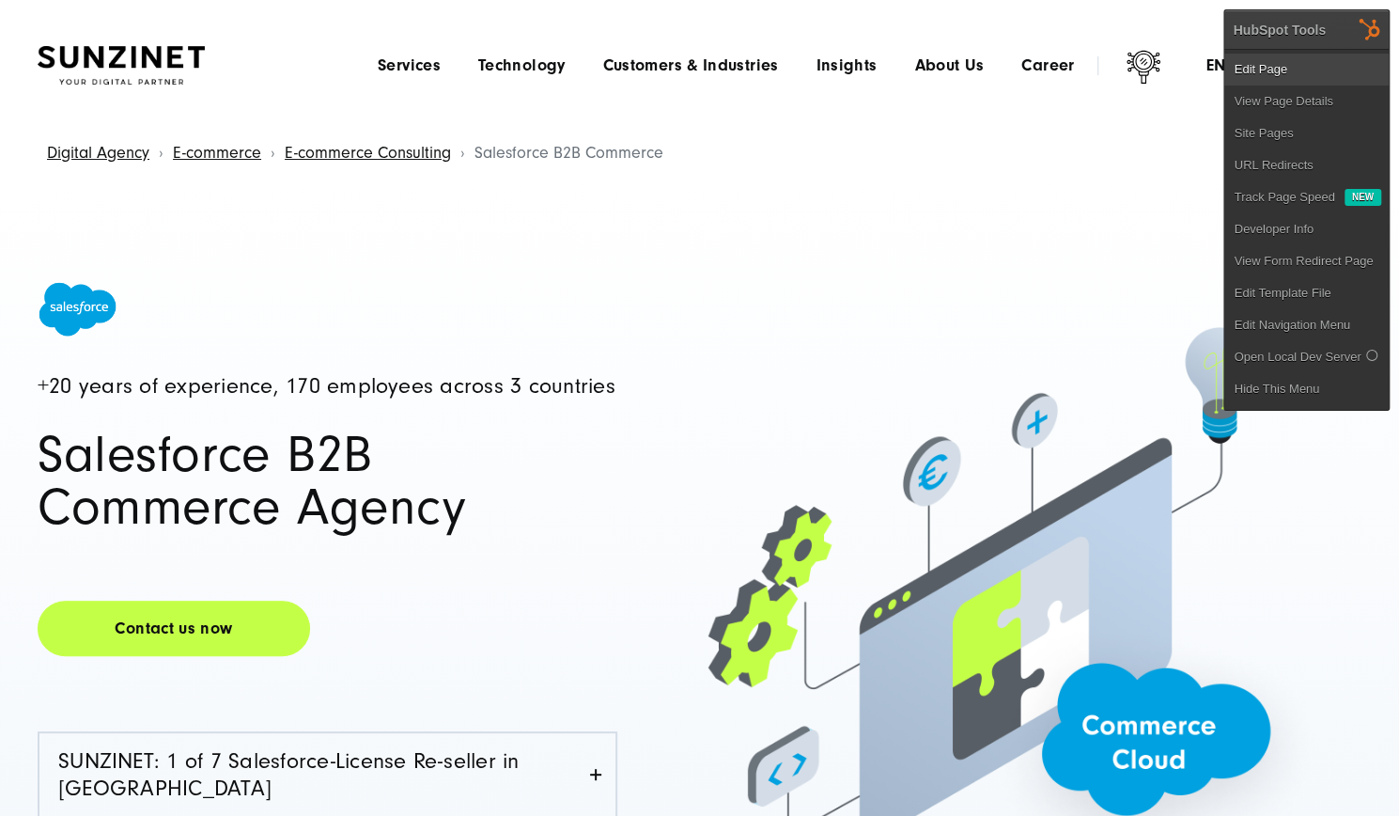
click at [1280, 63] on link "Edit Page" at bounding box center [1307, 70] width 164 height 32
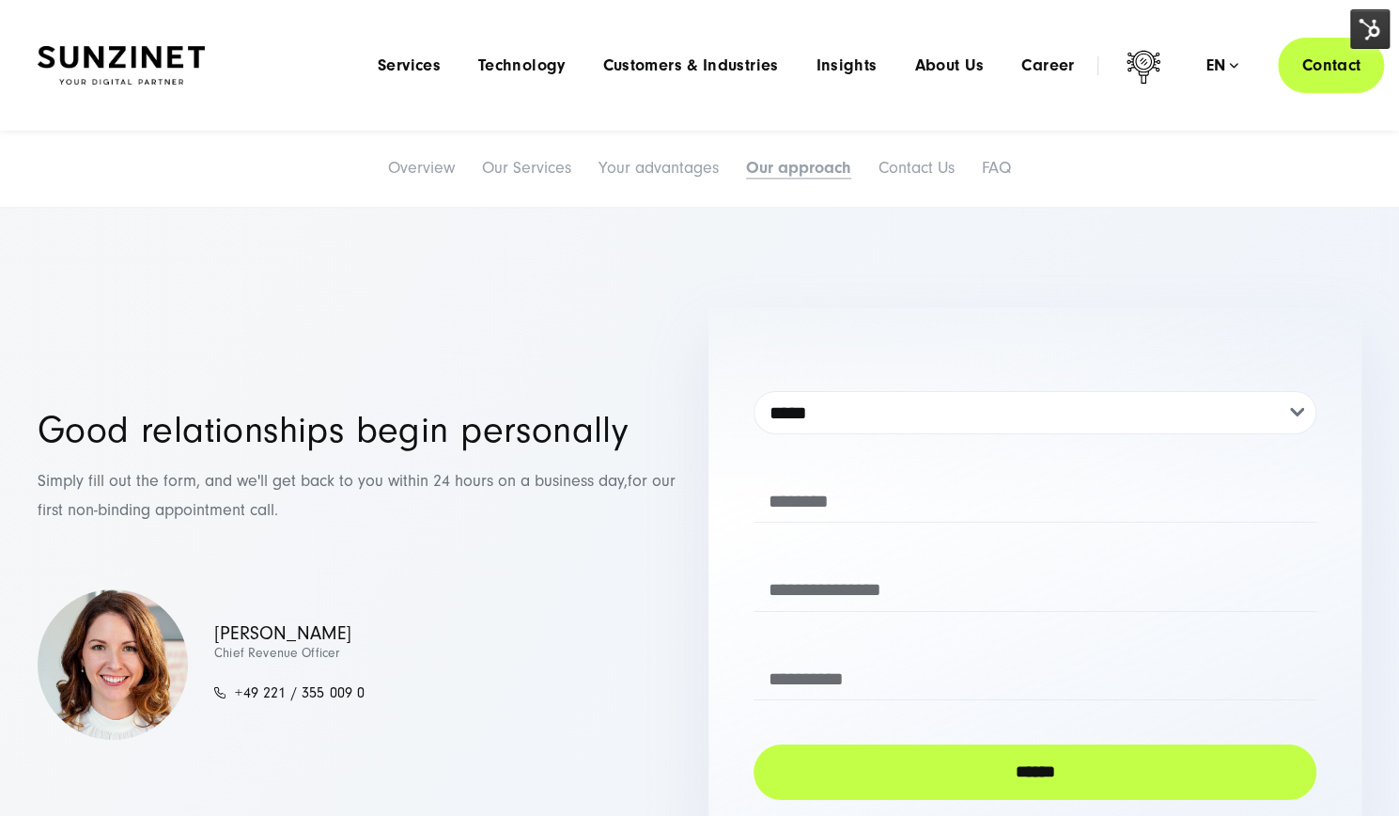
scroll to position [7579, 0]
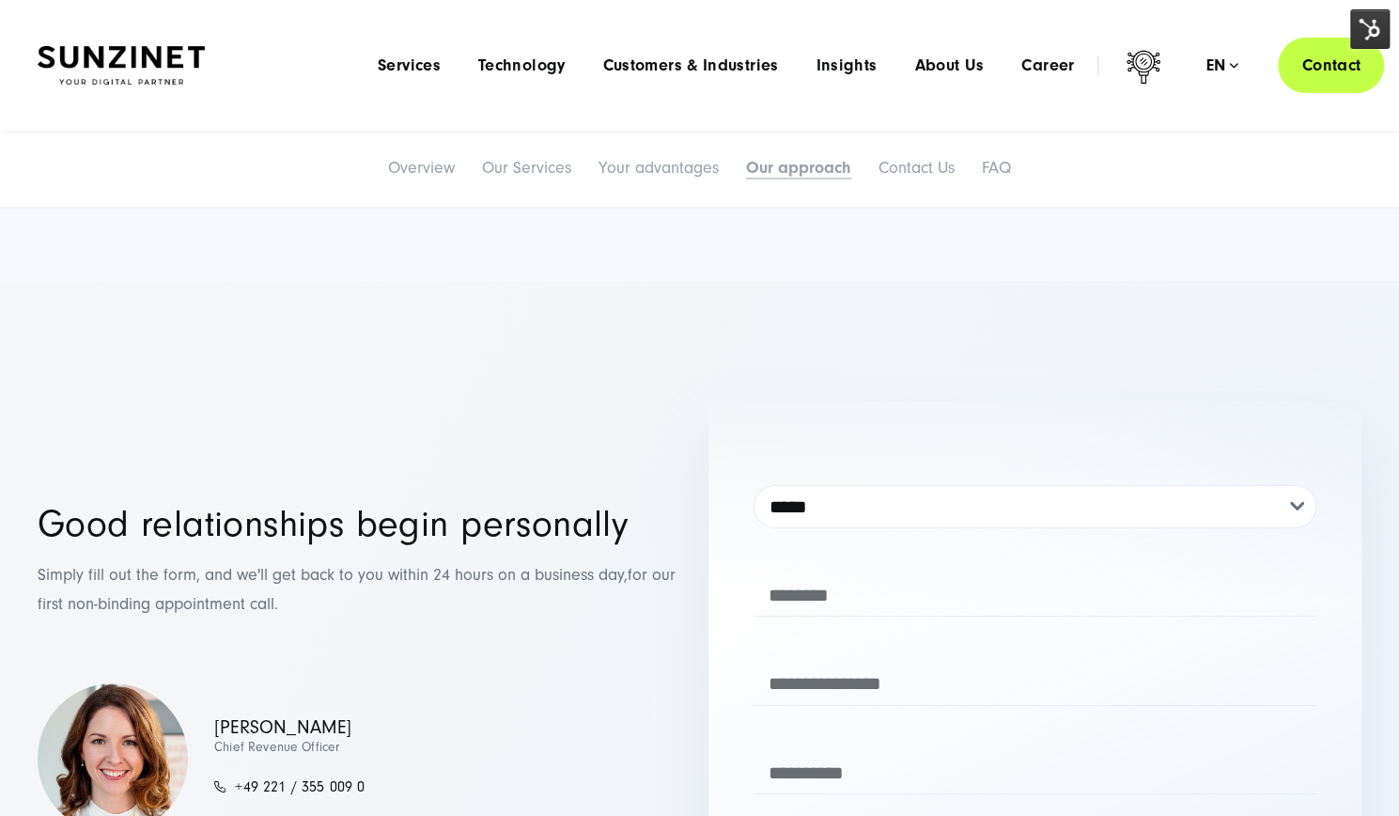
drag, startPoint x: 323, startPoint y: 601, endPoint x: 14, endPoint y: 568, distance: 311.0
click at [14, 568] on div "**********" at bounding box center [699, 670] width 1399 height 538
copy p "Simply fill out the form, and we'll get back to you within 24 hours on a busine…"
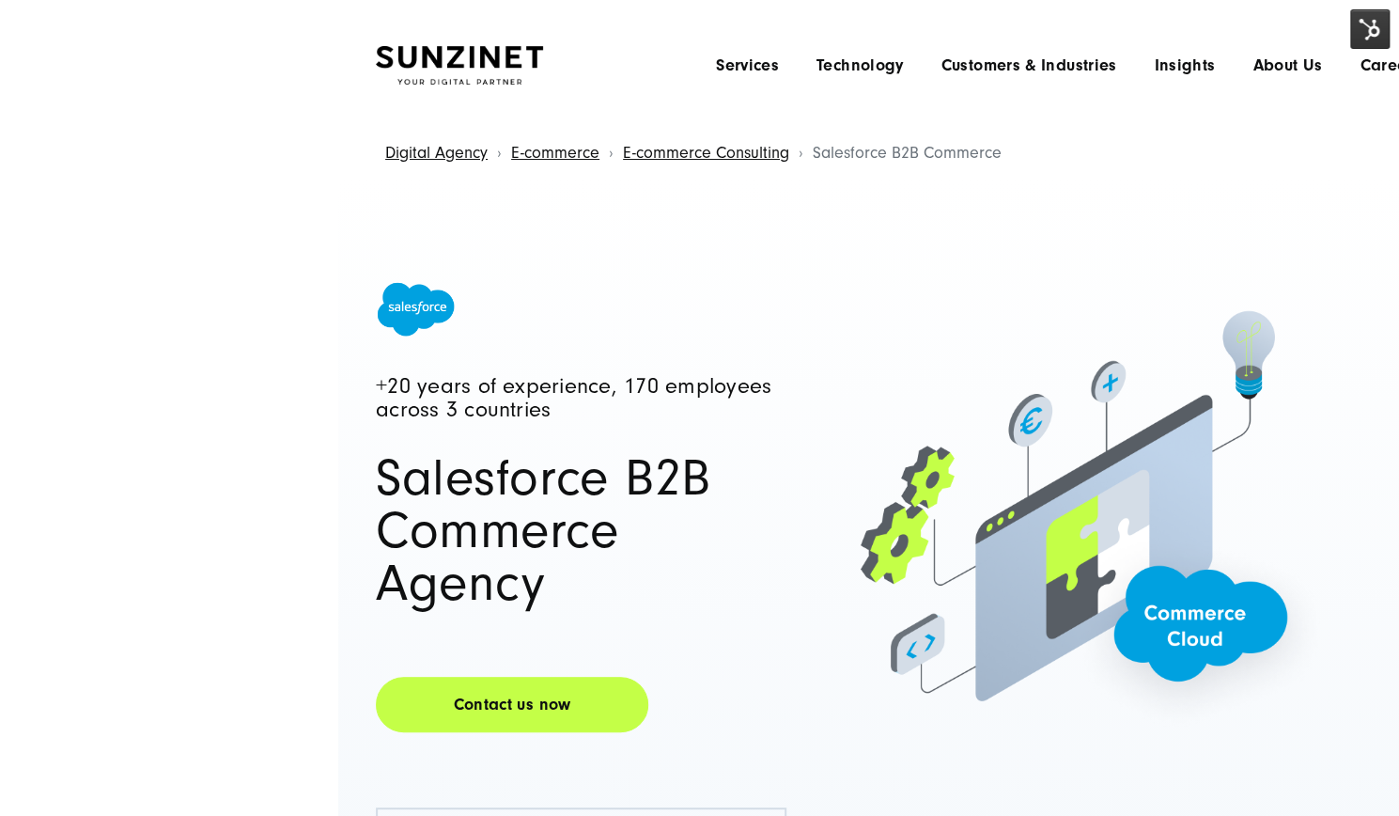
scroll to position [5863, 0]
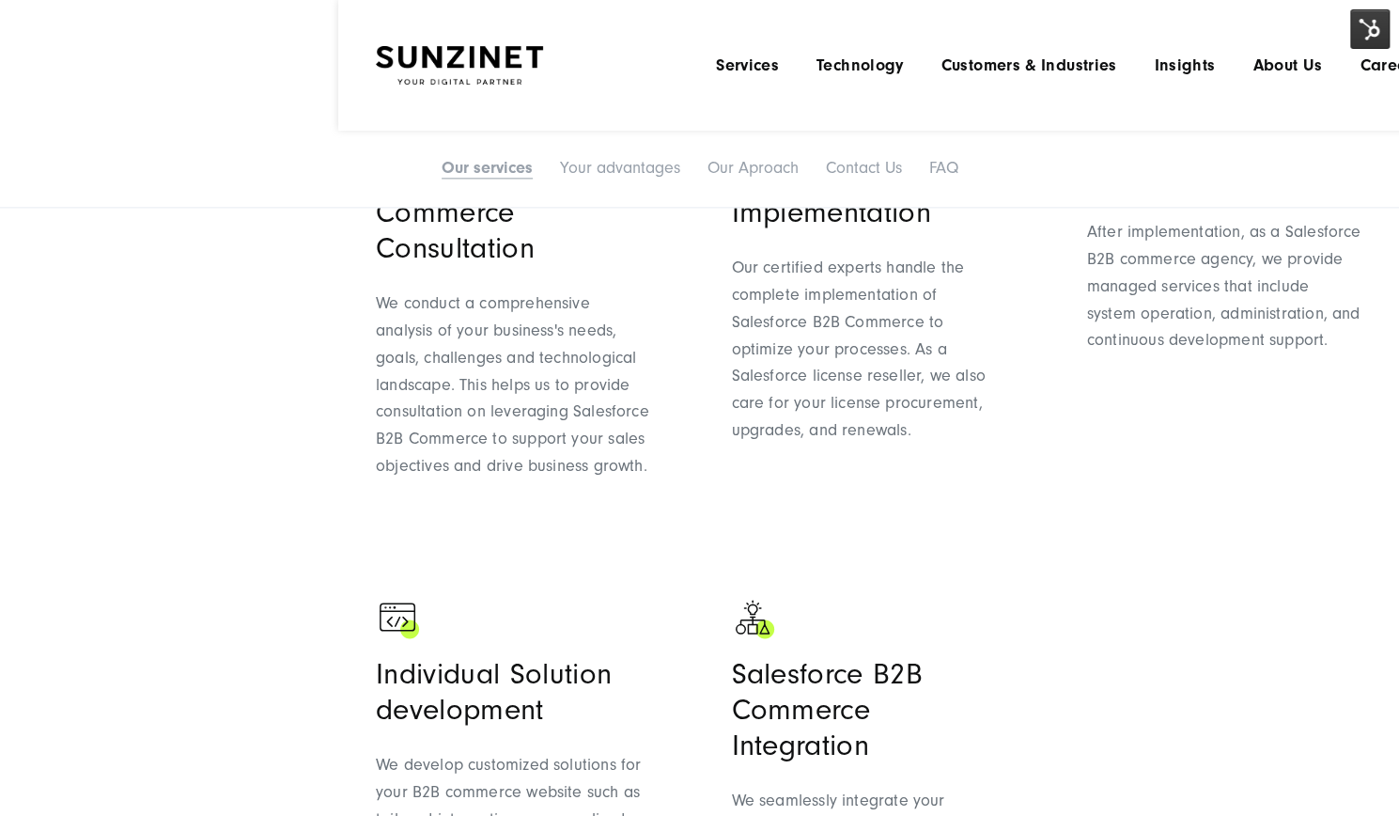
scroll to position [1755, 0]
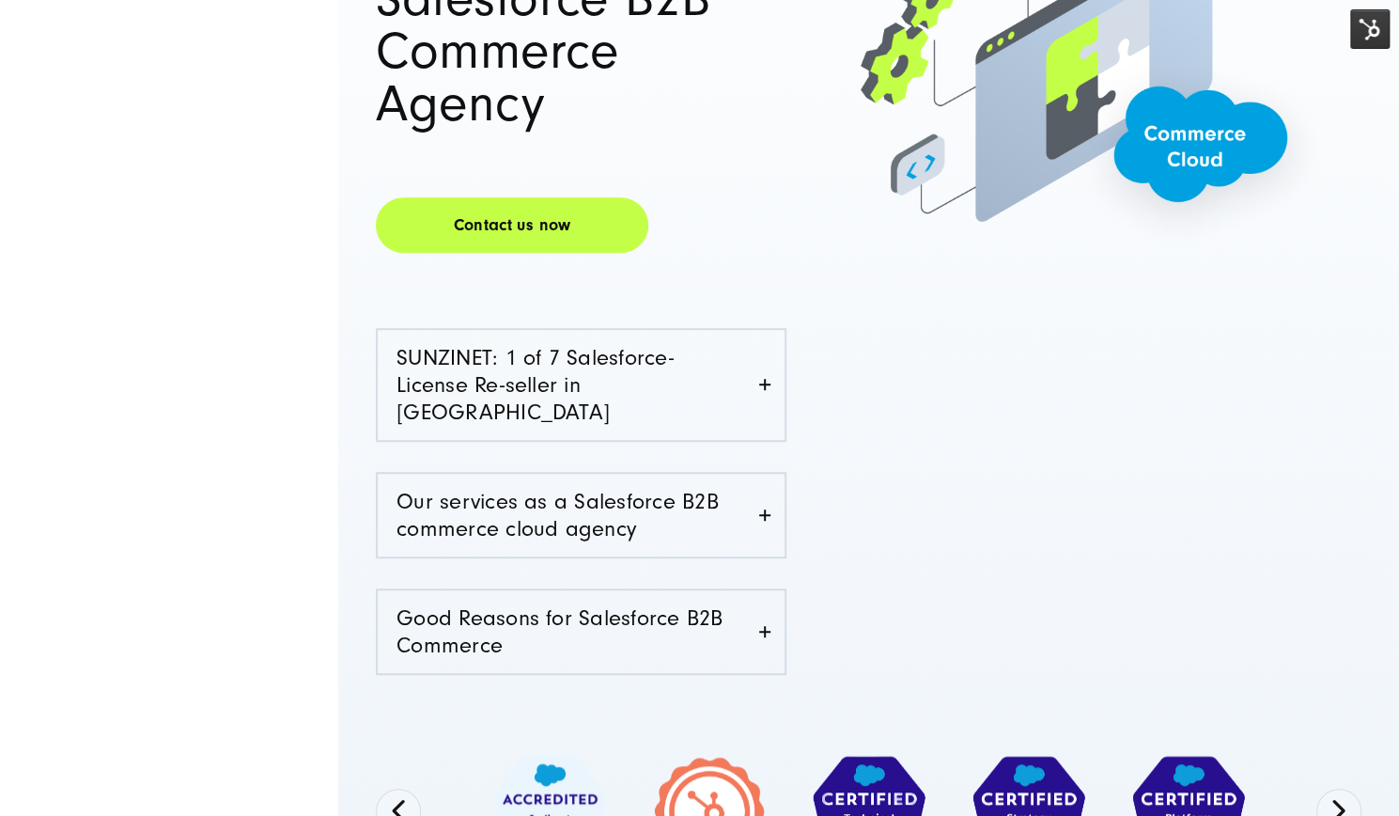
scroll to position [909, 0]
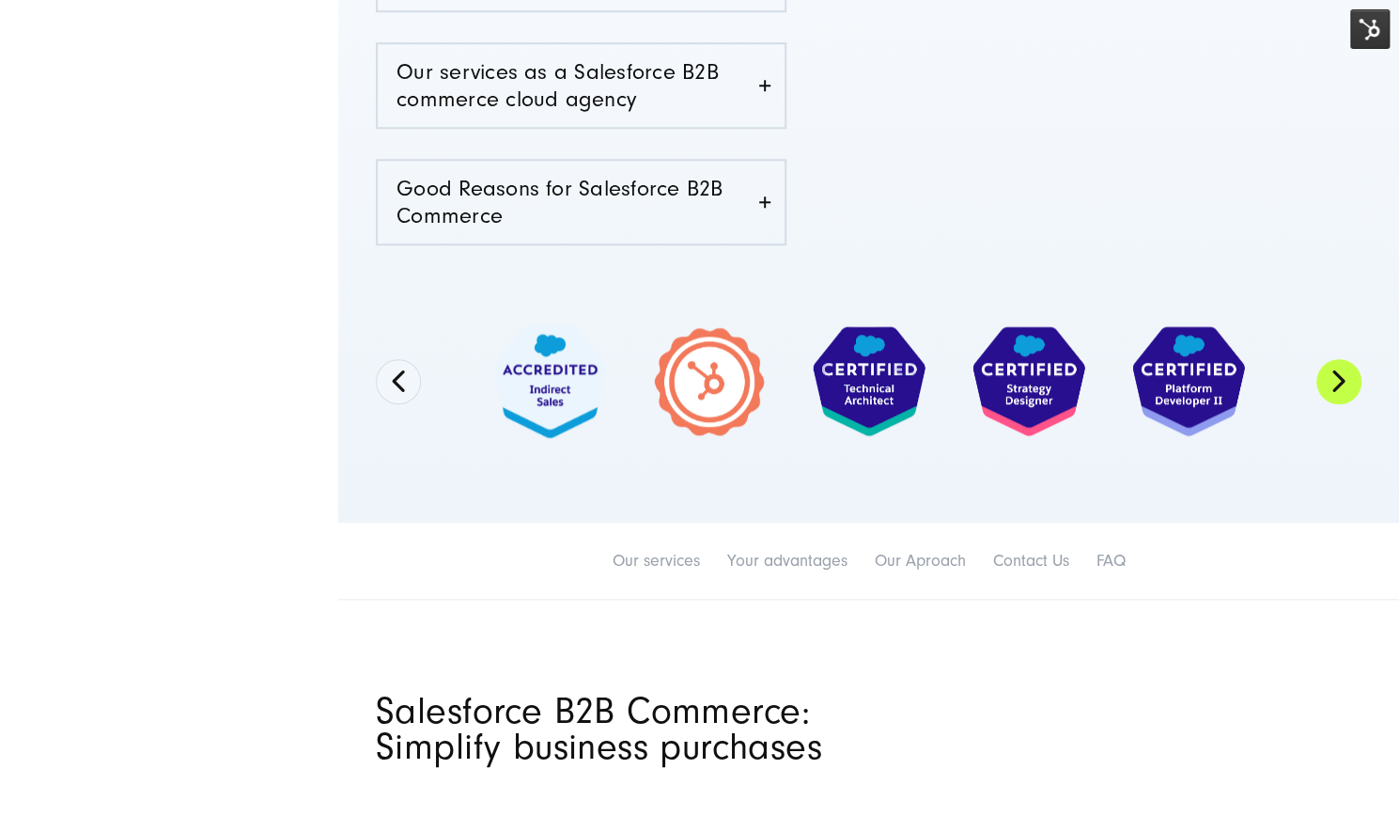
click at [1327, 359] on button "Next" at bounding box center [1339, 381] width 45 height 45
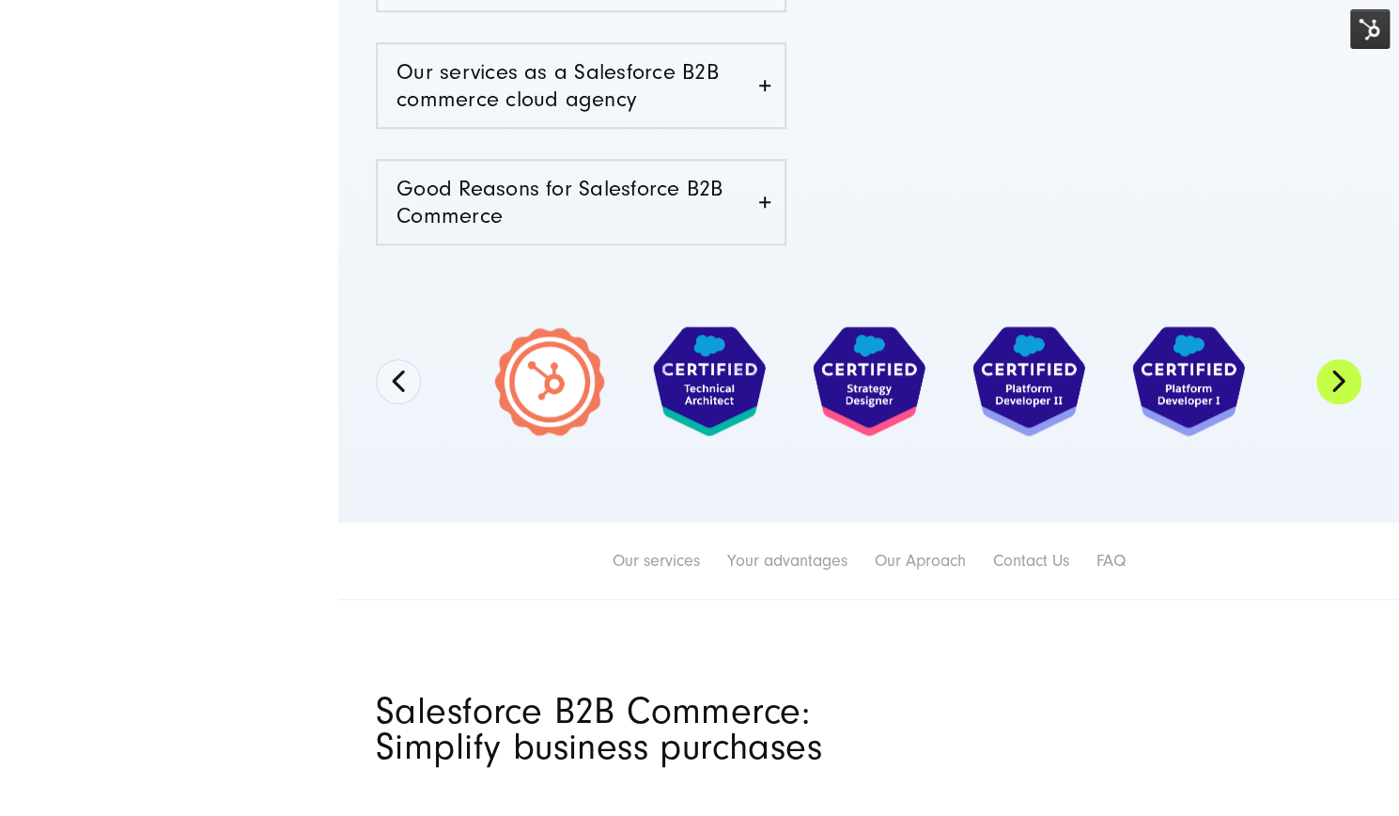
click at [1329, 359] on button "Next" at bounding box center [1339, 381] width 45 height 45
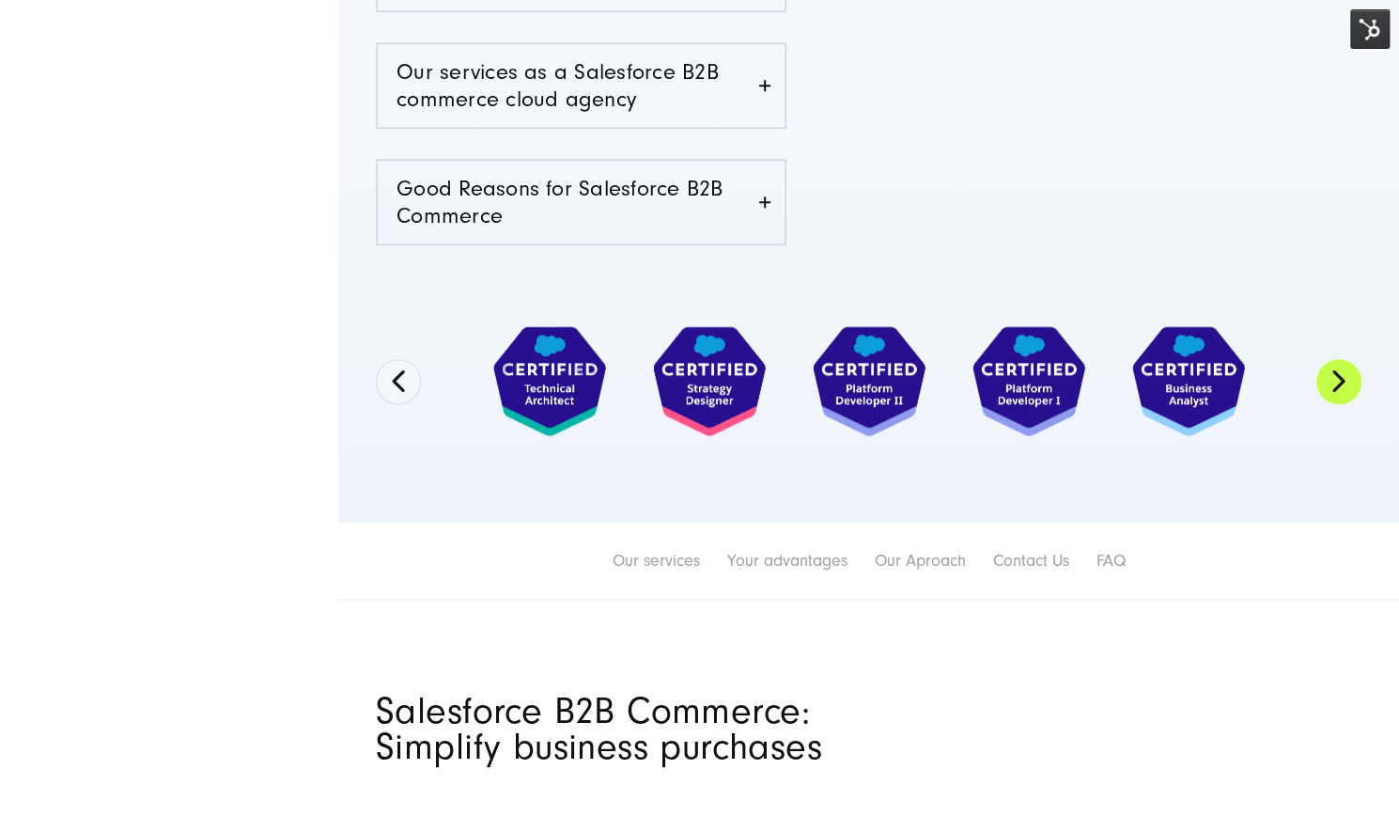
click at [1329, 359] on button "Next" at bounding box center [1339, 381] width 45 height 45
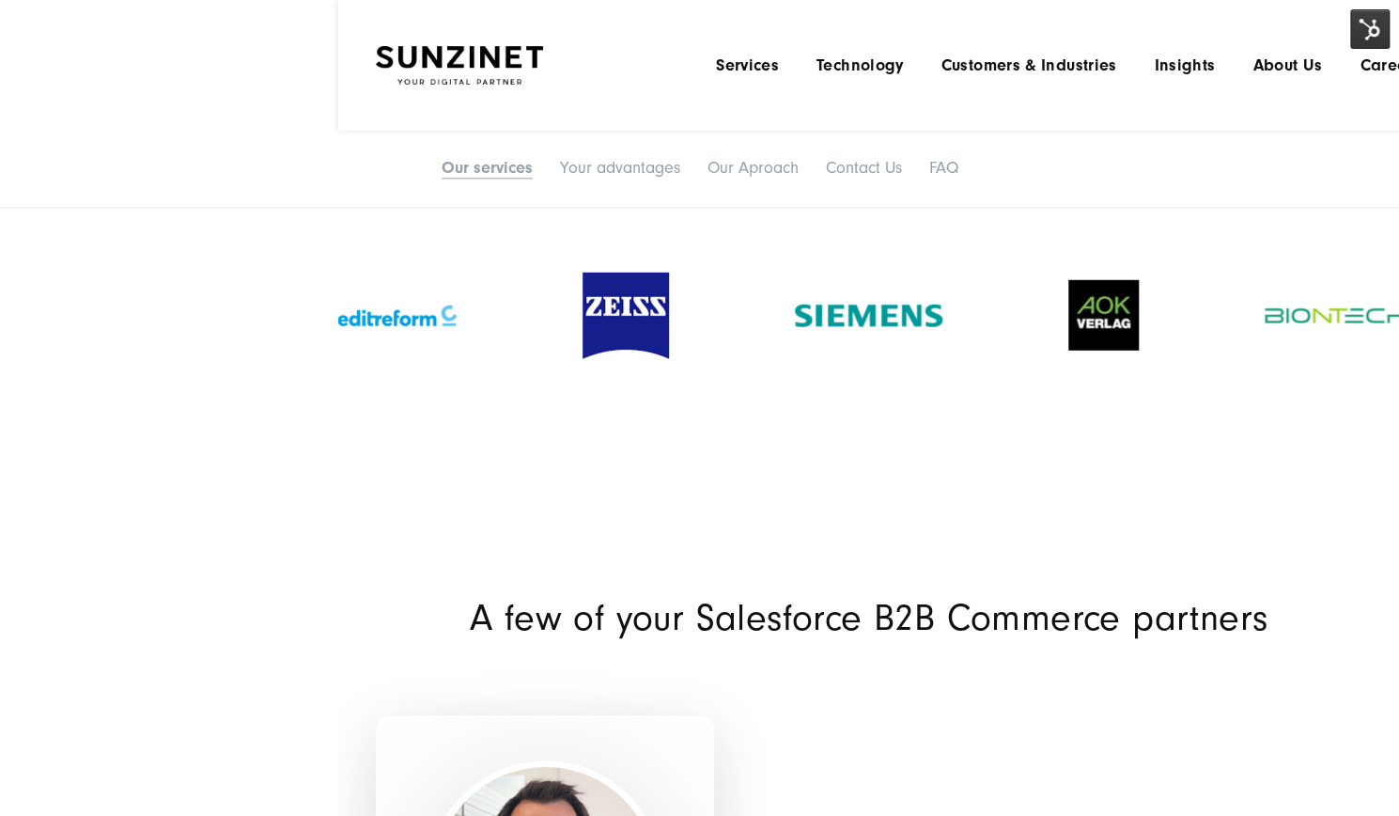
scroll to position [2789, 0]
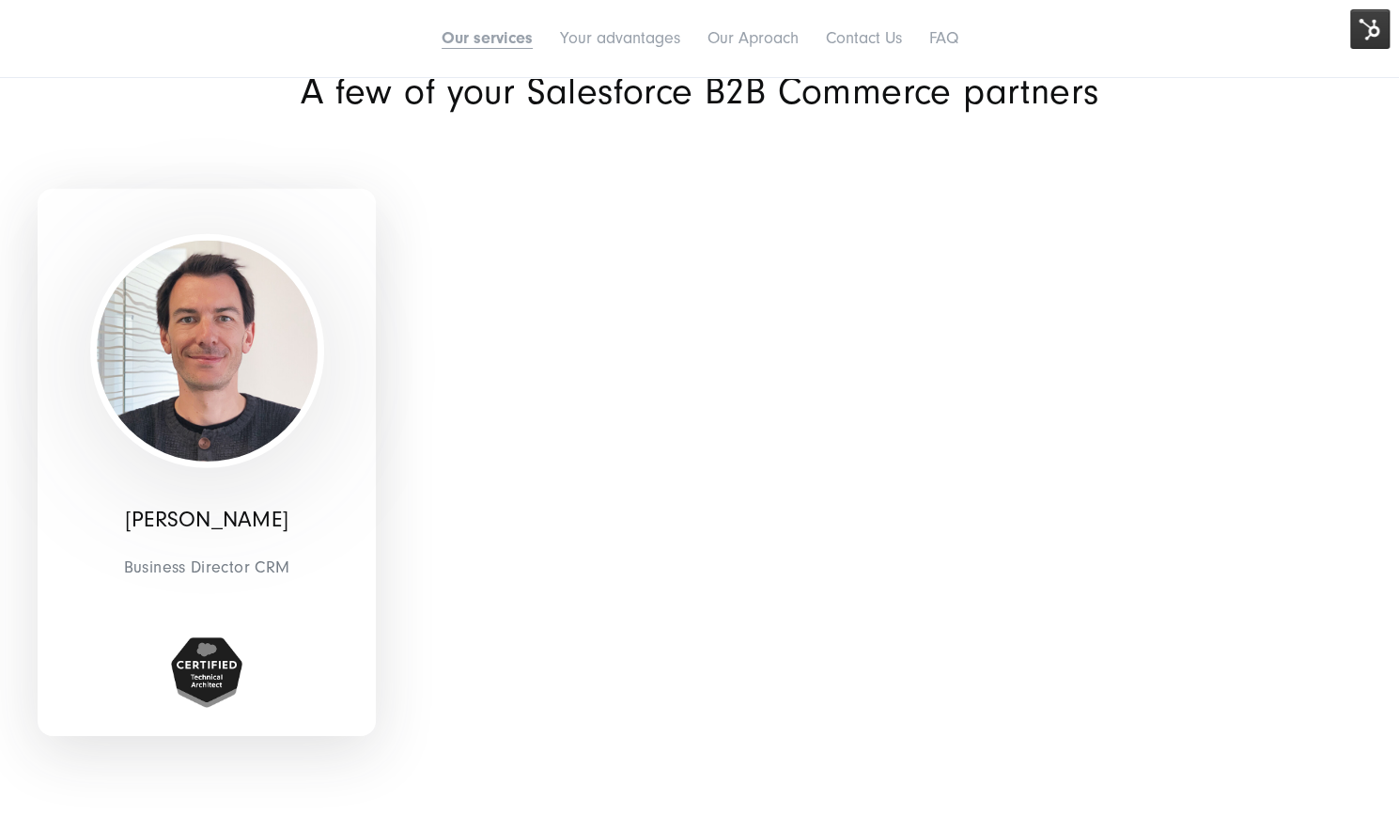
scroll to position [3541, 0]
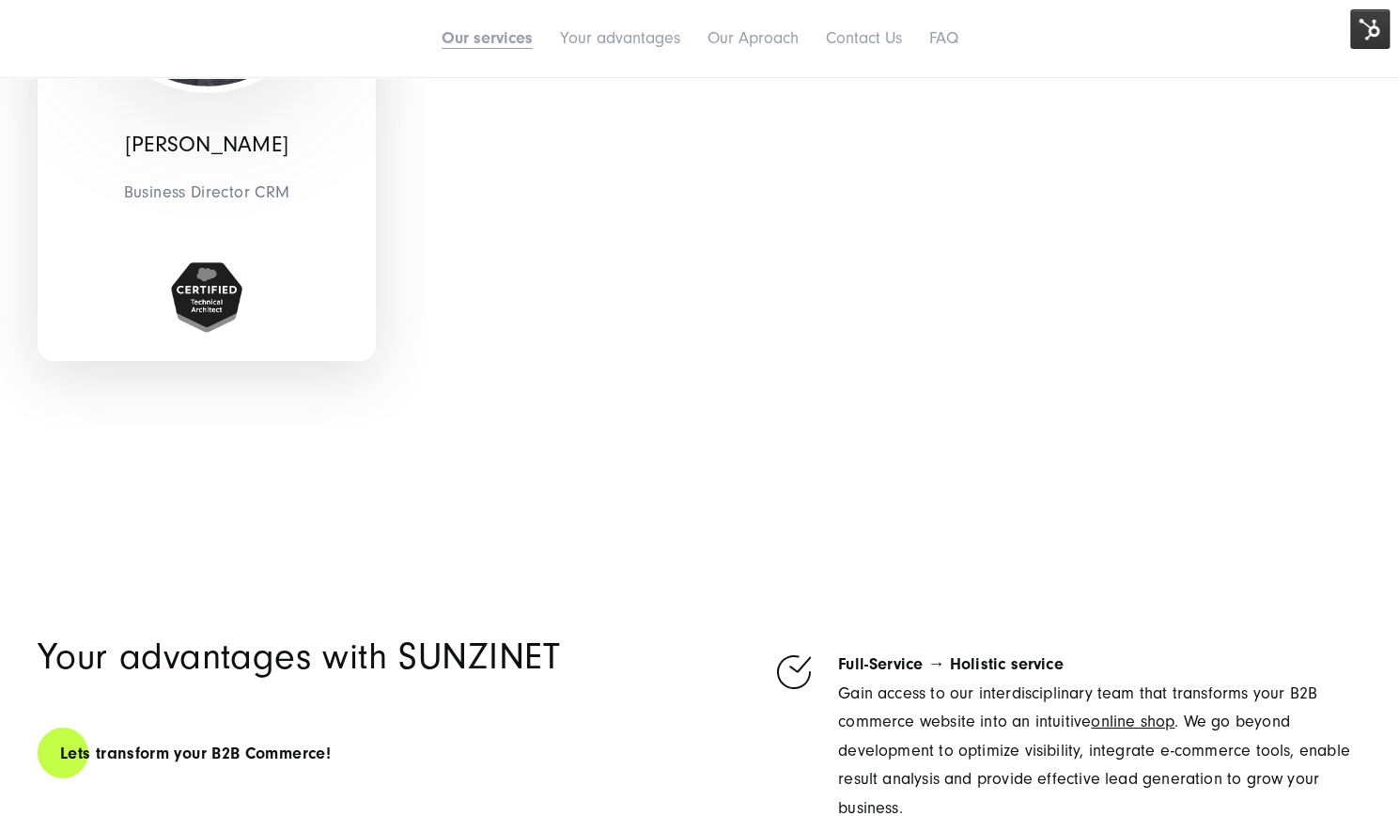
drag, startPoint x: 690, startPoint y: 656, endPoint x: 902, endPoint y: 730, distance: 225.0
click at [882, 740] on span "Gain access to our interdisciplinary team that transforms your B2B commerce web…" at bounding box center [1094, 750] width 512 height 134
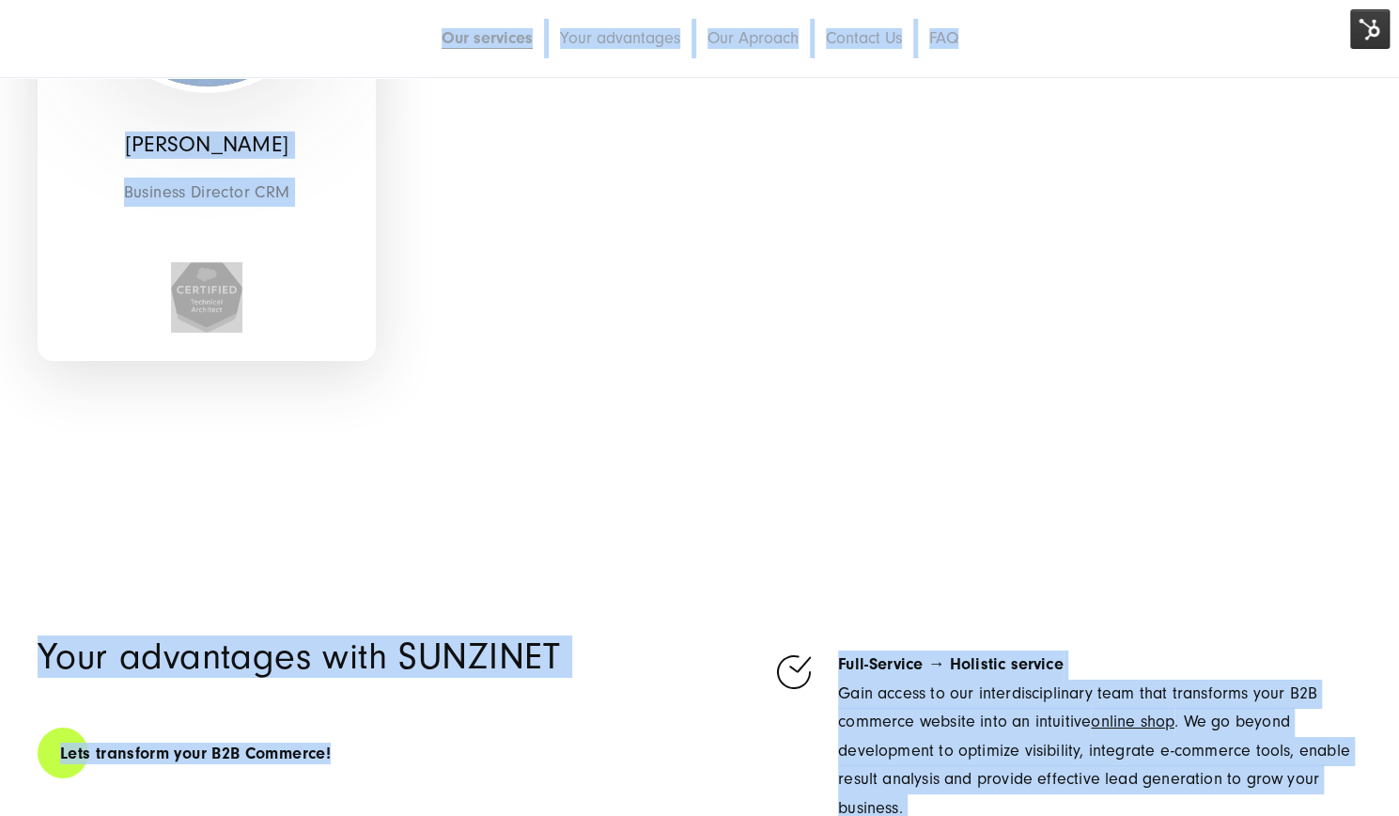
copy body "Smart Search AI Here you can ask a specific question about our agency and our s…"
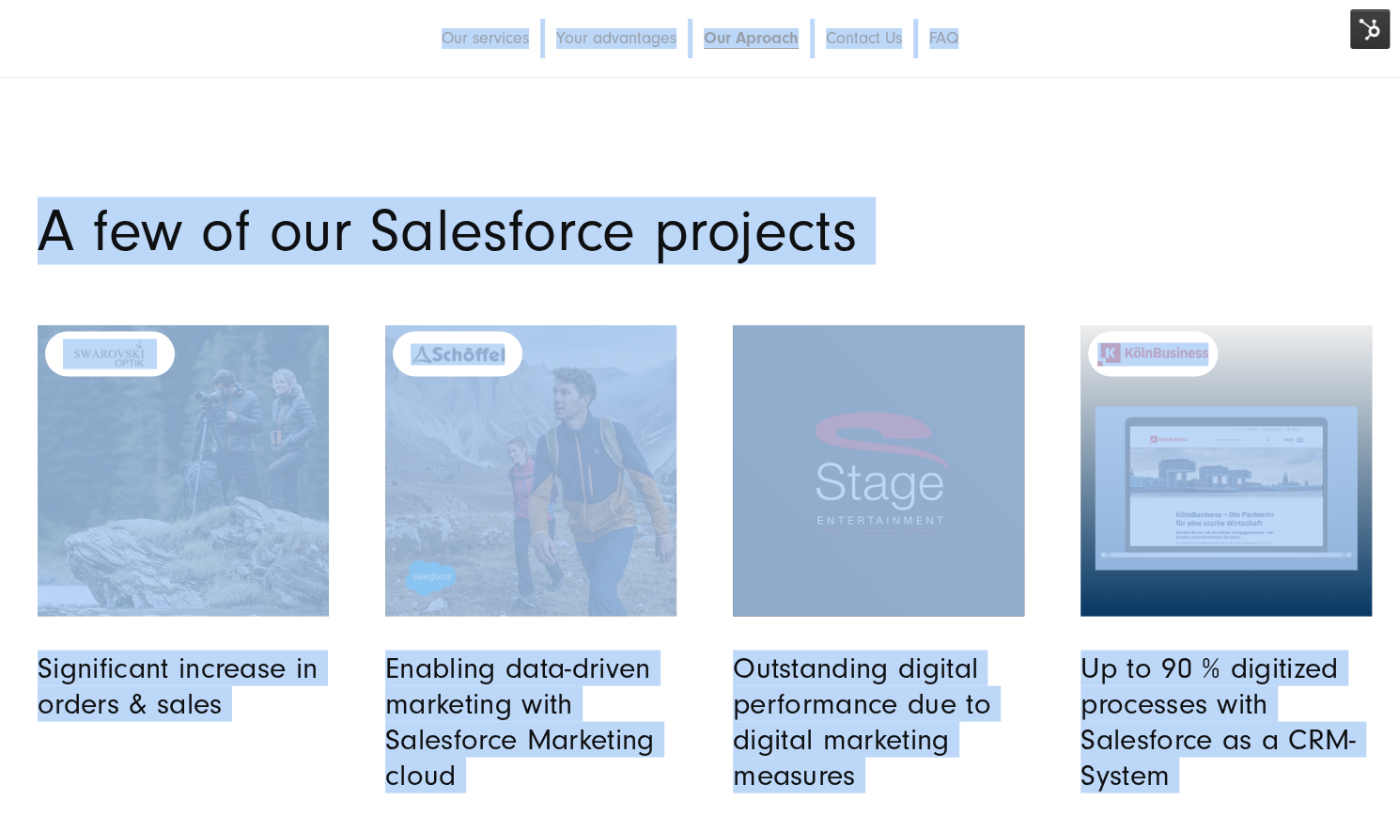
click at [775, 555] on img "Read full post: Stage Entertainment" at bounding box center [878, 469] width 297 height 297
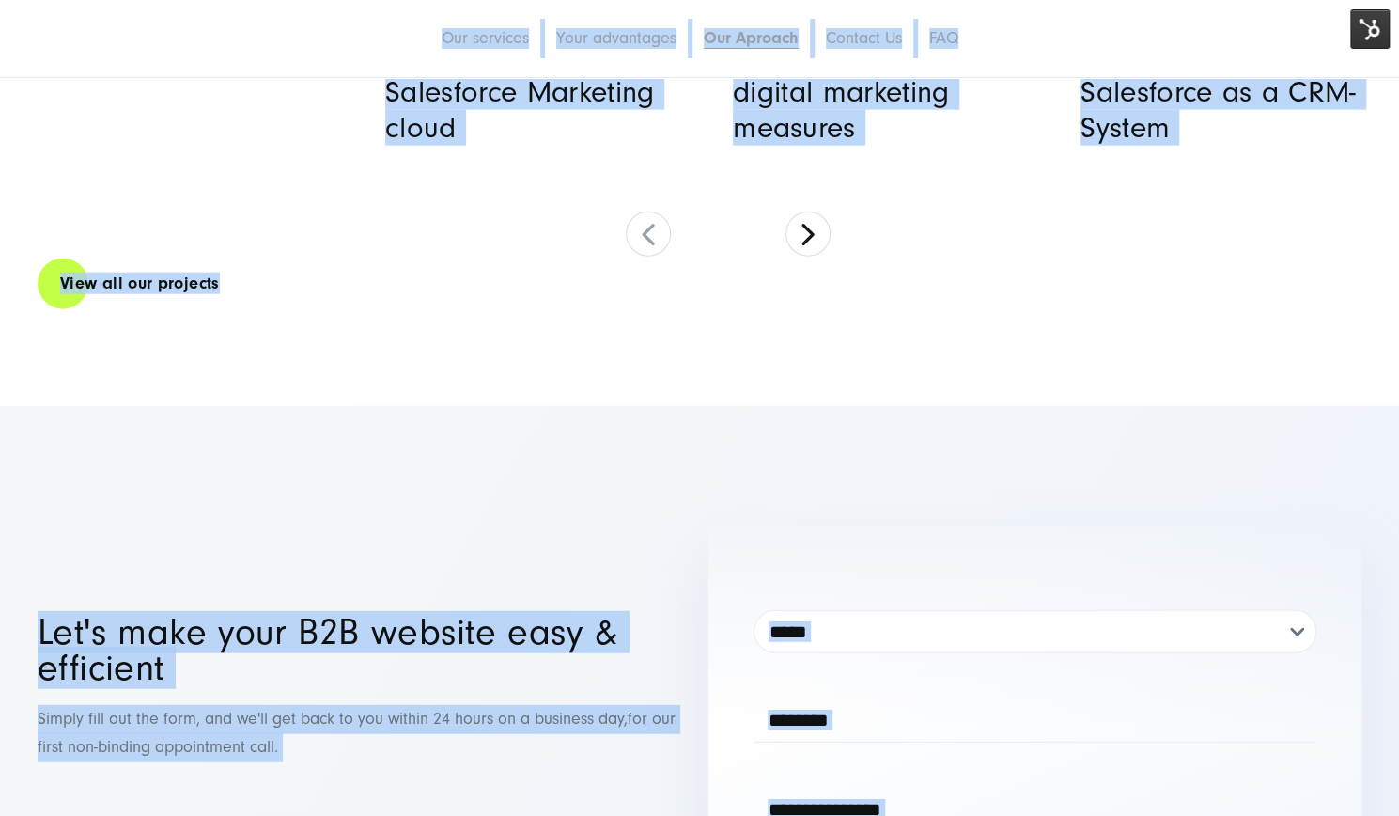
scroll to position [6924, 0]
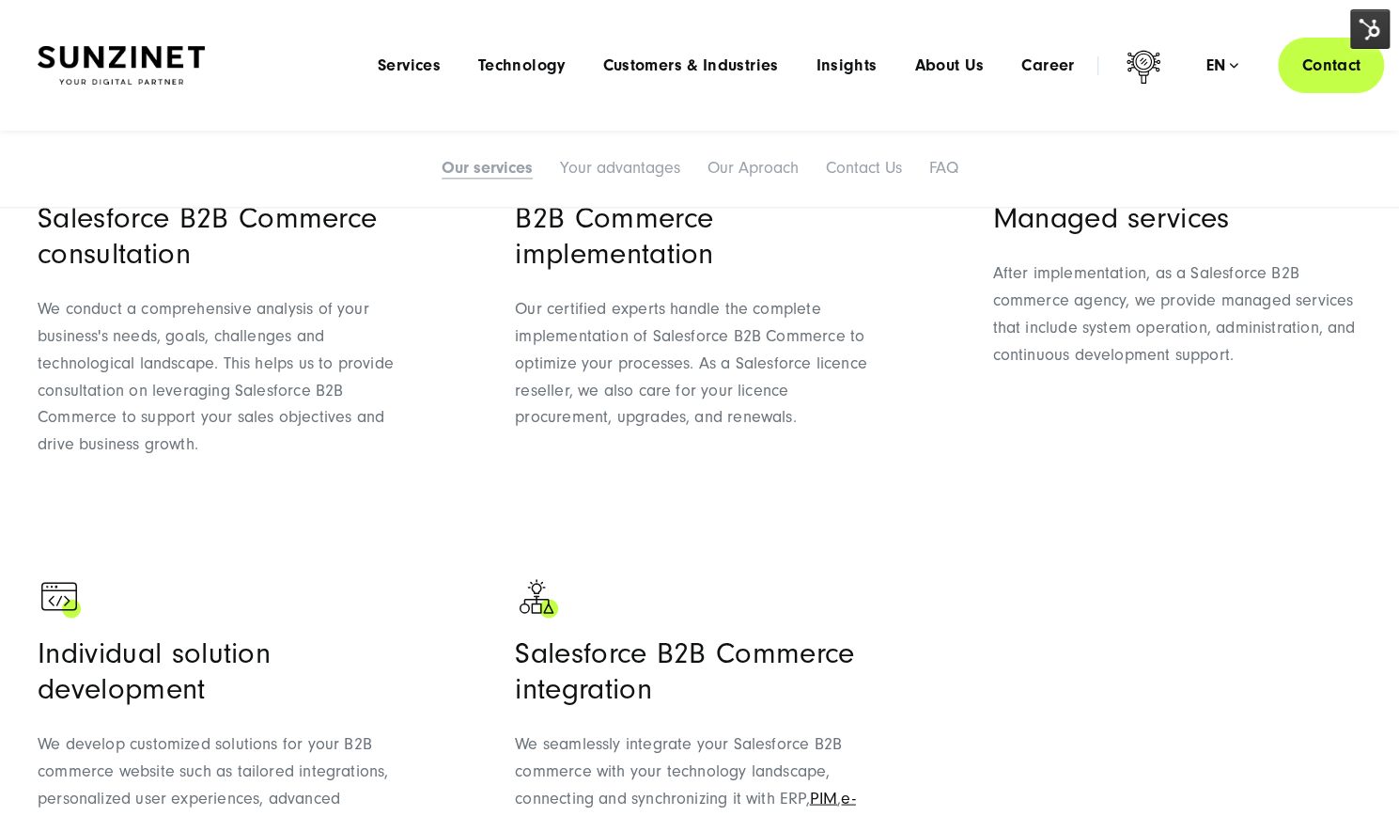
scroll to position [1072, 0]
